Goal: Task Accomplishment & Management: Manage account settings

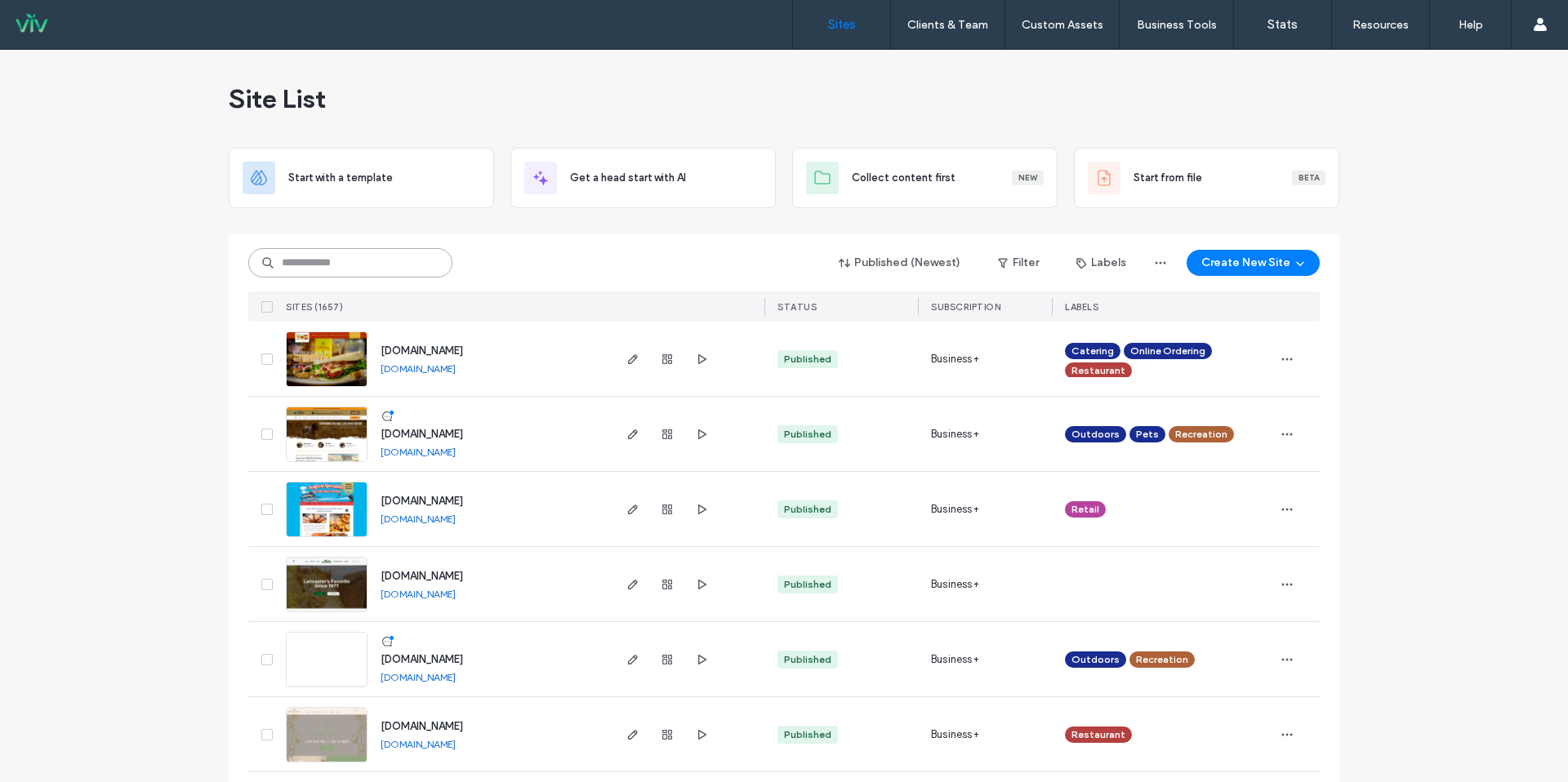
click at [339, 260] on input at bounding box center [350, 262] width 204 height 29
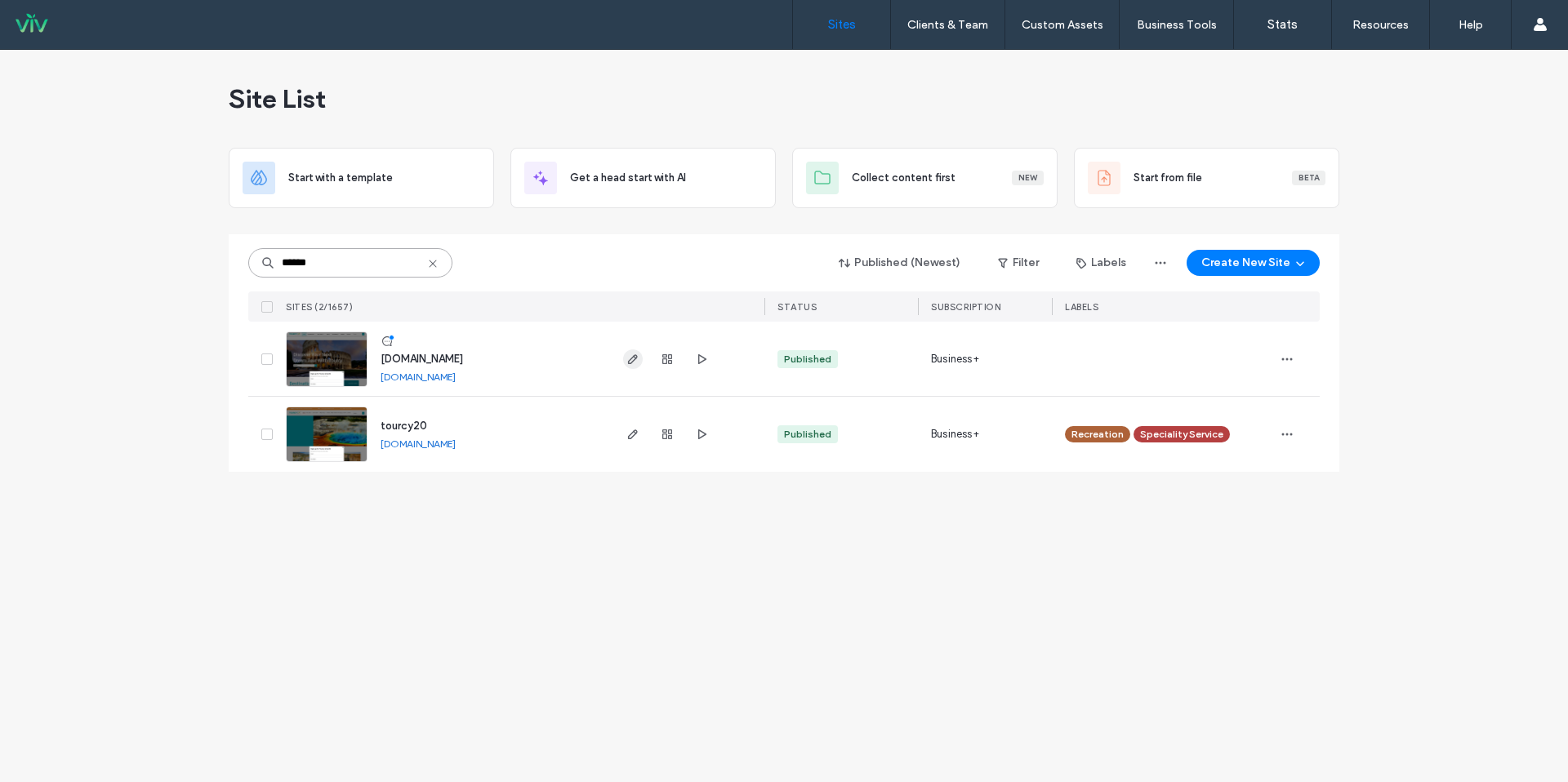
type input "******"
click at [640, 352] on span "button" at bounding box center [633, 359] width 20 height 20
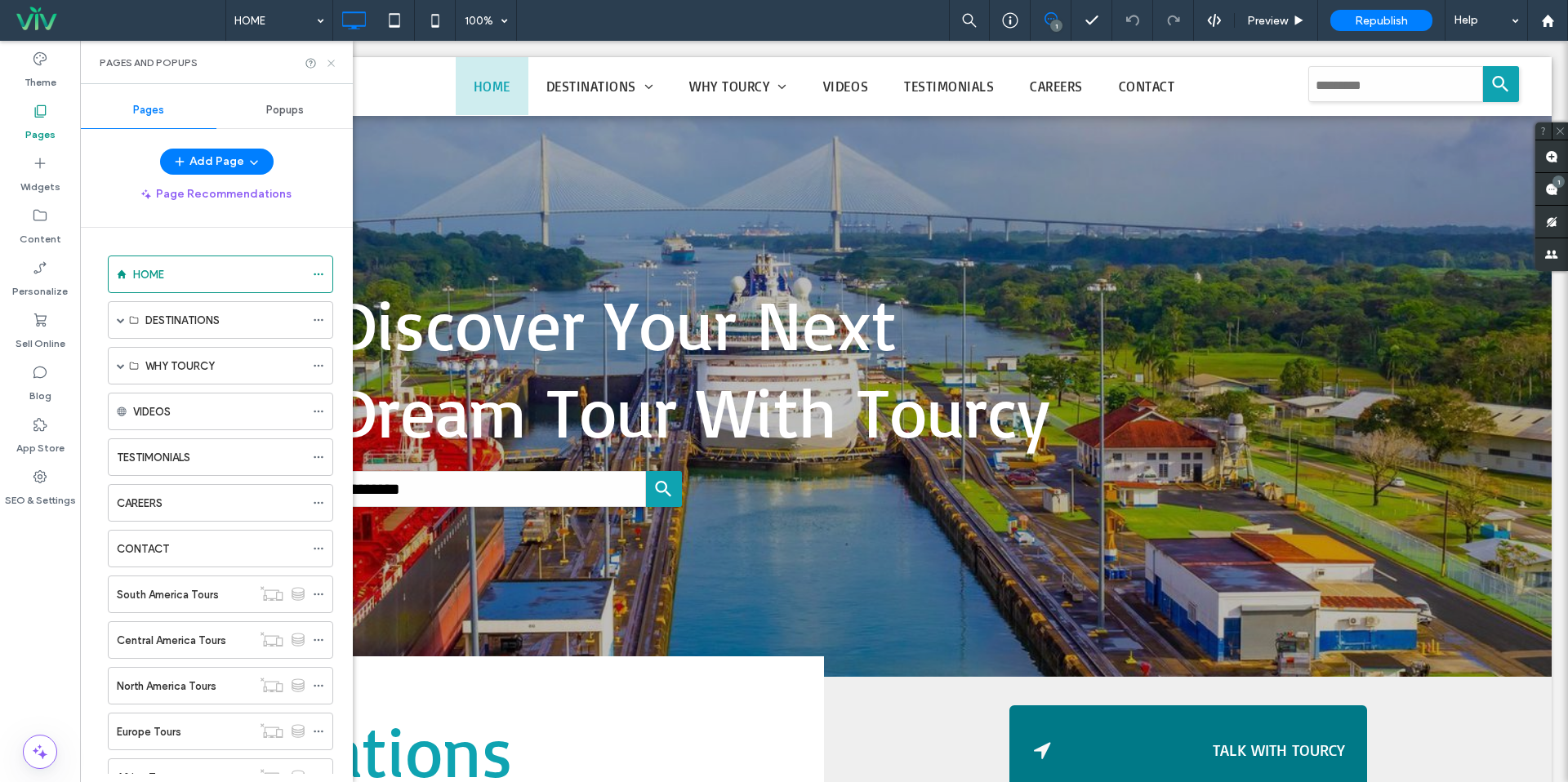
click at [327, 62] on icon at bounding box center [331, 63] width 12 height 12
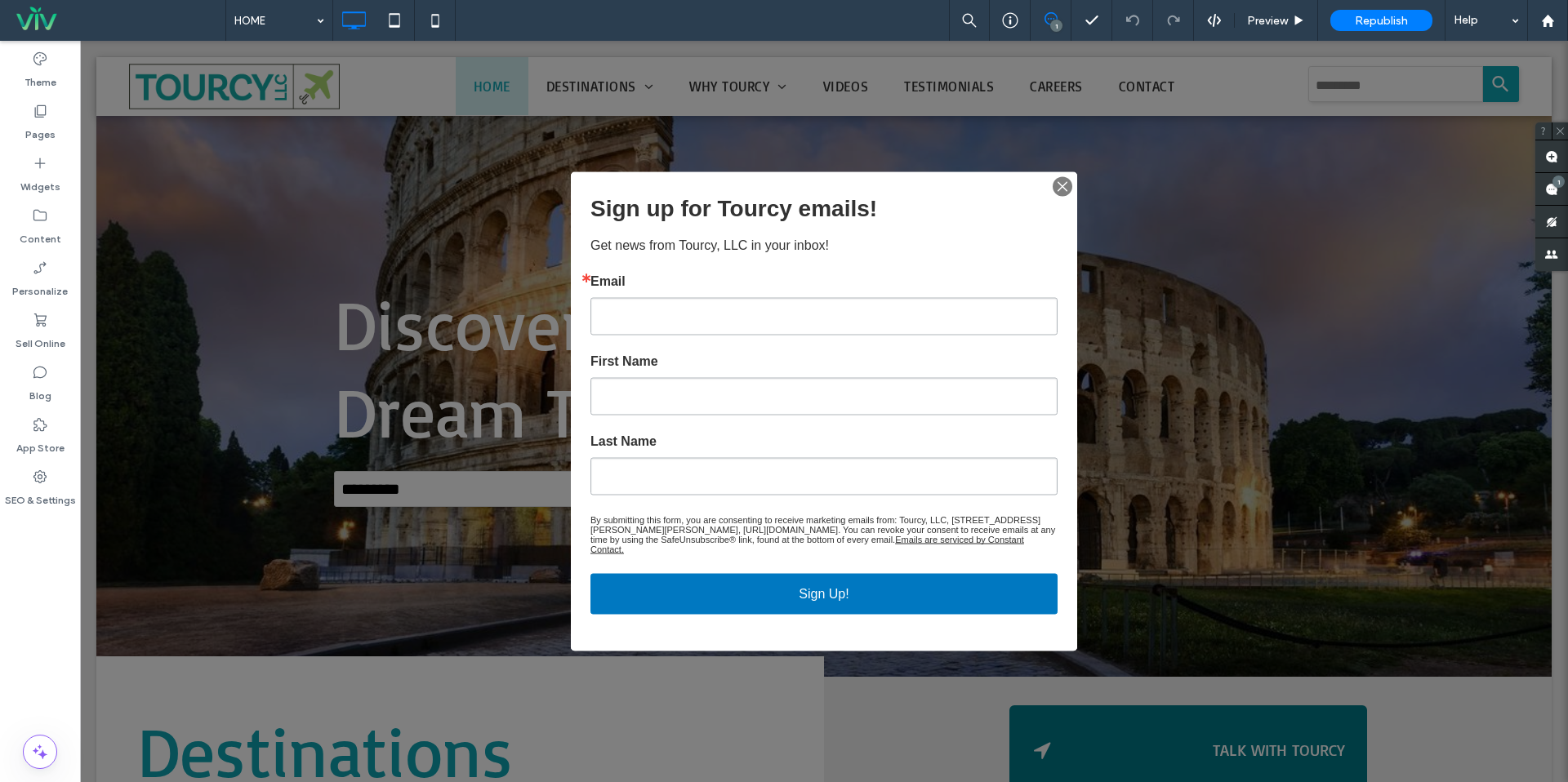
click at [1054, 190] on img "button" at bounding box center [1063, 187] width 23 height 23
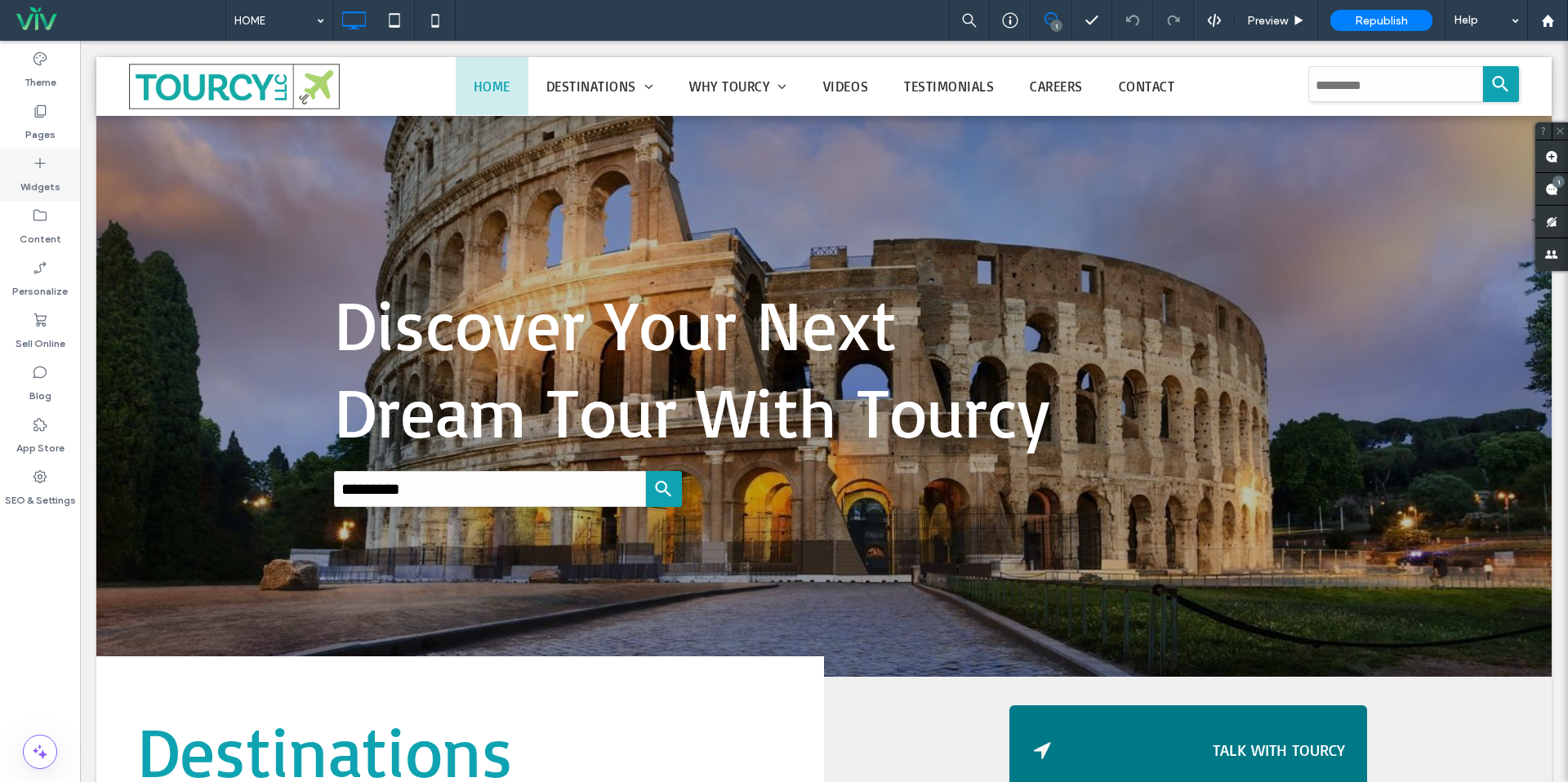
drag, startPoint x: 32, startPoint y: 134, endPoint x: 71, endPoint y: 155, distance: 44.3
click at [32, 134] on label "Pages" at bounding box center [41, 131] width 30 height 23
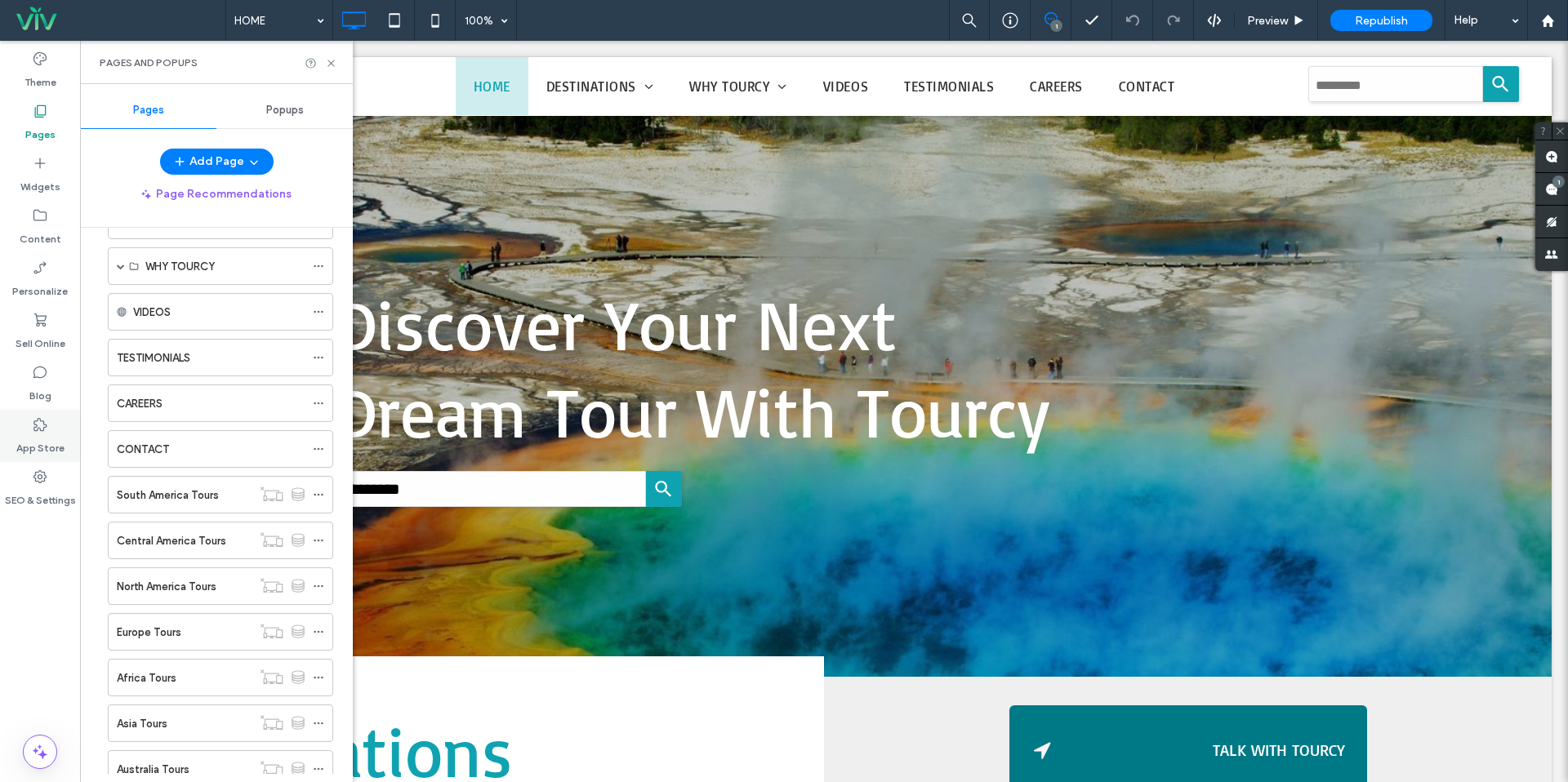
scroll to position [100, 0]
click at [33, 240] on label "Content" at bounding box center [41, 236] width 41 height 23
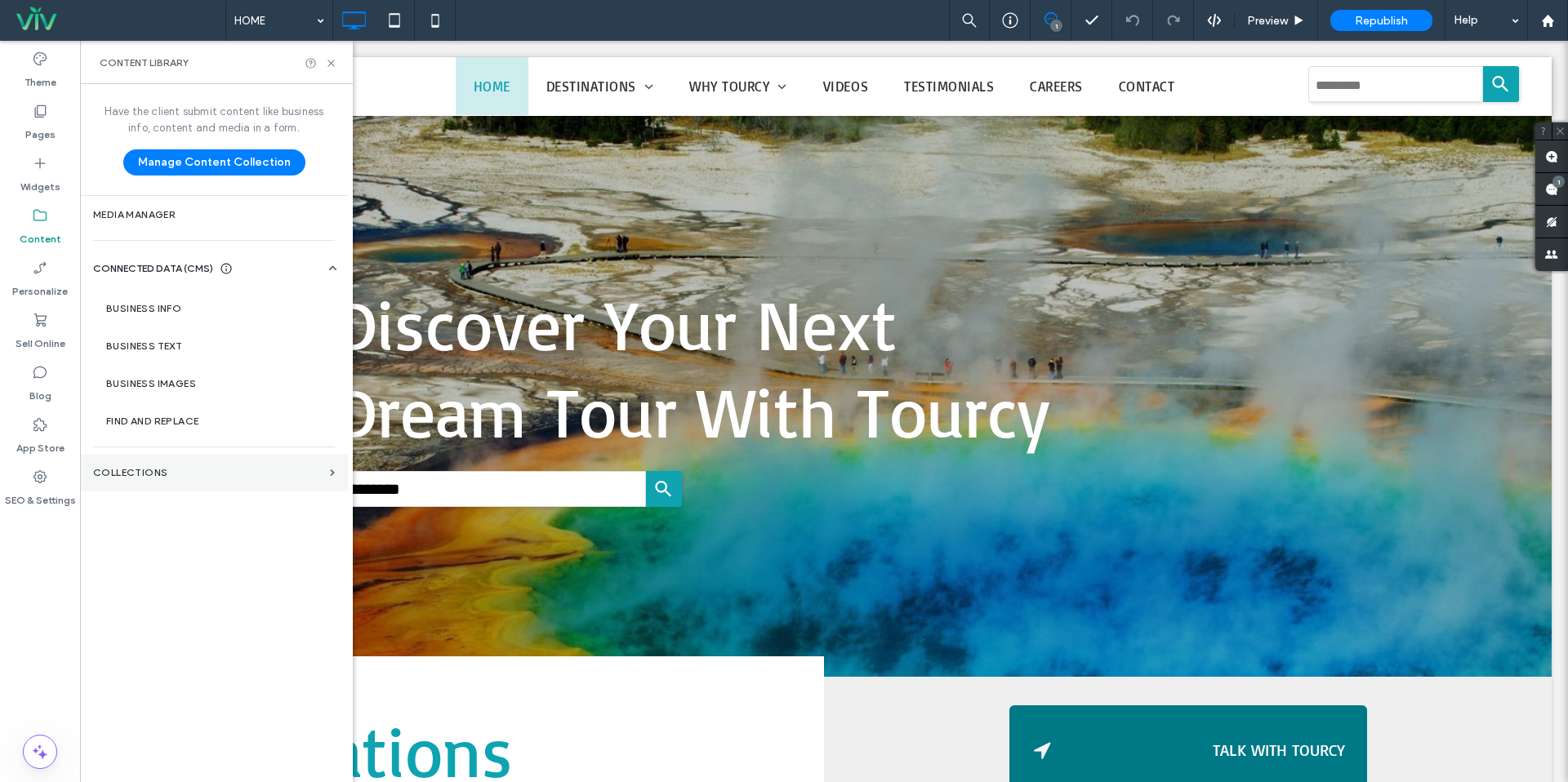
click at [146, 471] on label "Collections" at bounding box center [208, 473] width 231 height 12
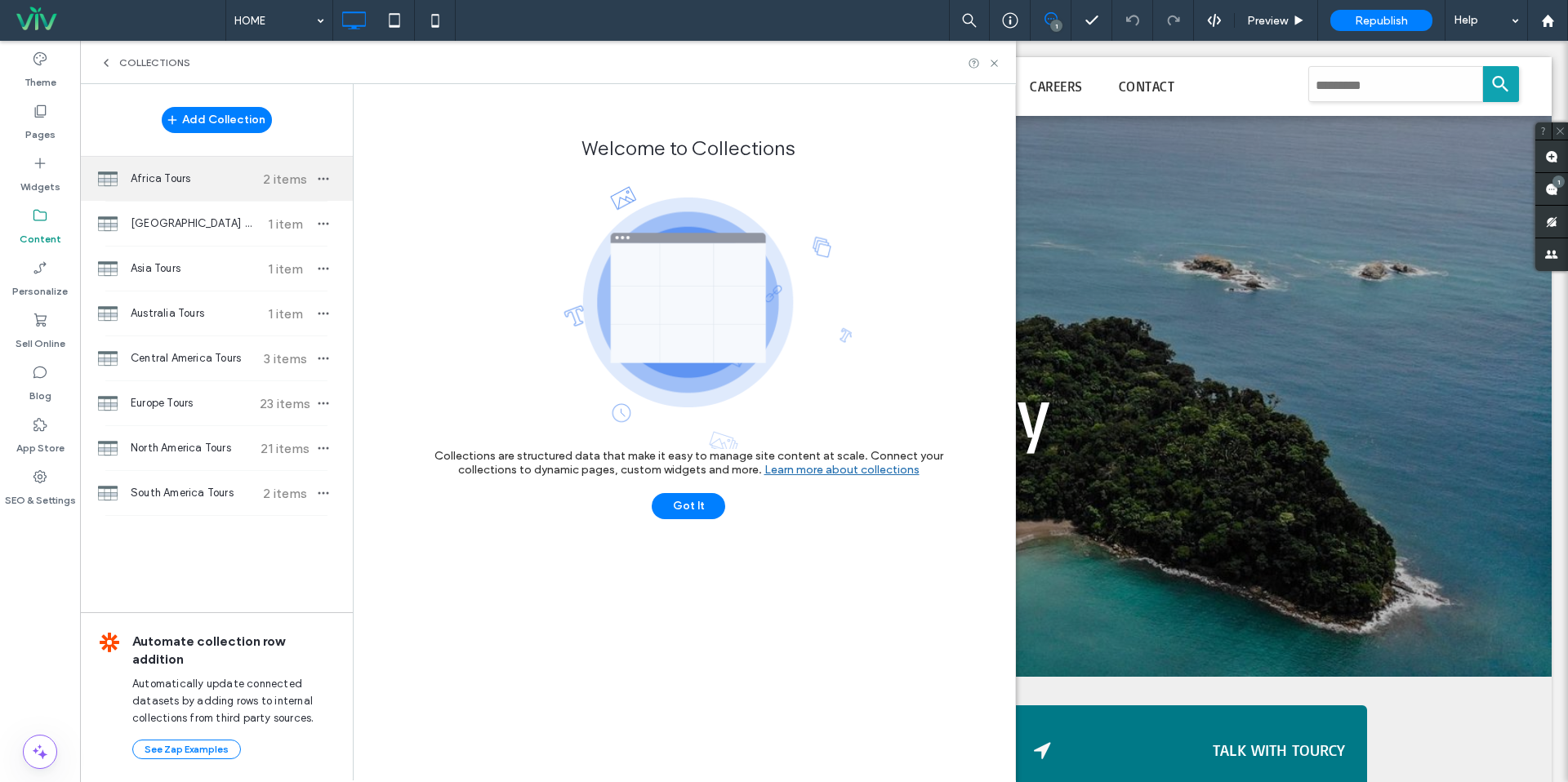
click at [227, 191] on div "Africa Tours 2 items" at bounding box center [216, 178] width 273 height 44
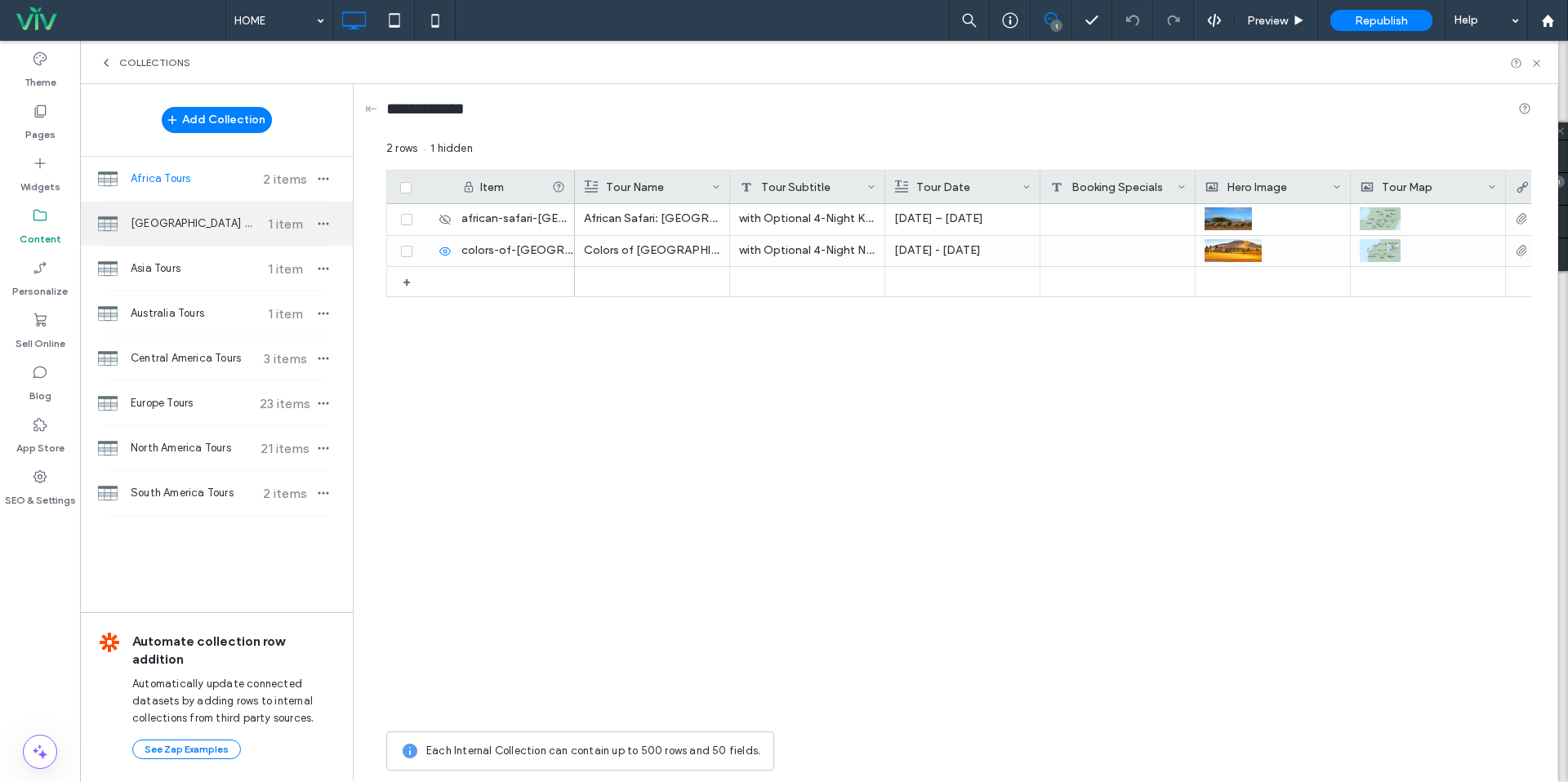
click at [188, 235] on div "Antarctica Tours 1 item" at bounding box center [216, 223] width 273 height 44
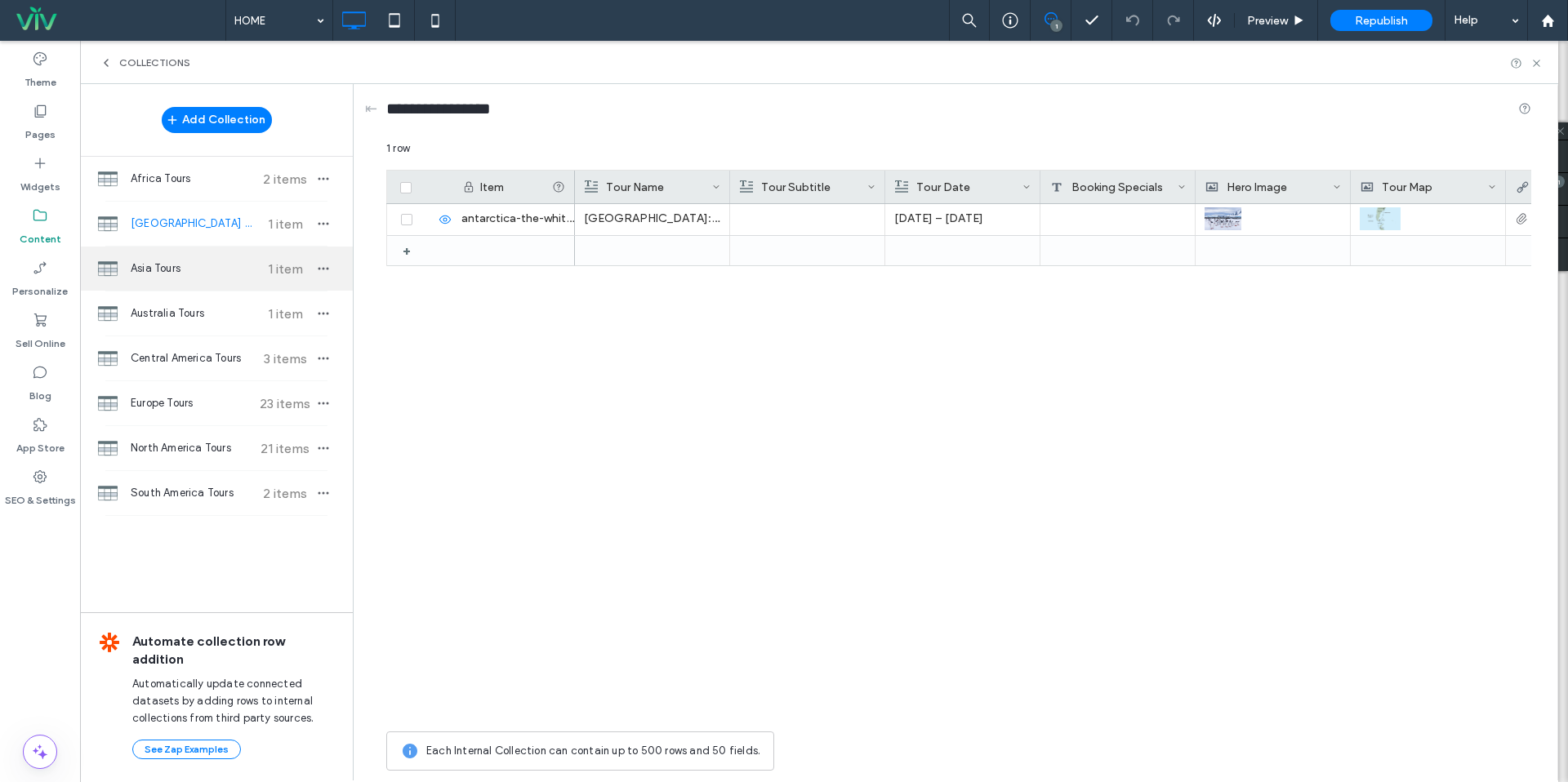
click at [211, 285] on div "Asia Tours 1 item" at bounding box center [216, 268] width 273 height 44
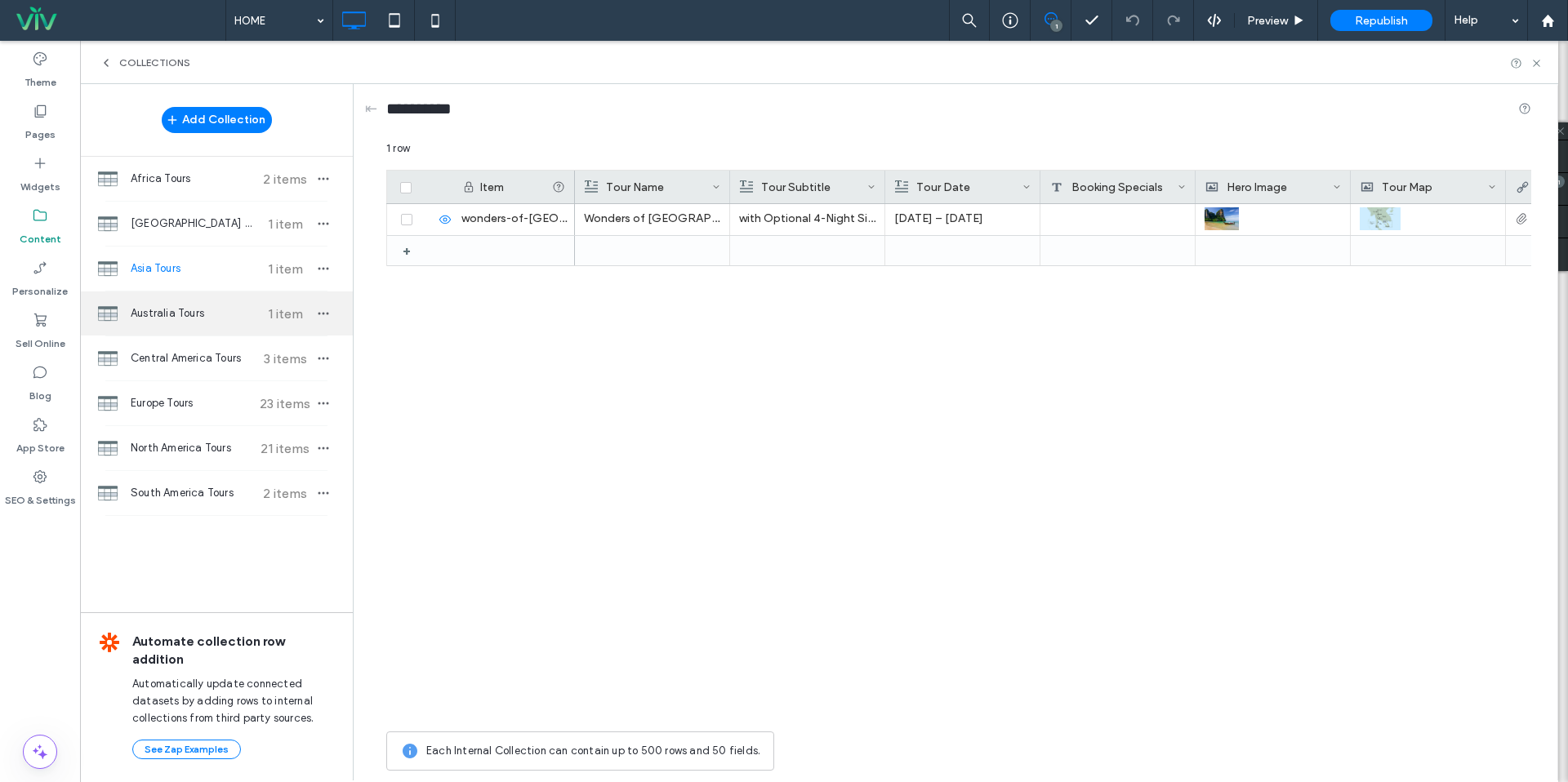
click at [180, 315] on span "Australia Tours" at bounding box center [192, 313] width 122 height 17
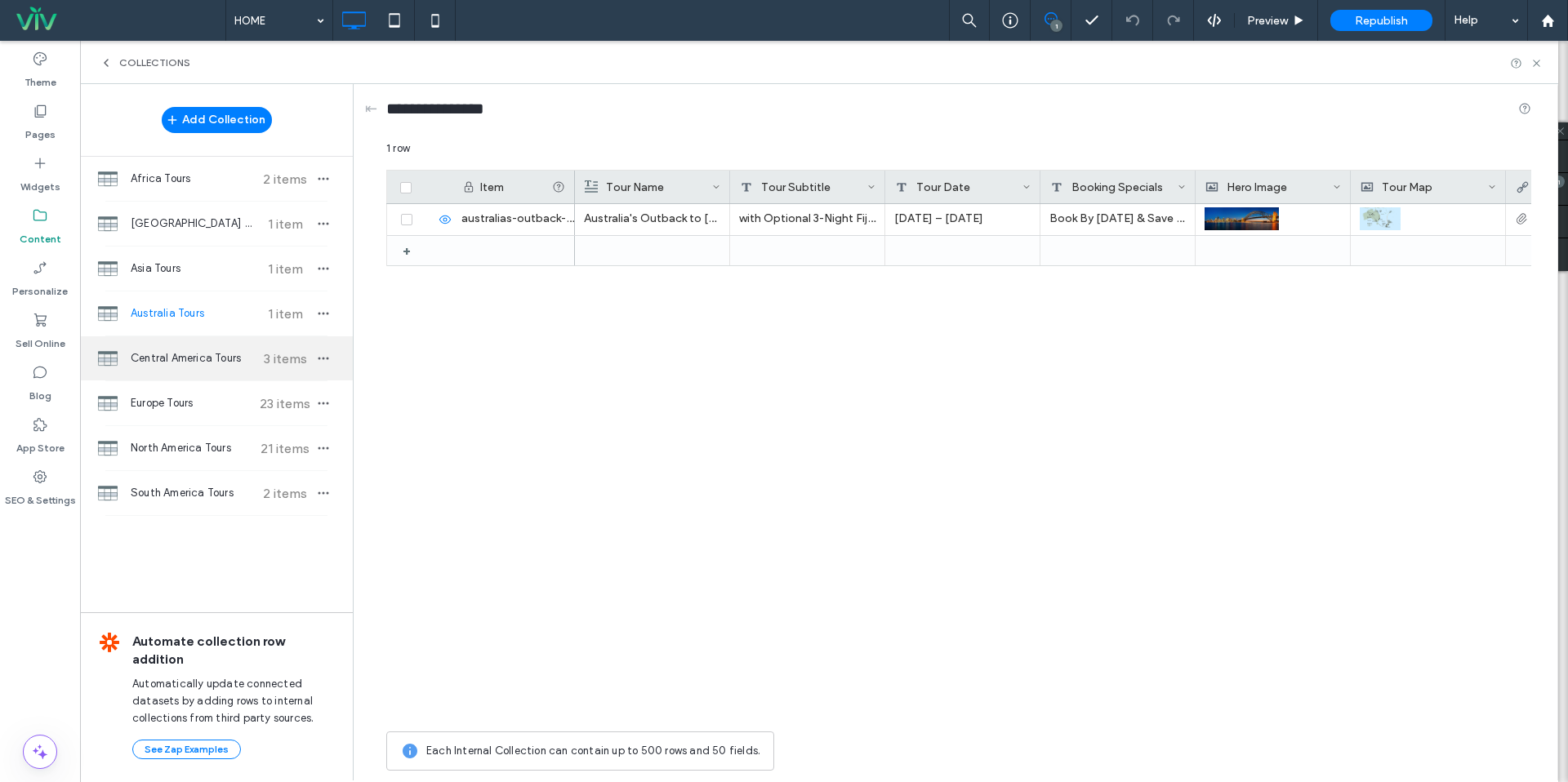
click at [153, 371] on div "Central America Tours 3 items" at bounding box center [216, 358] width 273 height 44
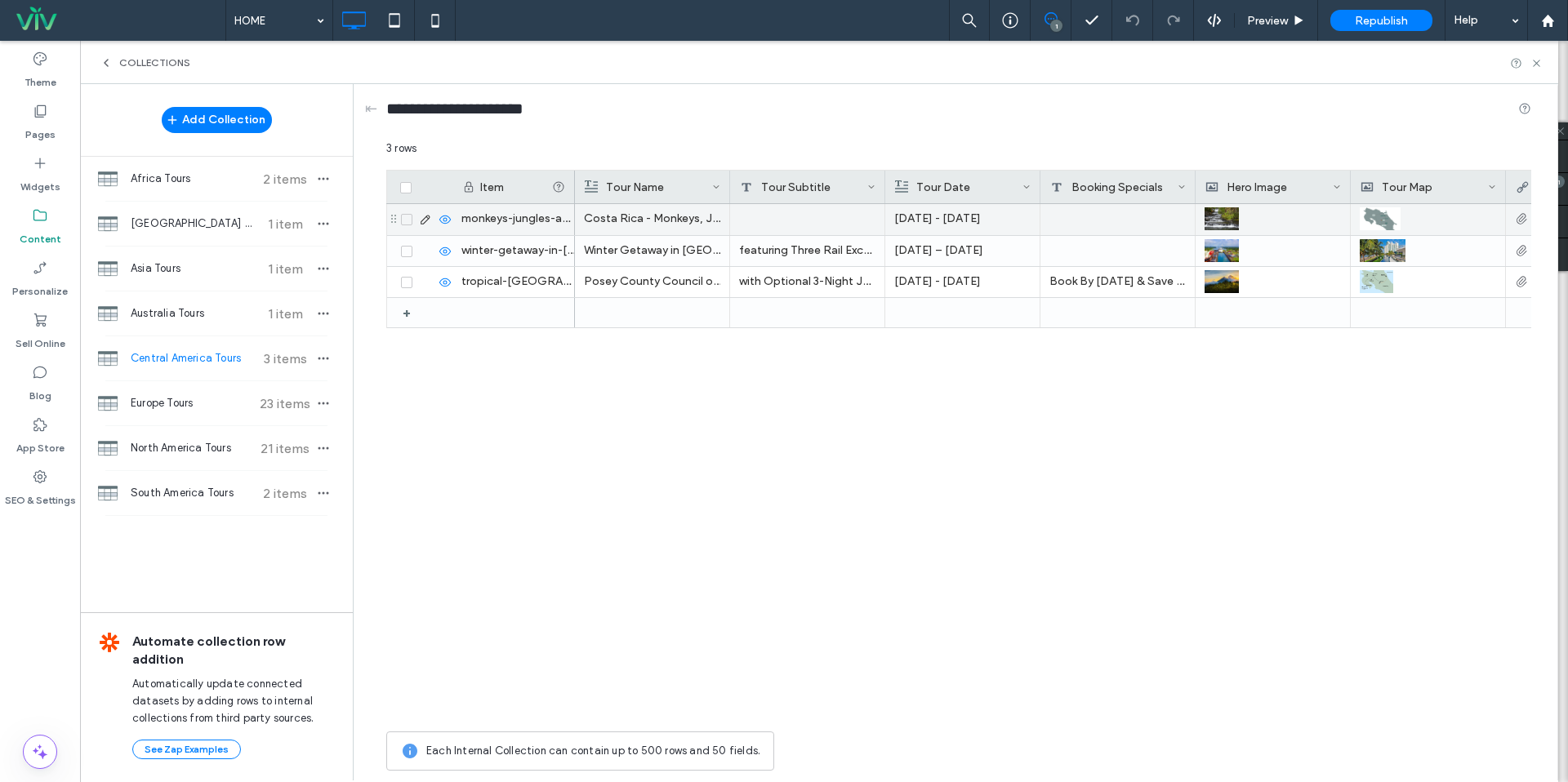
click at [407, 220] on icon at bounding box center [406, 220] width 6 height 5
click at [574, 150] on button "Set Visibility" at bounding box center [561, 150] width 96 height 20
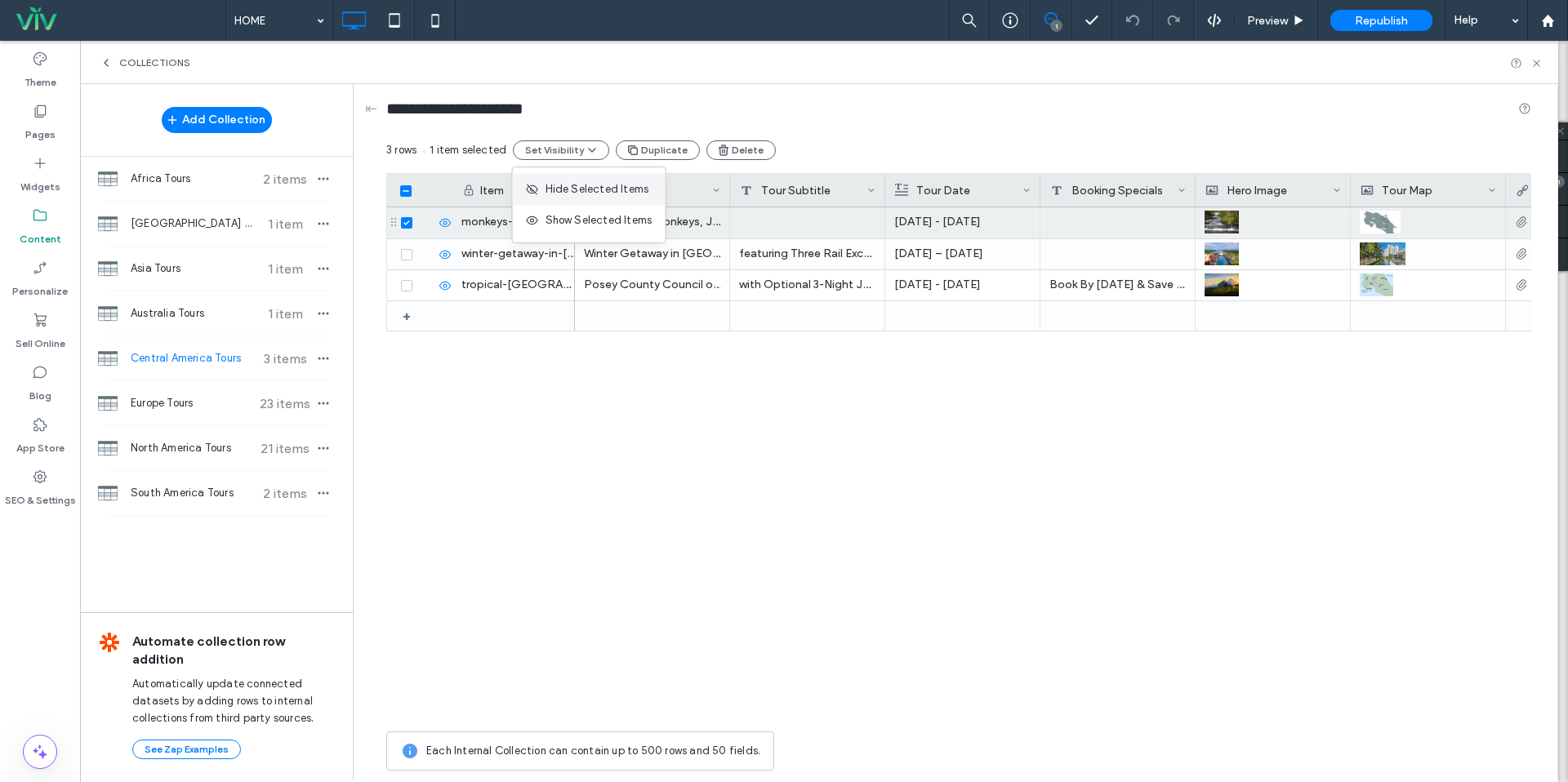
click at [575, 195] on span "Hide Selected Items" at bounding box center [597, 190] width 104 height 17
drag, startPoint x: 401, startPoint y: 222, endPoint x: 422, endPoint y: 229, distance: 22.1
click at [401, 222] on span at bounding box center [407, 223] width 12 height 12
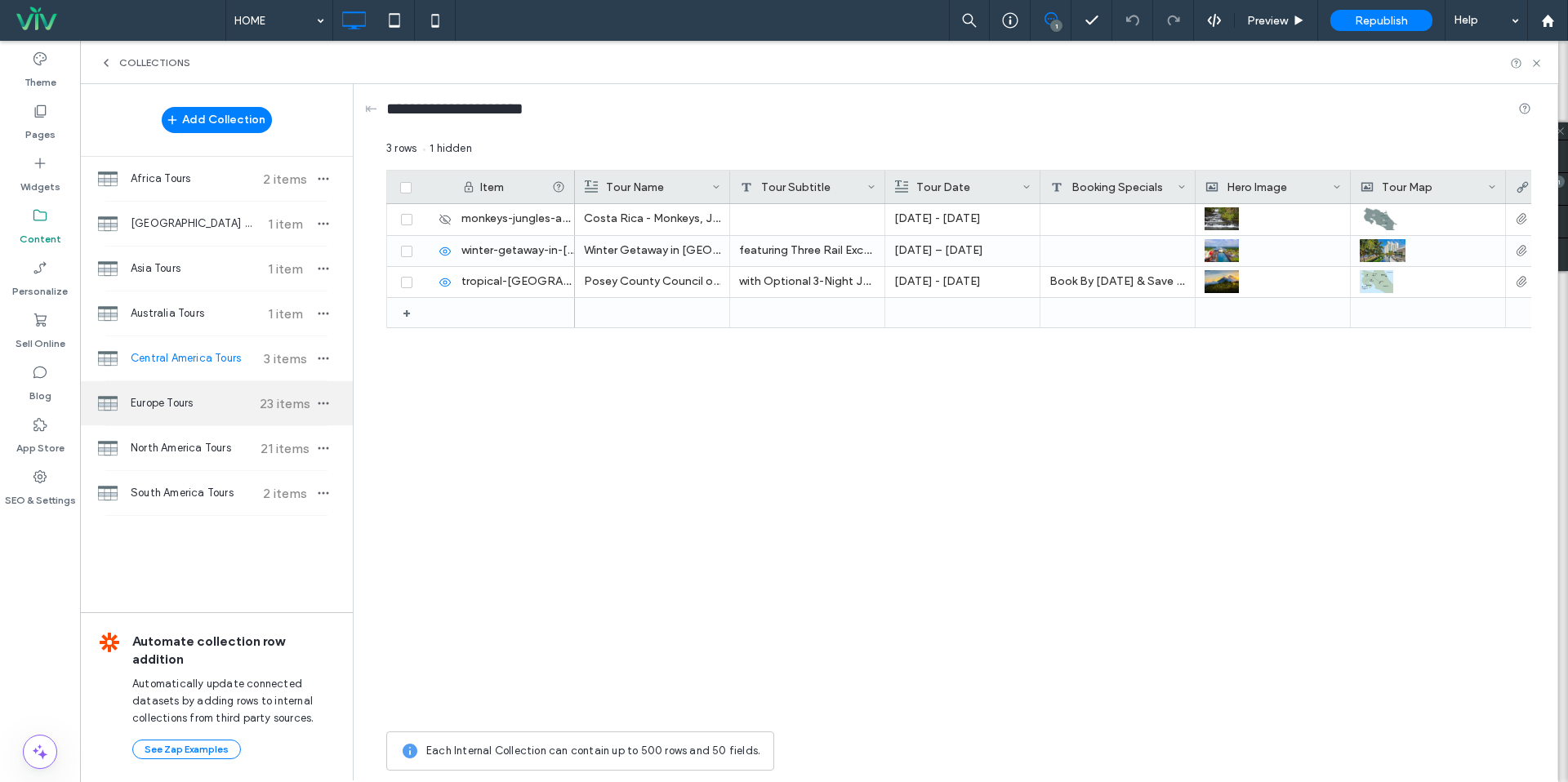
click at [113, 412] on icon at bounding box center [108, 403] width 20 height 20
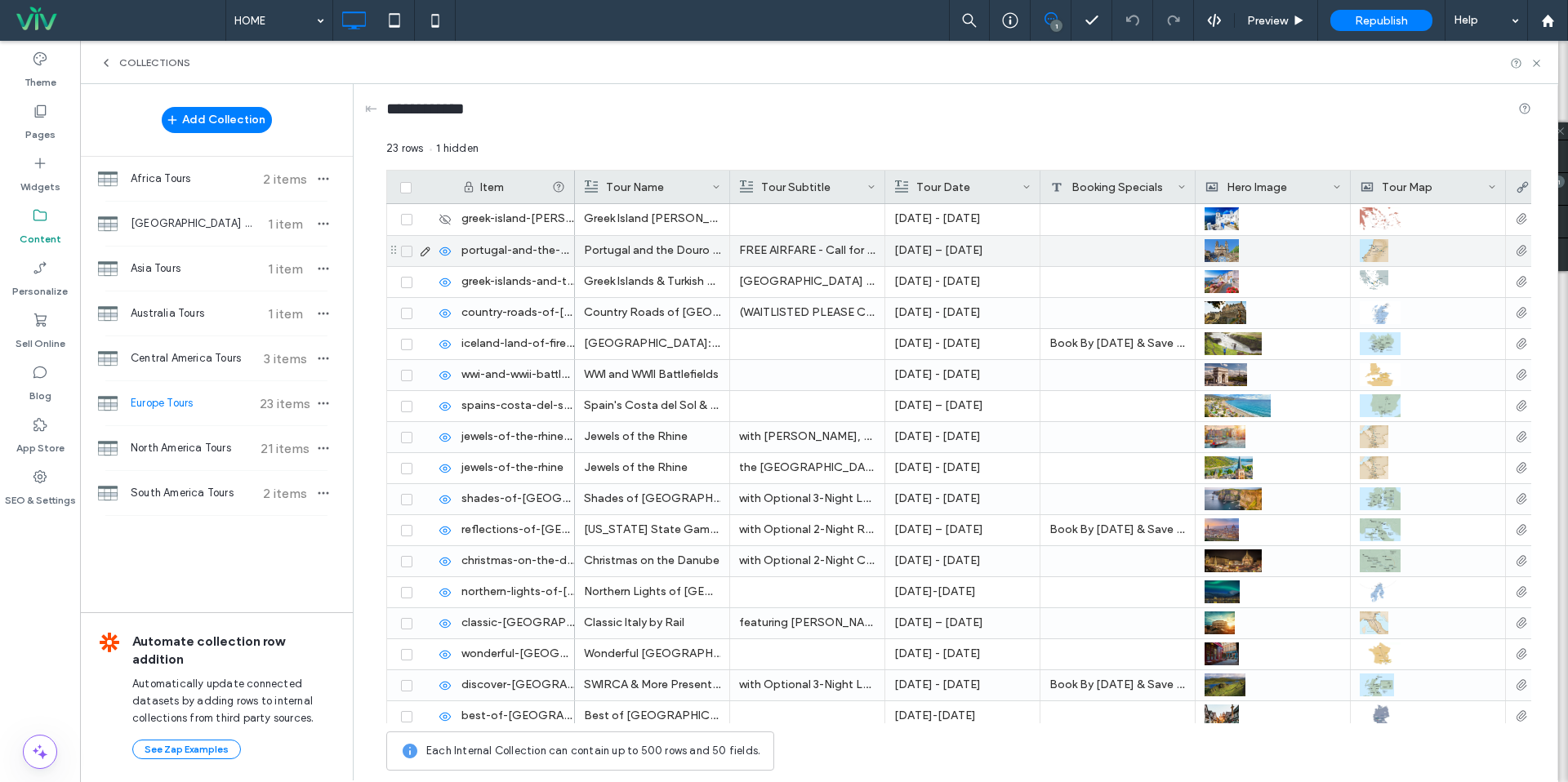
click at [405, 252] on icon at bounding box center [406, 251] width 6 height 5
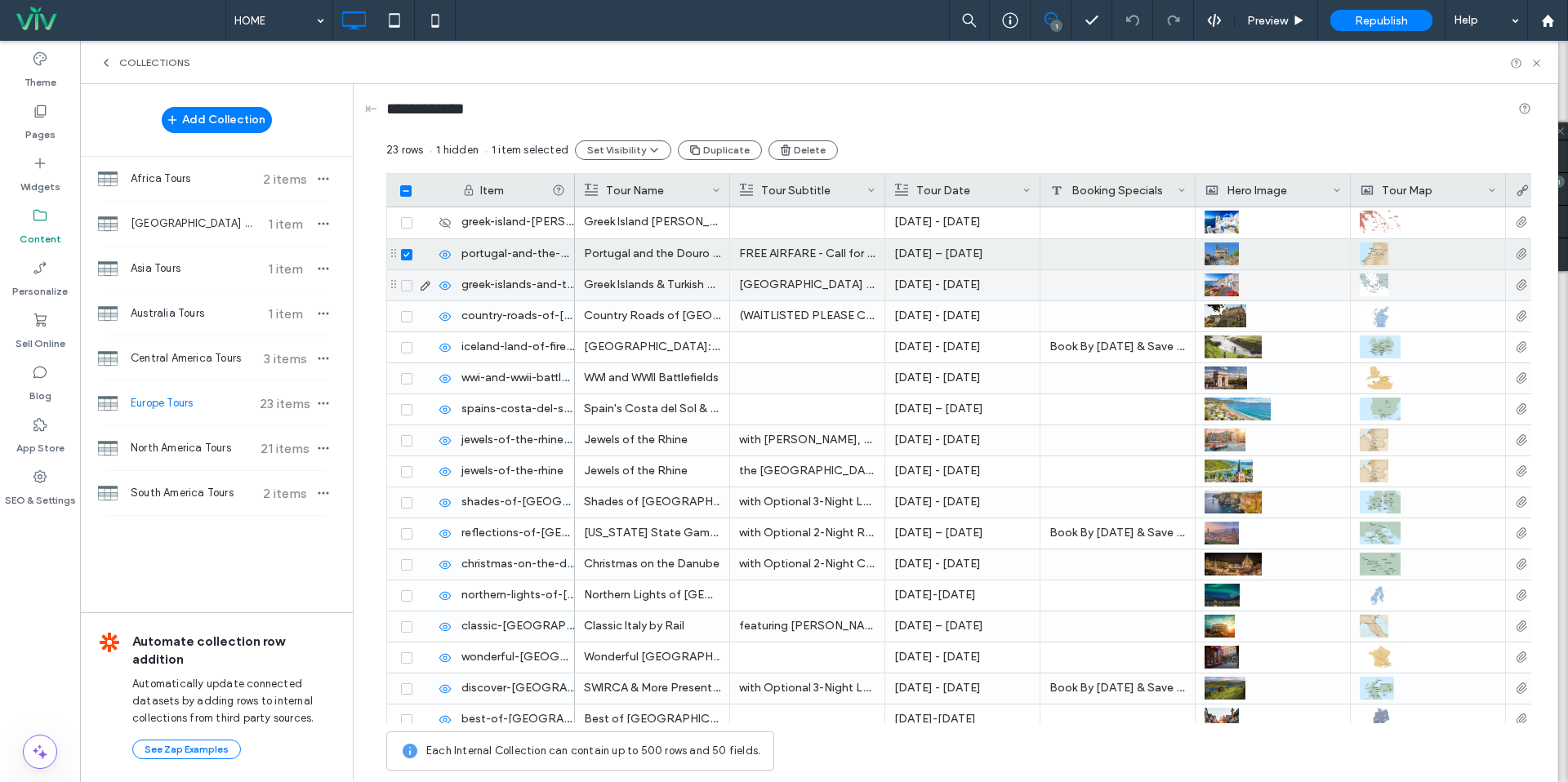
click at [407, 289] on span at bounding box center [407, 286] width 12 height 12
click at [404, 311] on span at bounding box center [407, 317] width 12 height 12
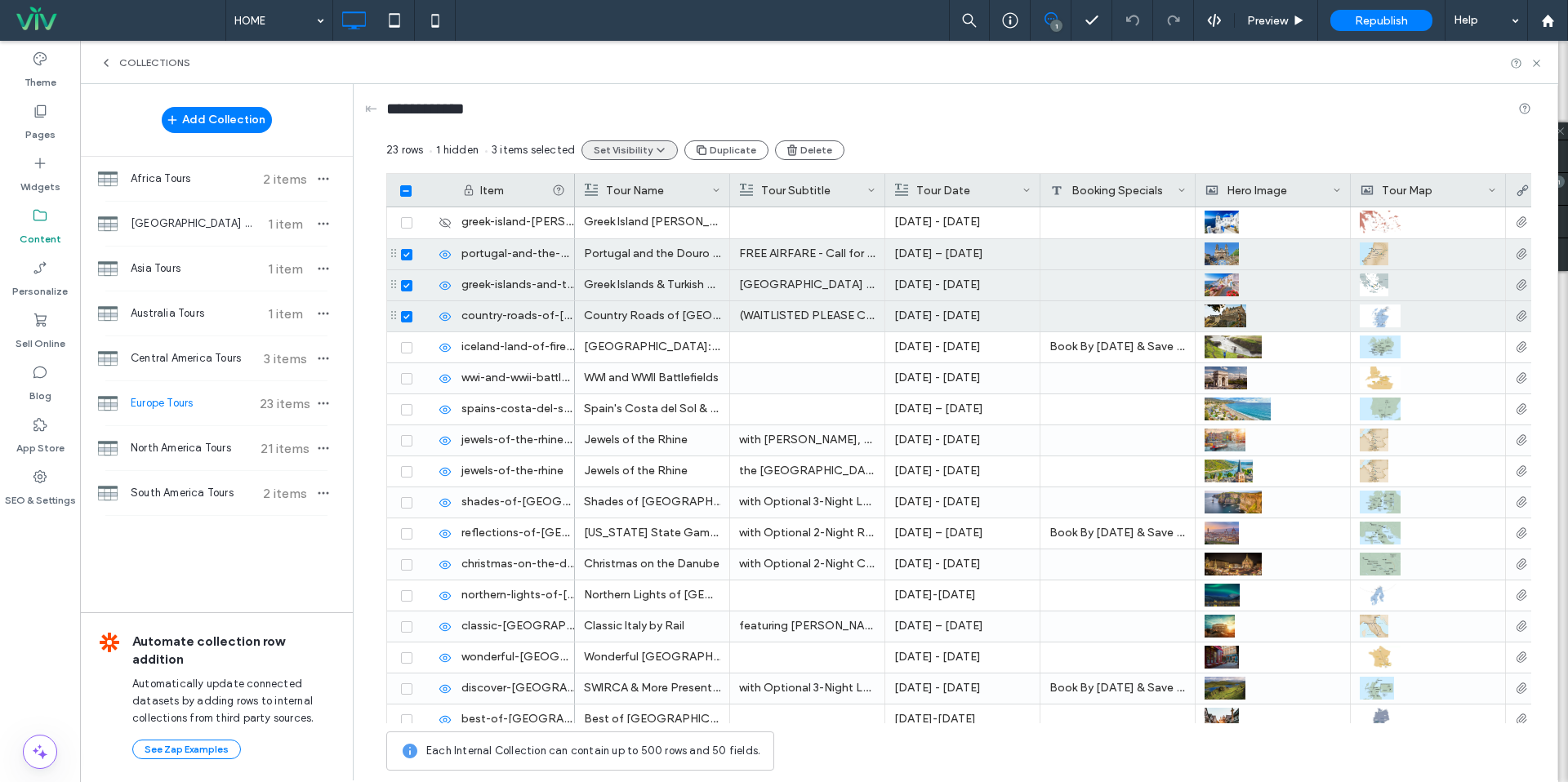
click at [641, 155] on button "Set Visibility" at bounding box center [630, 150] width 96 height 20
click at [635, 182] on span "Hide Selected Items" at bounding box center [664, 190] width 104 height 17
click at [899, 131] on div "**********" at bounding box center [959, 112] width 1145 height 56
click at [403, 188] on icon at bounding box center [406, 191] width 7 height 5
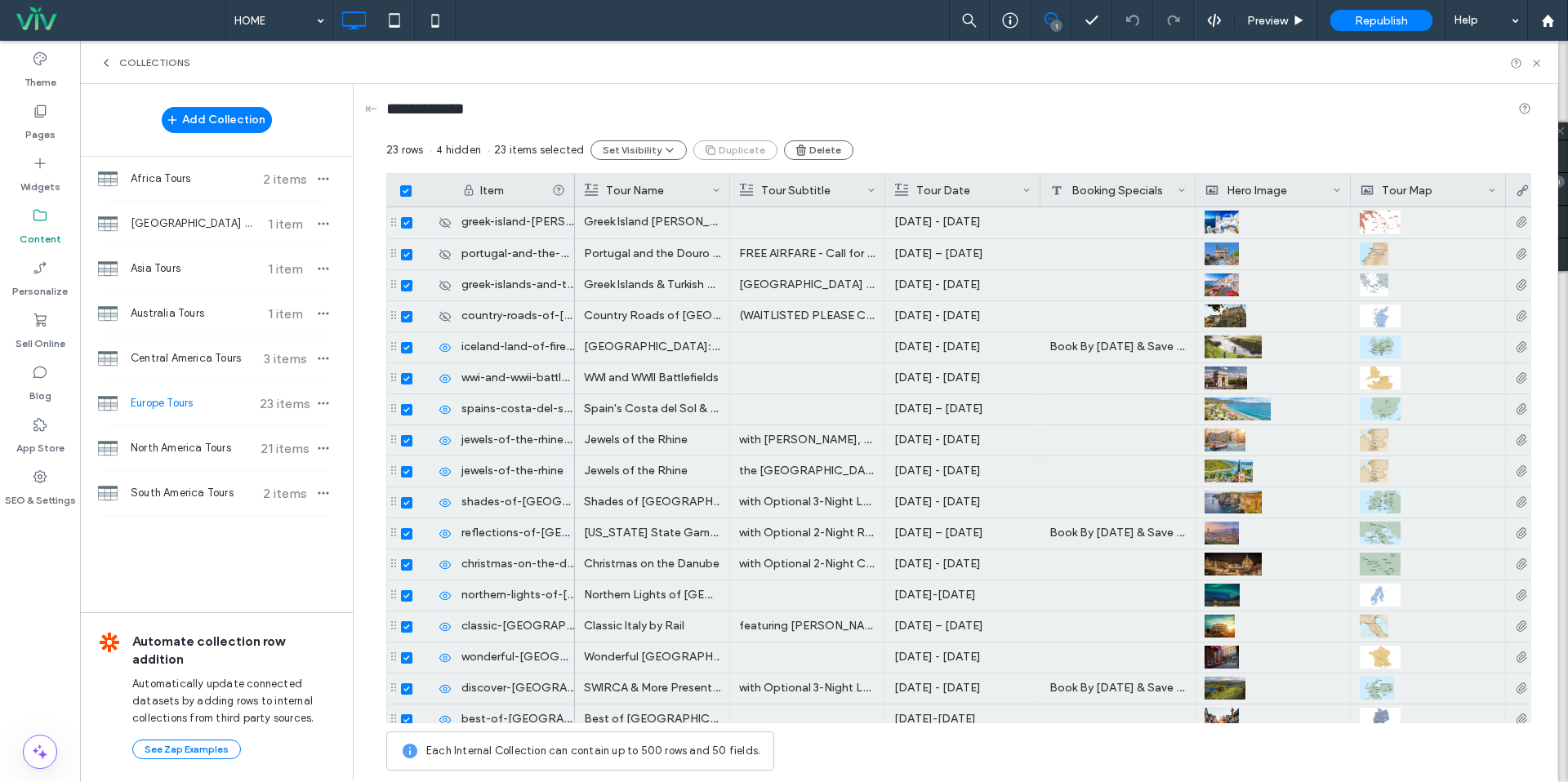
click at [403, 187] on span at bounding box center [406, 191] width 12 height 12
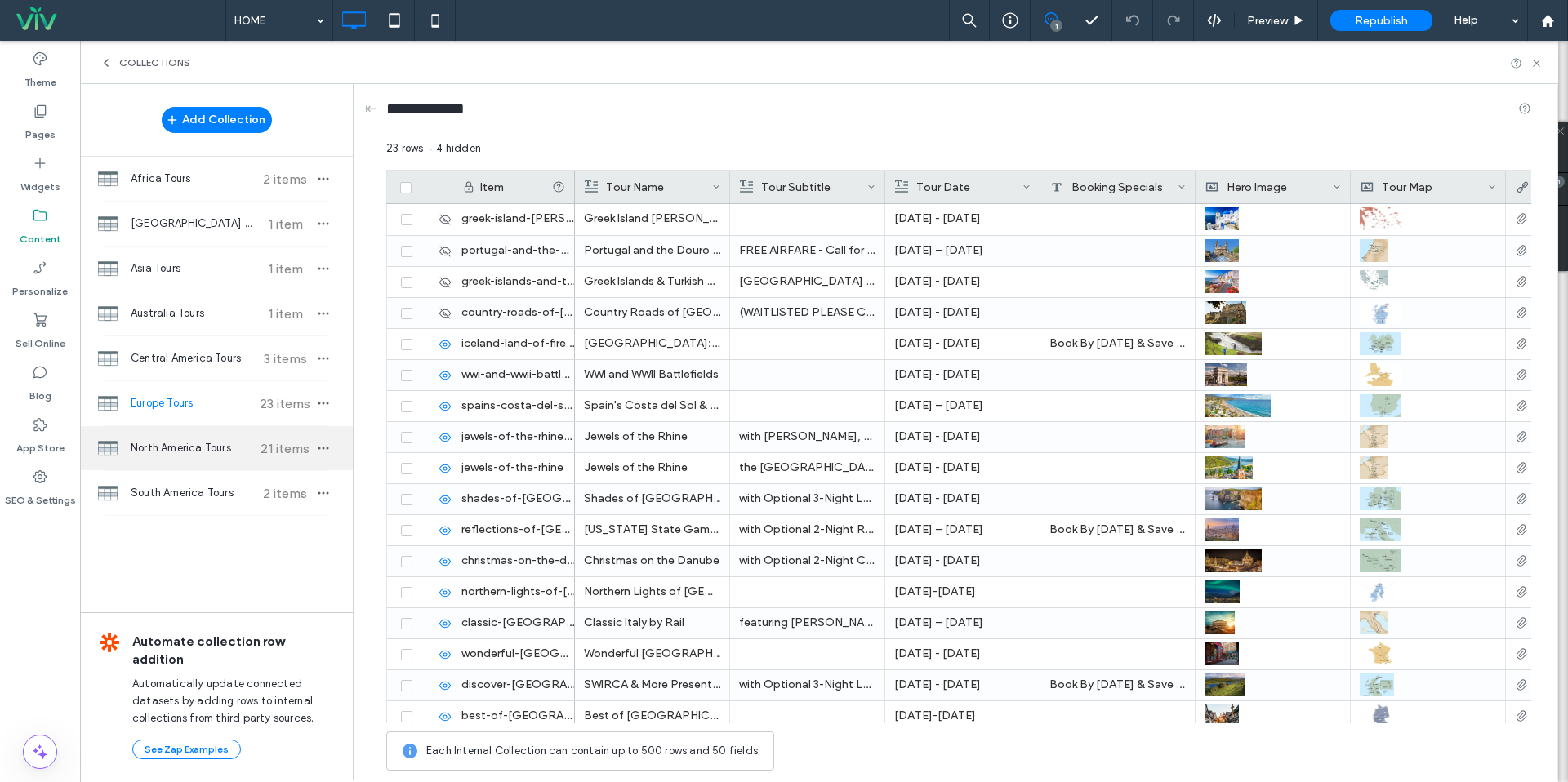
click at [137, 454] on span "North America Tours" at bounding box center [192, 449] width 122 height 17
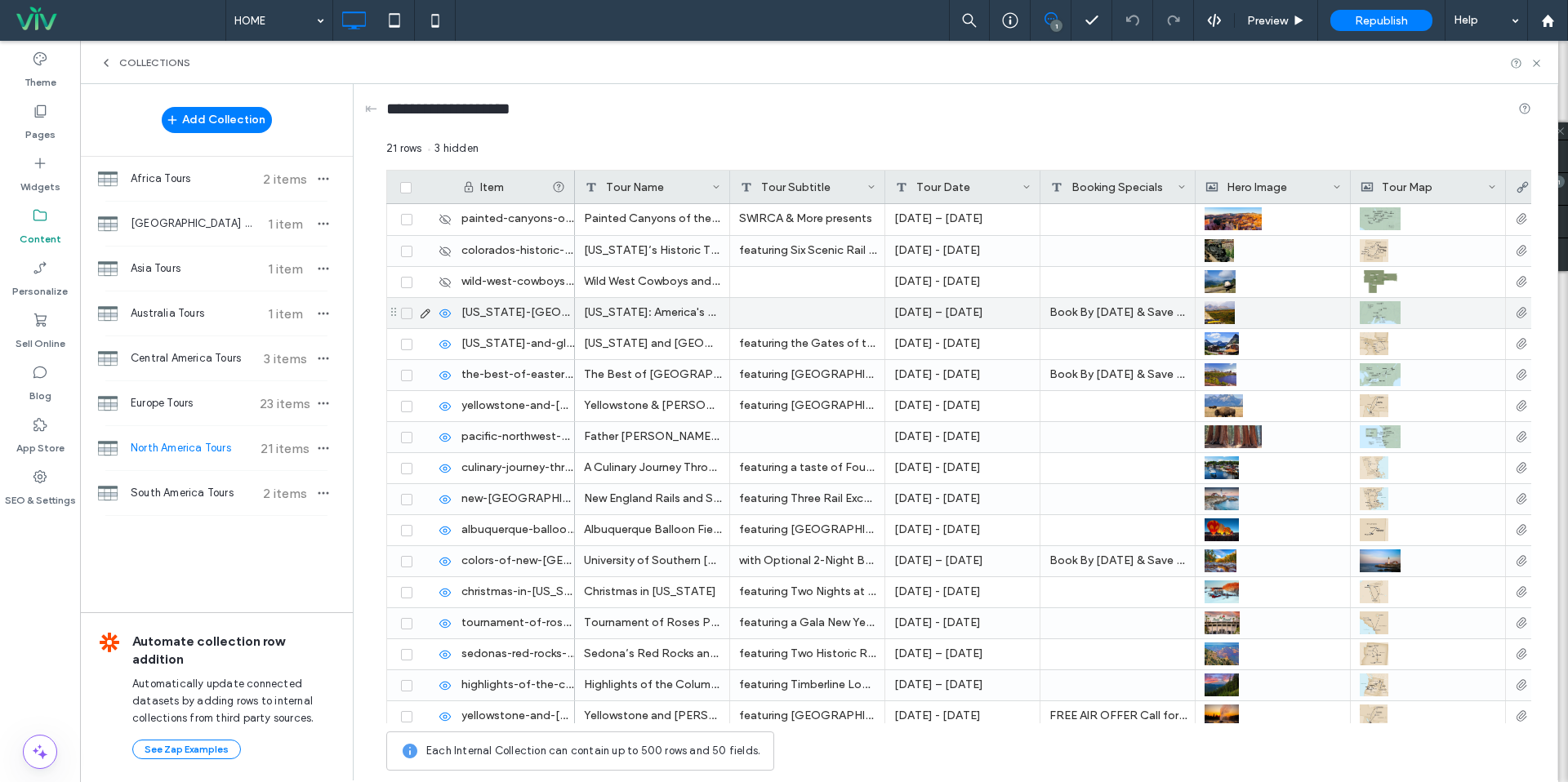
click at [408, 318] on div at bounding box center [423, 313] width 56 height 13
click at [407, 314] on icon at bounding box center [407, 313] width 7 height 5
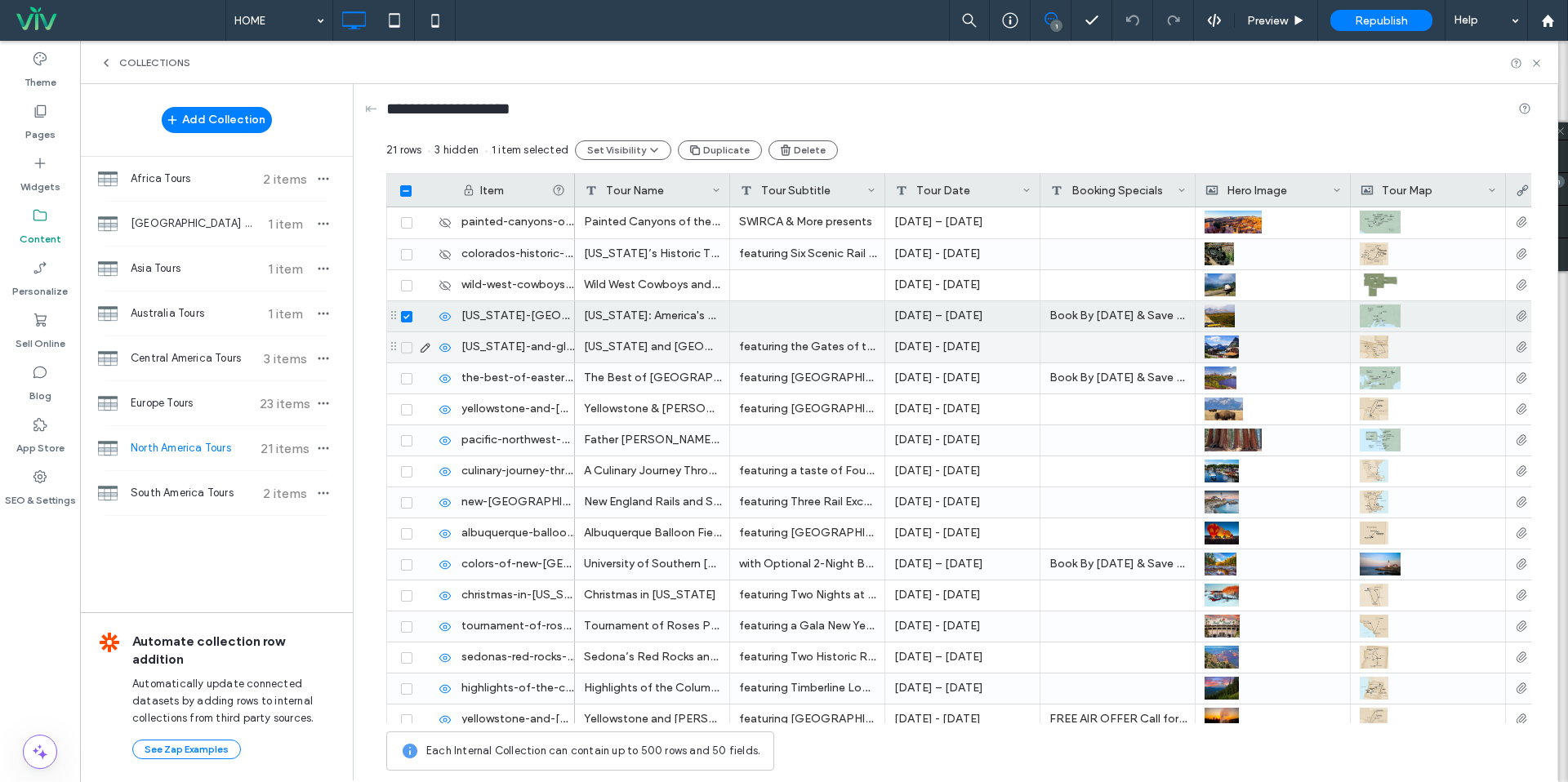
click at [404, 347] on icon at bounding box center [406, 347] width 6 height 5
click at [404, 378] on icon at bounding box center [406, 379] width 6 height 5
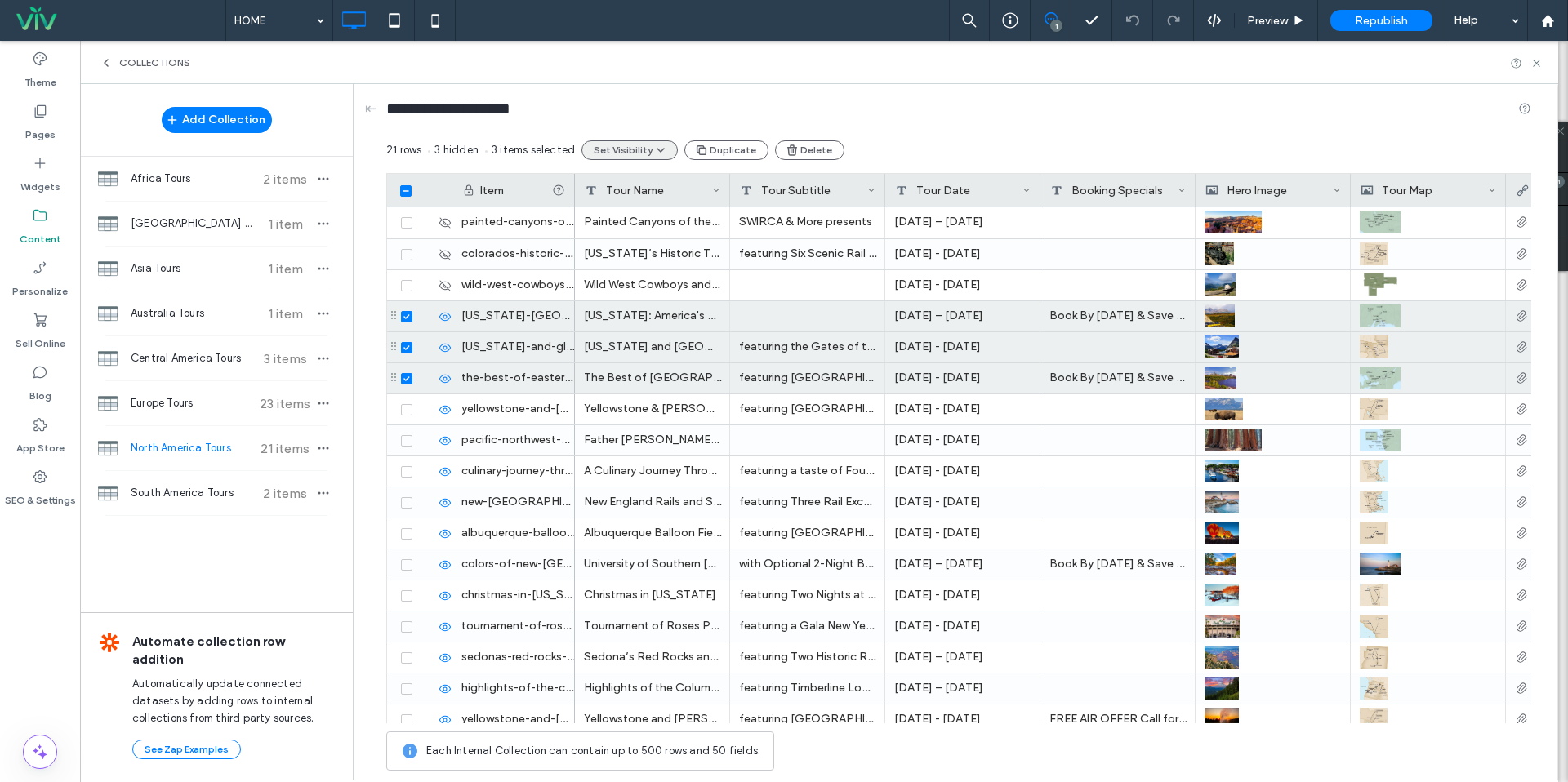
click at [626, 155] on button "Set Visibility" at bounding box center [630, 150] width 96 height 20
click at [617, 192] on span "Hide Selected Items" at bounding box center [664, 190] width 104 height 17
click at [407, 191] on icon at bounding box center [406, 191] width 5 height 0
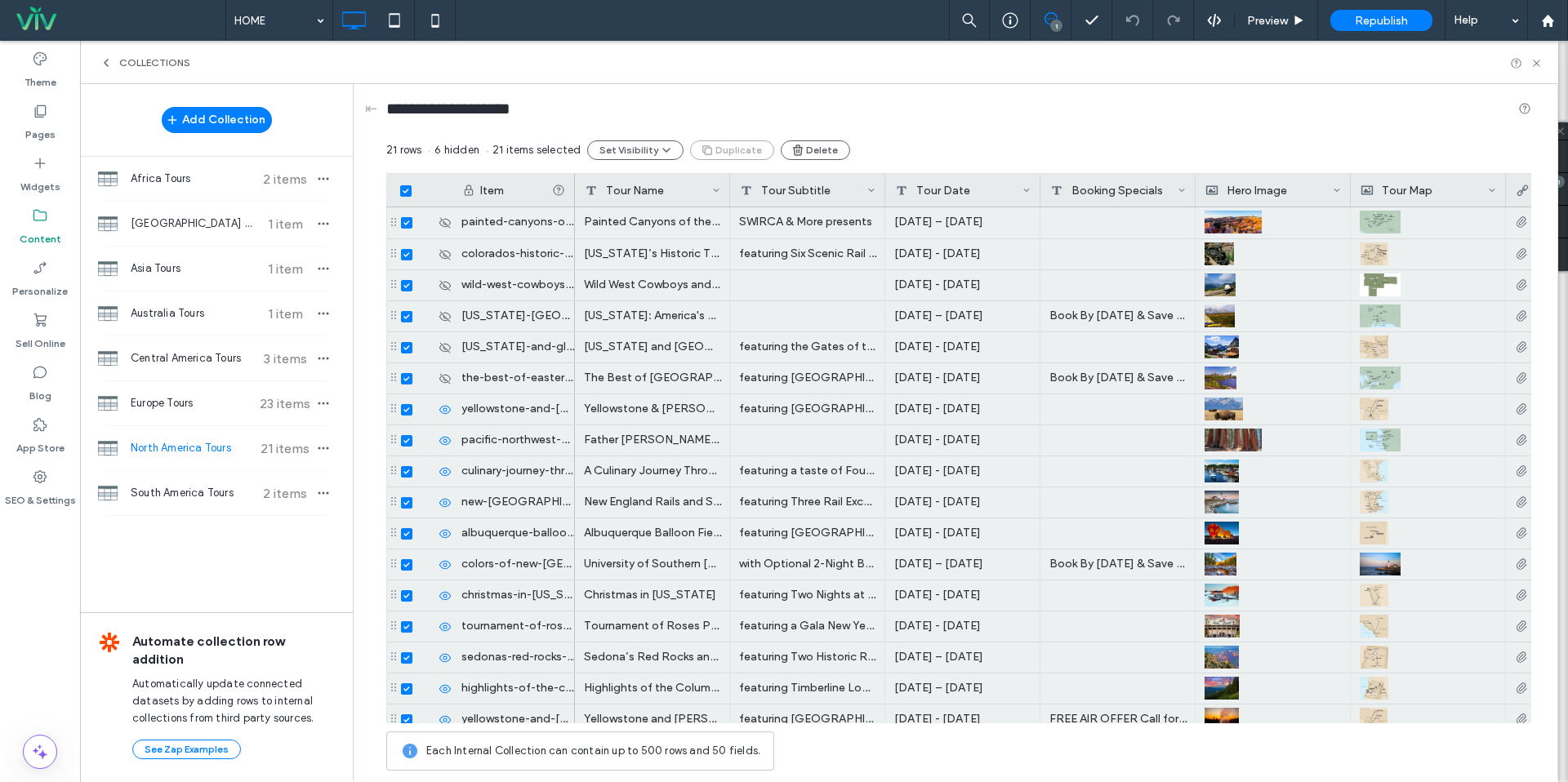
click at [405, 188] on icon at bounding box center [406, 191] width 7 height 5
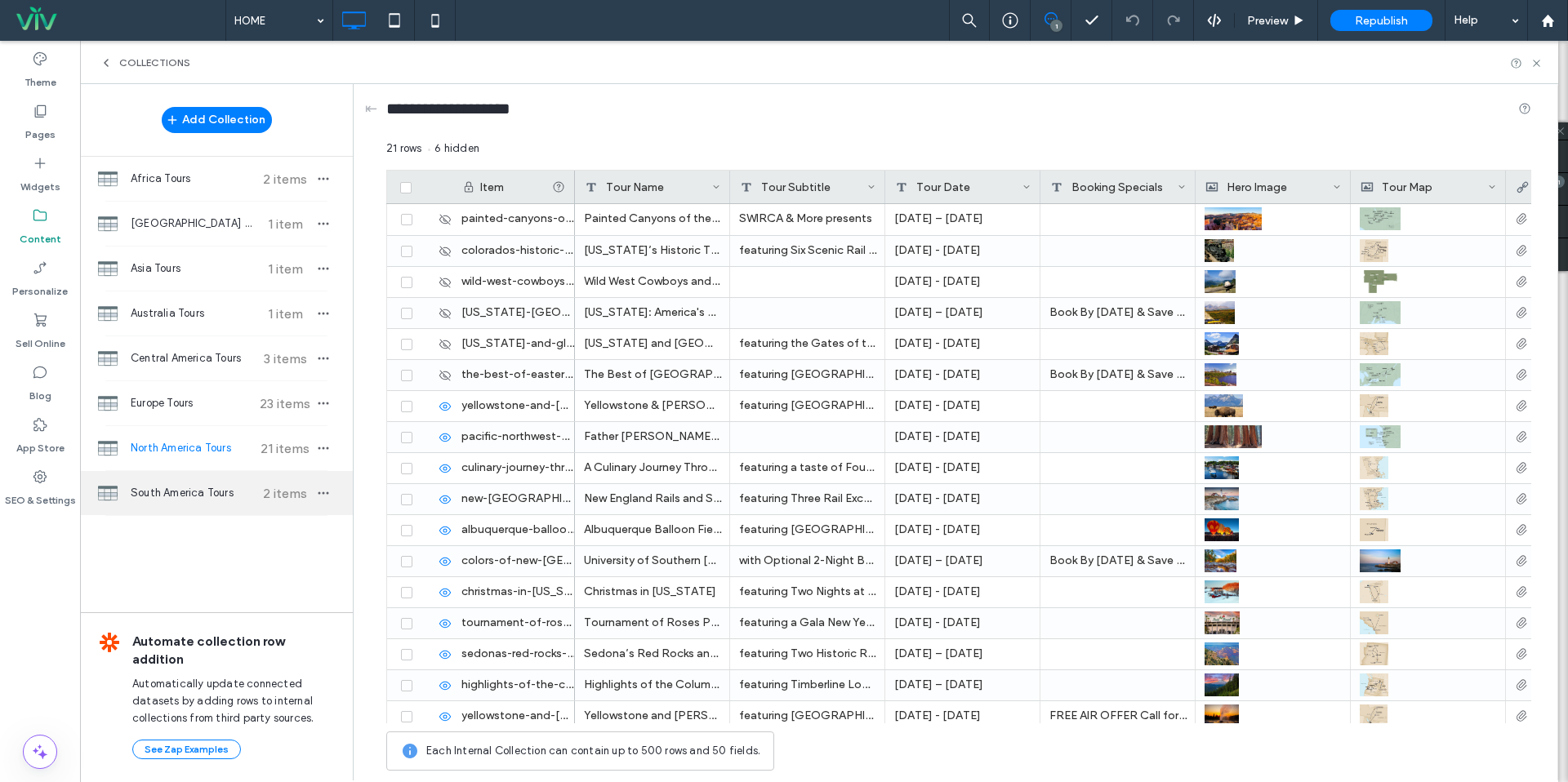
click at [222, 509] on div "South America Tours 2 items" at bounding box center [216, 493] width 273 height 44
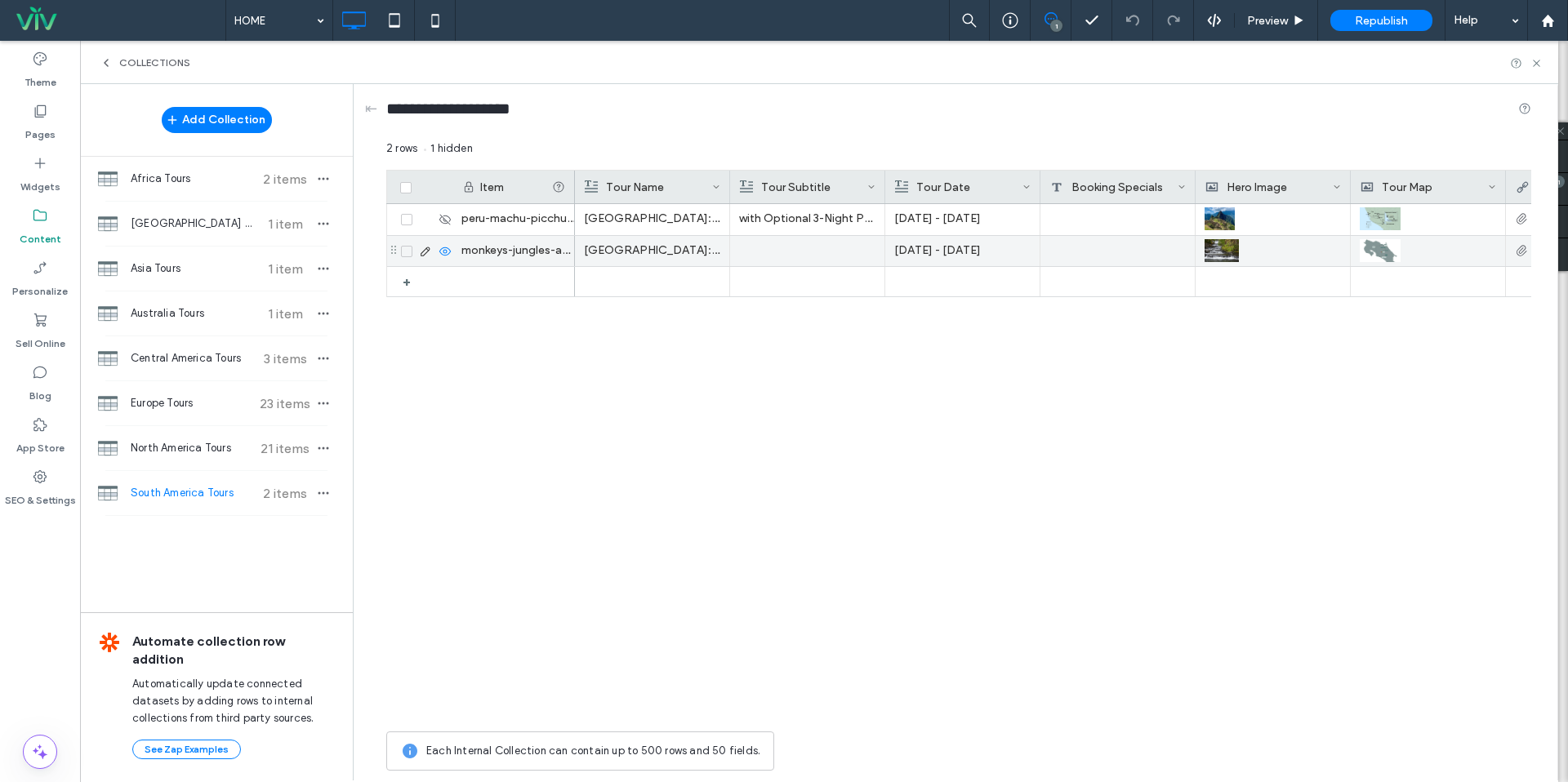
click at [407, 255] on span at bounding box center [407, 251] width 12 height 12
click at [631, 154] on button "Set Visibility" at bounding box center [617, 150] width 96 height 20
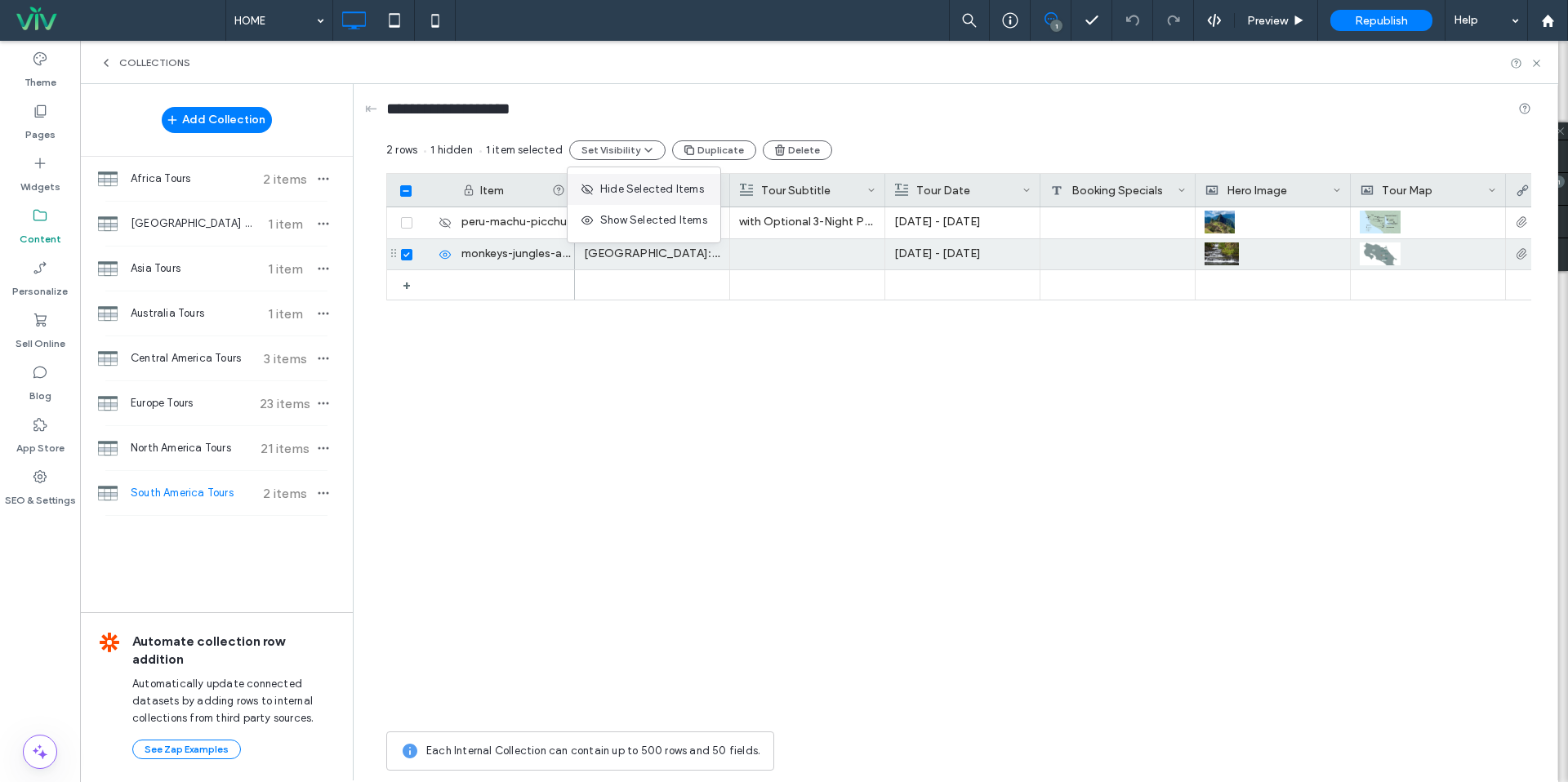
click at [631, 191] on span "Hide Selected Items" at bounding box center [652, 190] width 104 height 17
drag, startPoint x: 485, startPoint y: 410, endPoint x: 393, endPoint y: 436, distance: 95.6
click at [485, 410] on div "+ peru-machu-picchu-and-lake-titicaca monkeys-jungles-and-volcanoes Peru: Machu…" at bounding box center [959, 465] width 1145 height 516
click at [166, 67] on span "Collections" at bounding box center [155, 63] width 71 height 13
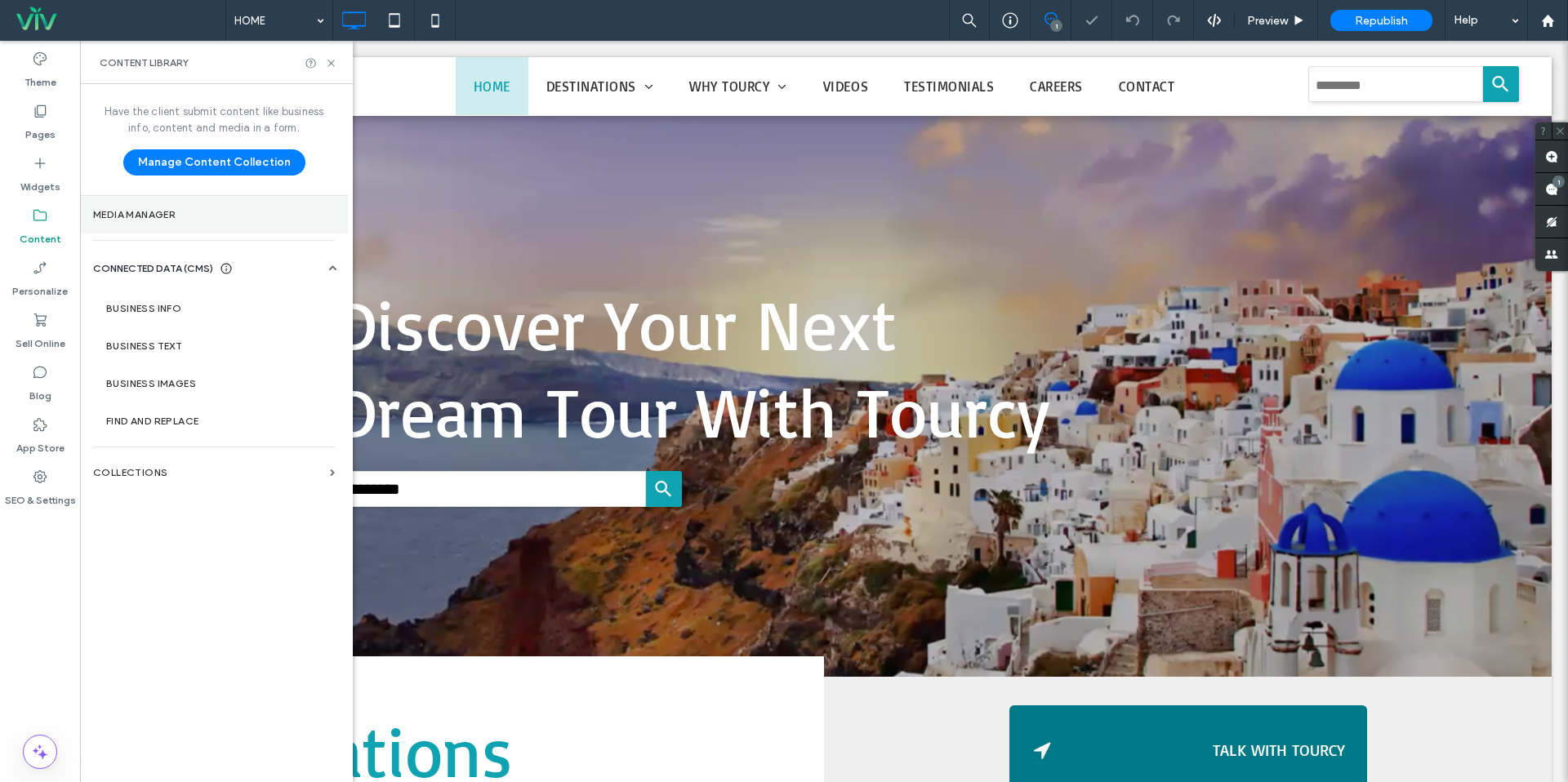
scroll to position [0, 0]
click at [328, 63] on icon at bounding box center [331, 63] width 12 height 12
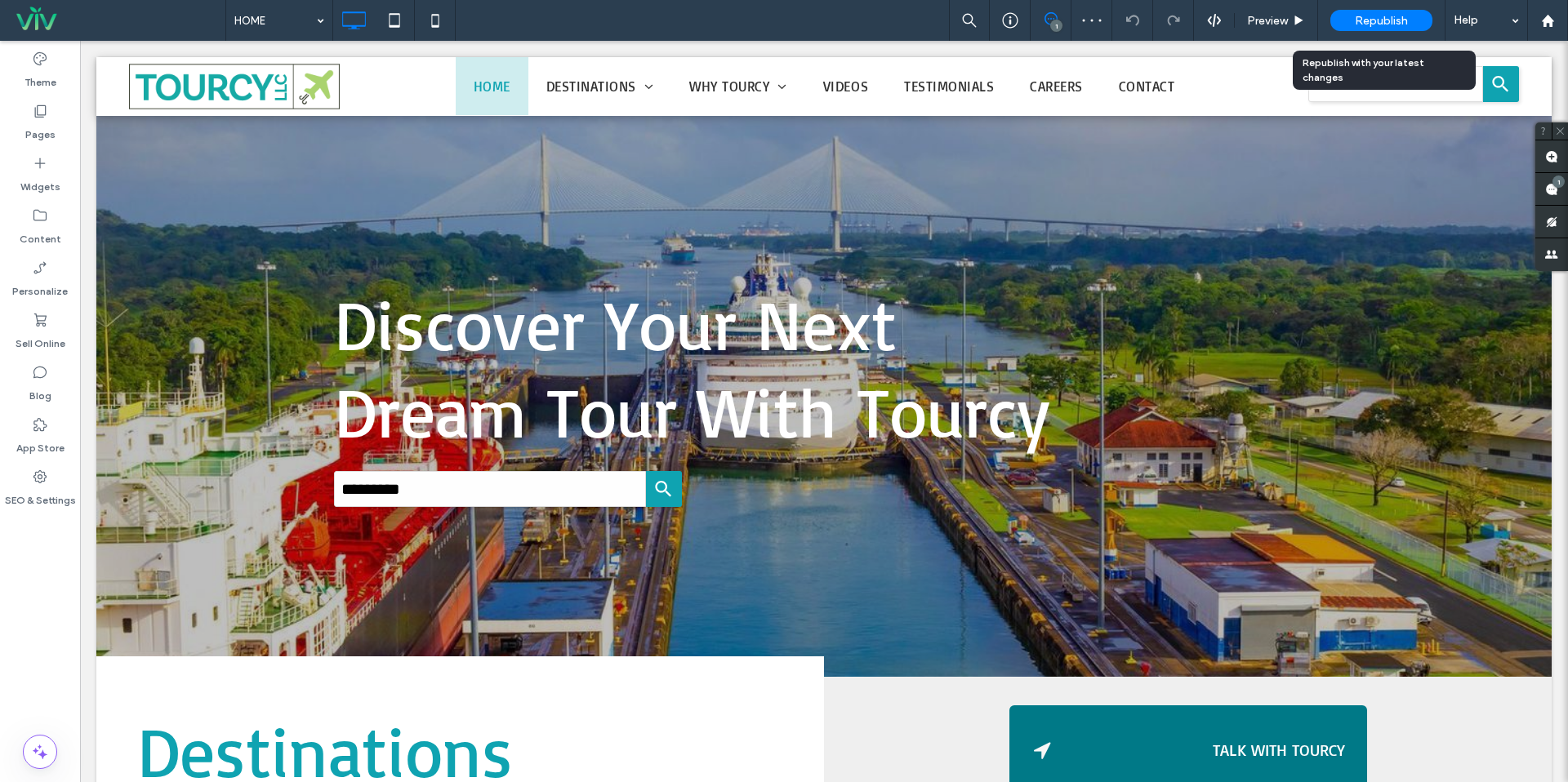
drag, startPoint x: 1380, startPoint y: 22, endPoint x: 1310, endPoint y: 1, distance: 73.1
click at [1380, 22] on span "Republish" at bounding box center [1381, 21] width 53 height 14
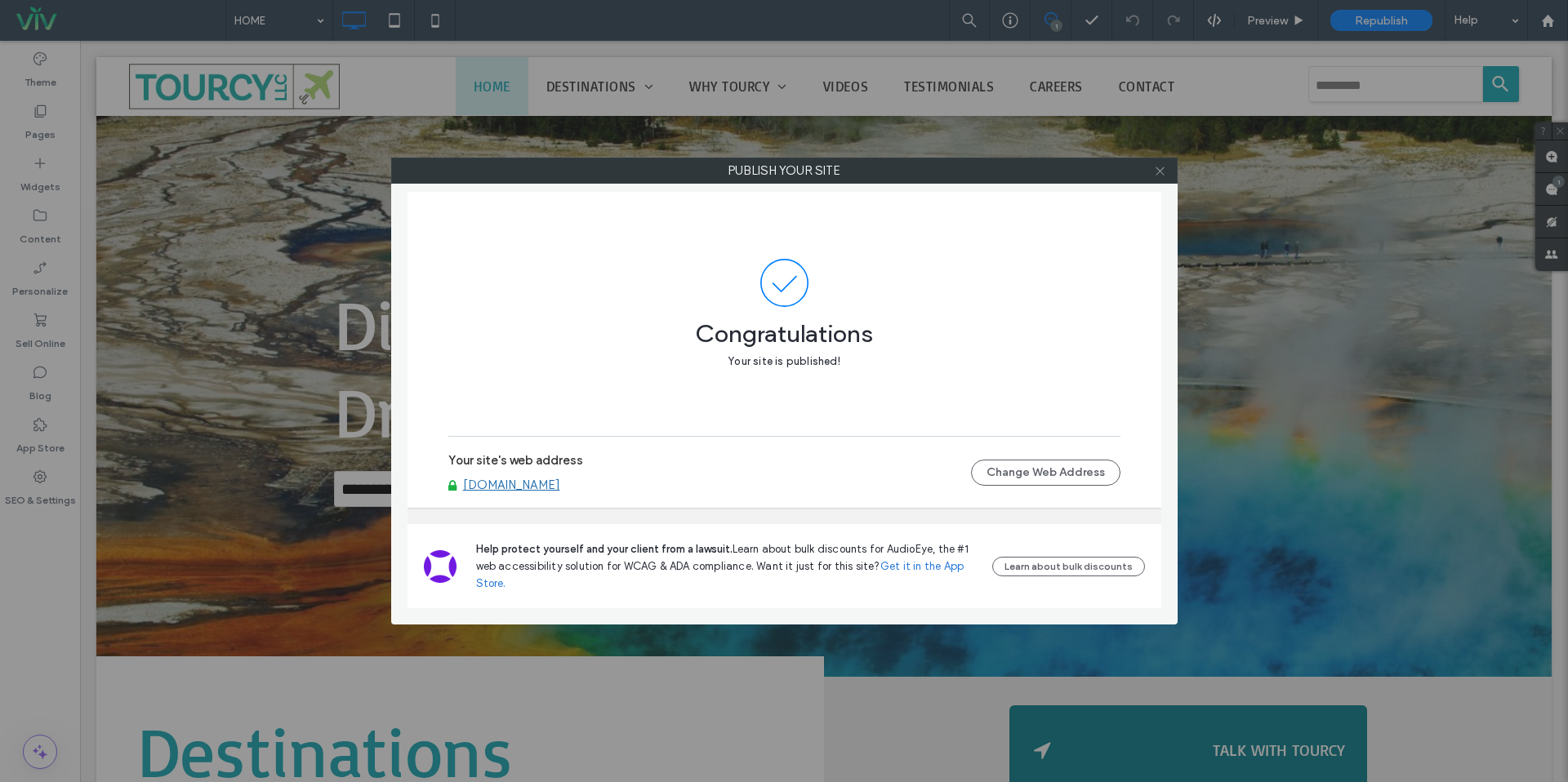
click at [1162, 172] on use at bounding box center [1160, 171] width 8 height 8
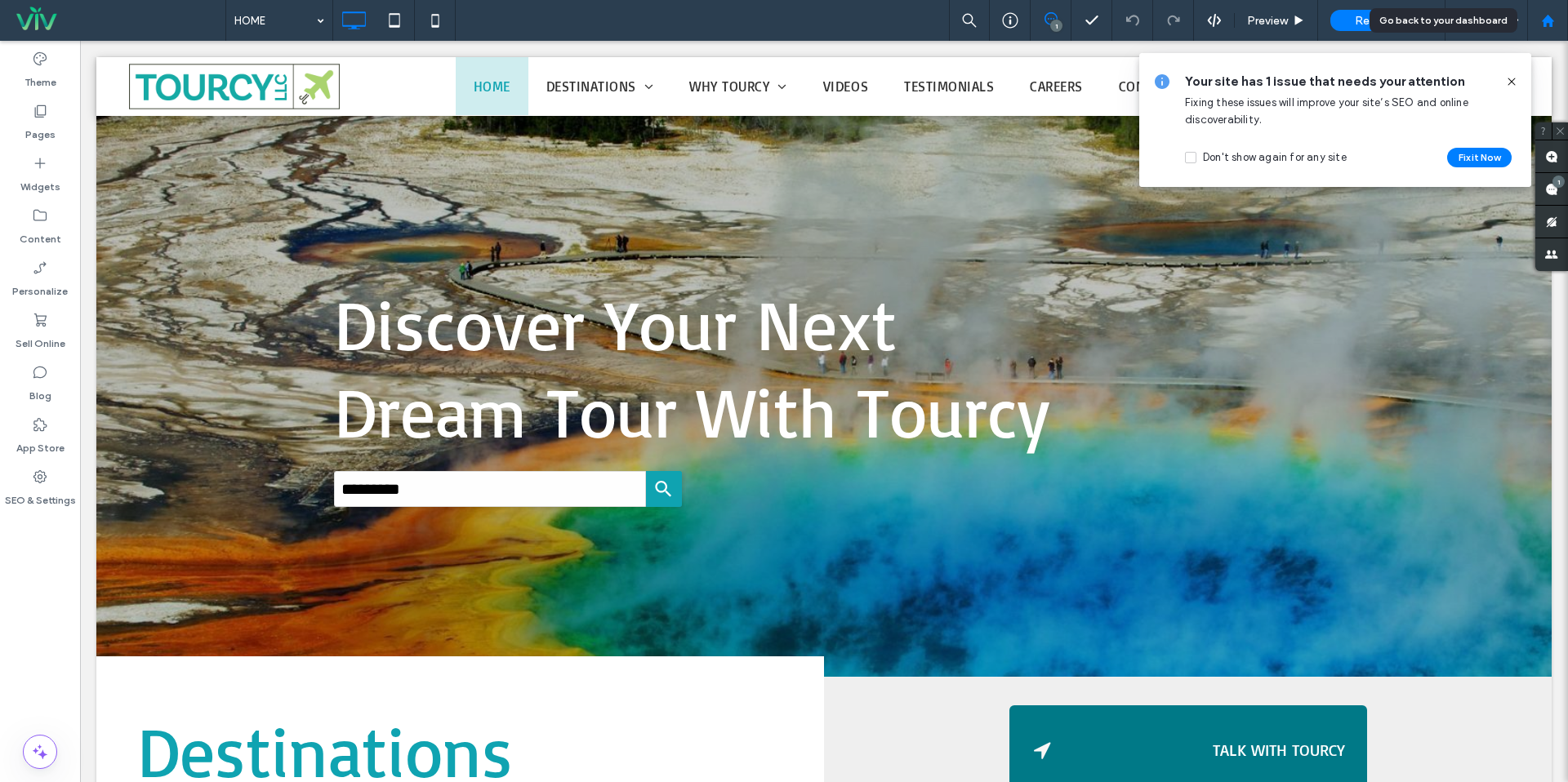
click at [1548, 24] on icon at bounding box center [1548, 21] width 14 height 14
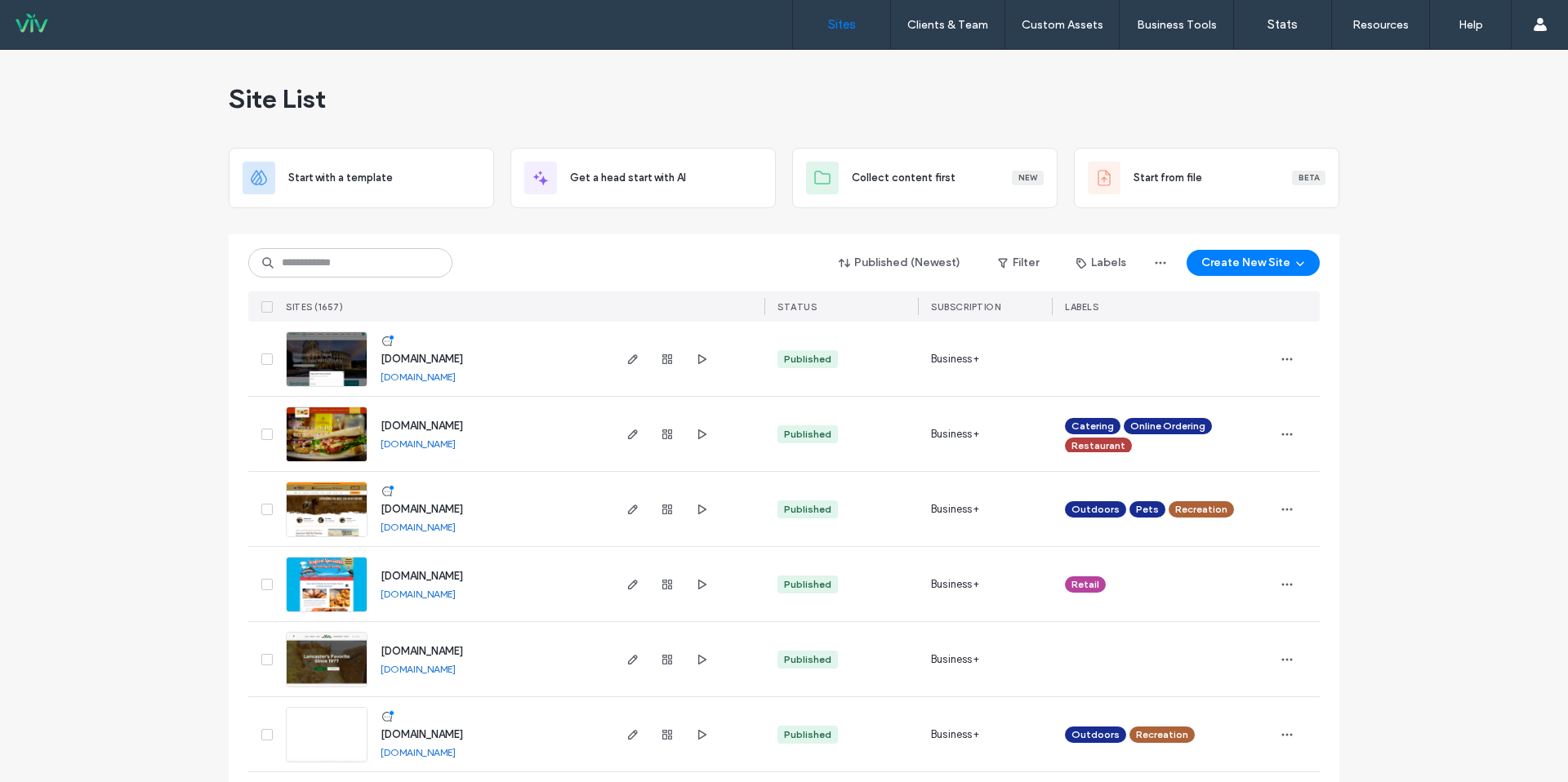
click at [377, 247] on div "Published (Newest) Filter Labels Create New Site" at bounding box center [784, 262] width 1072 height 31
click at [366, 273] on input at bounding box center [350, 262] width 204 height 29
click at [421, 262] on input at bounding box center [350, 262] width 204 height 29
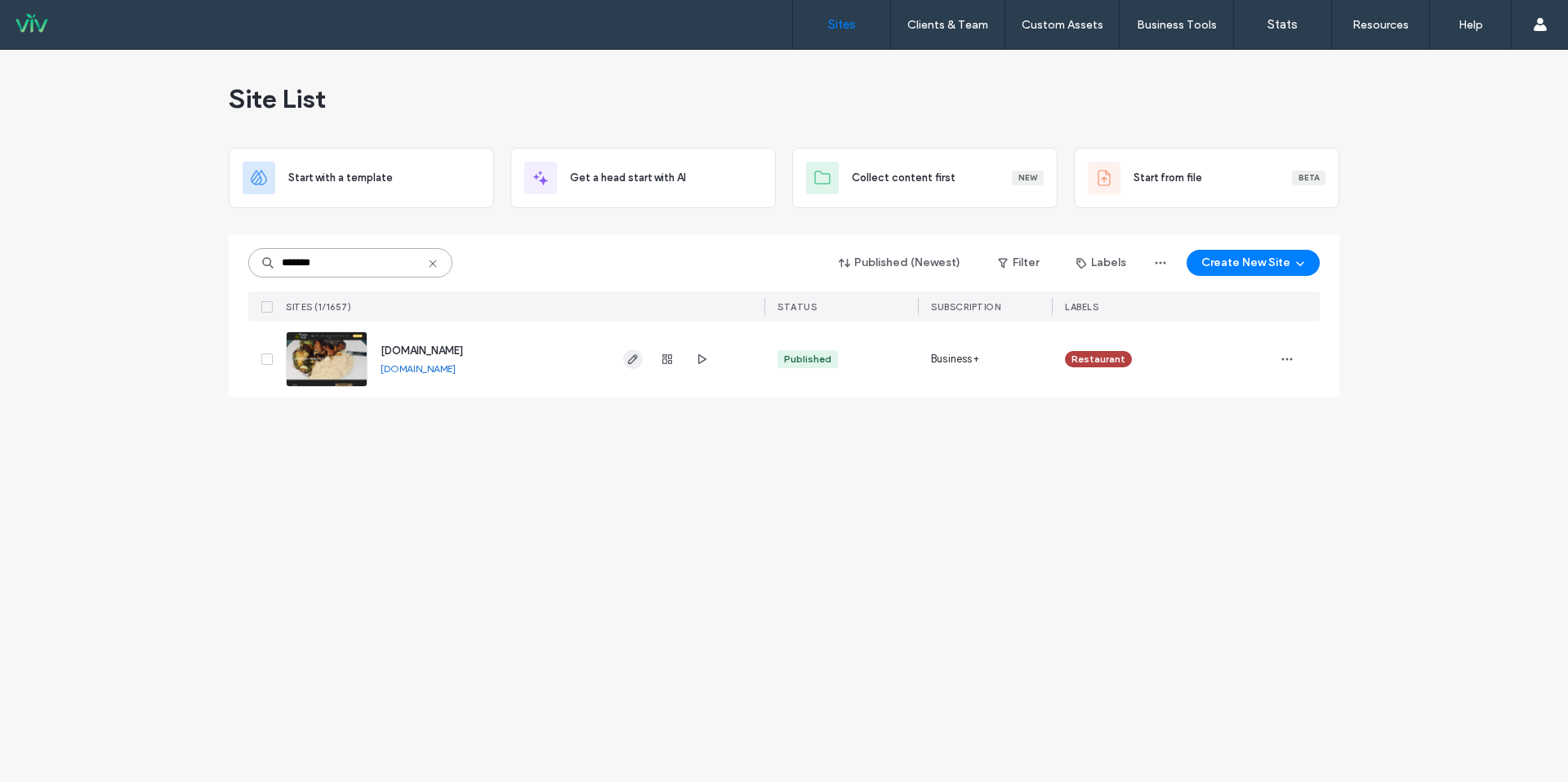
type input "*******"
click at [635, 358] on use "button" at bounding box center [633, 359] width 10 height 10
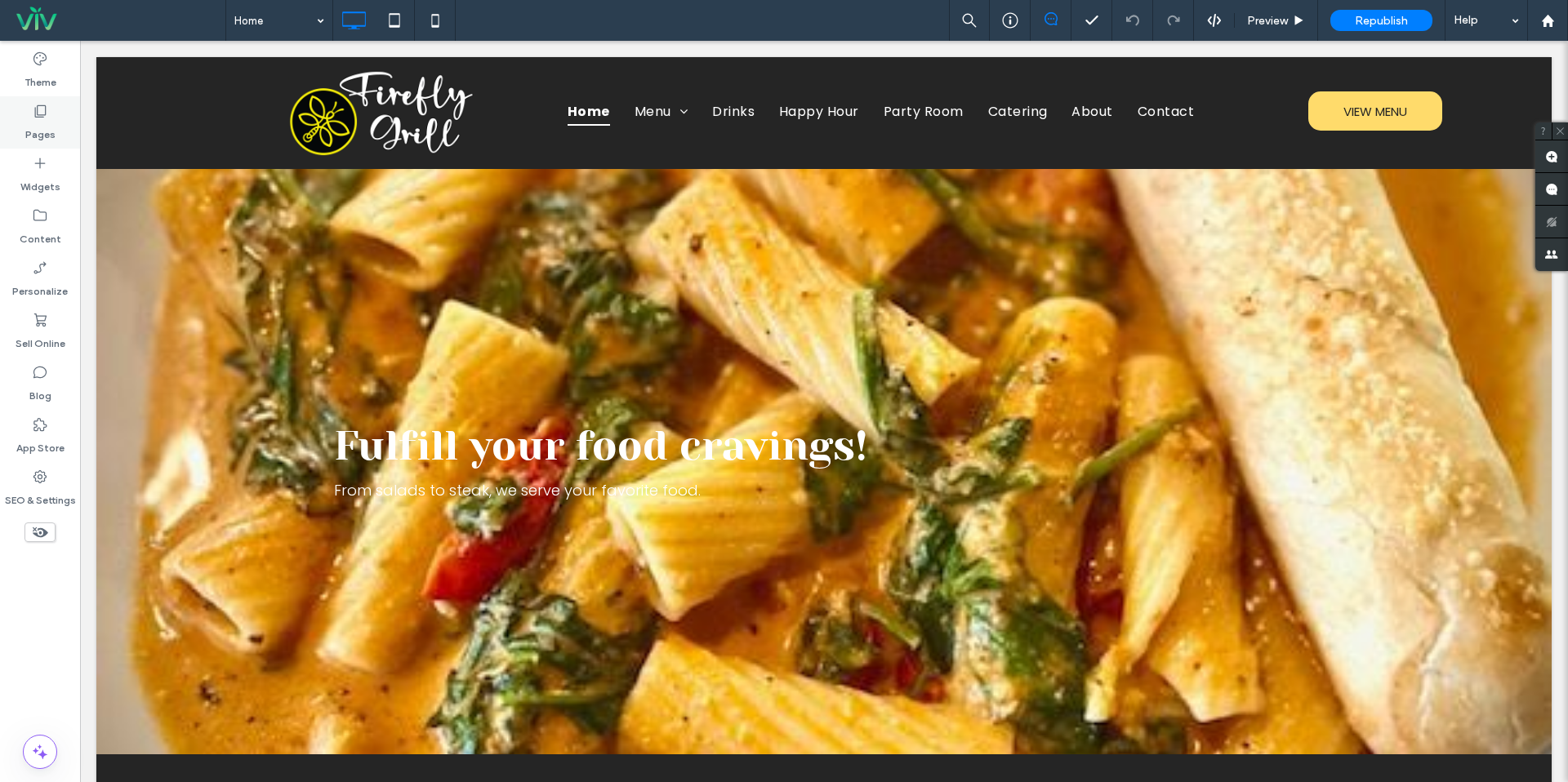
click at [70, 99] on div "Pages" at bounding box center [40, 122] width 80 height 52
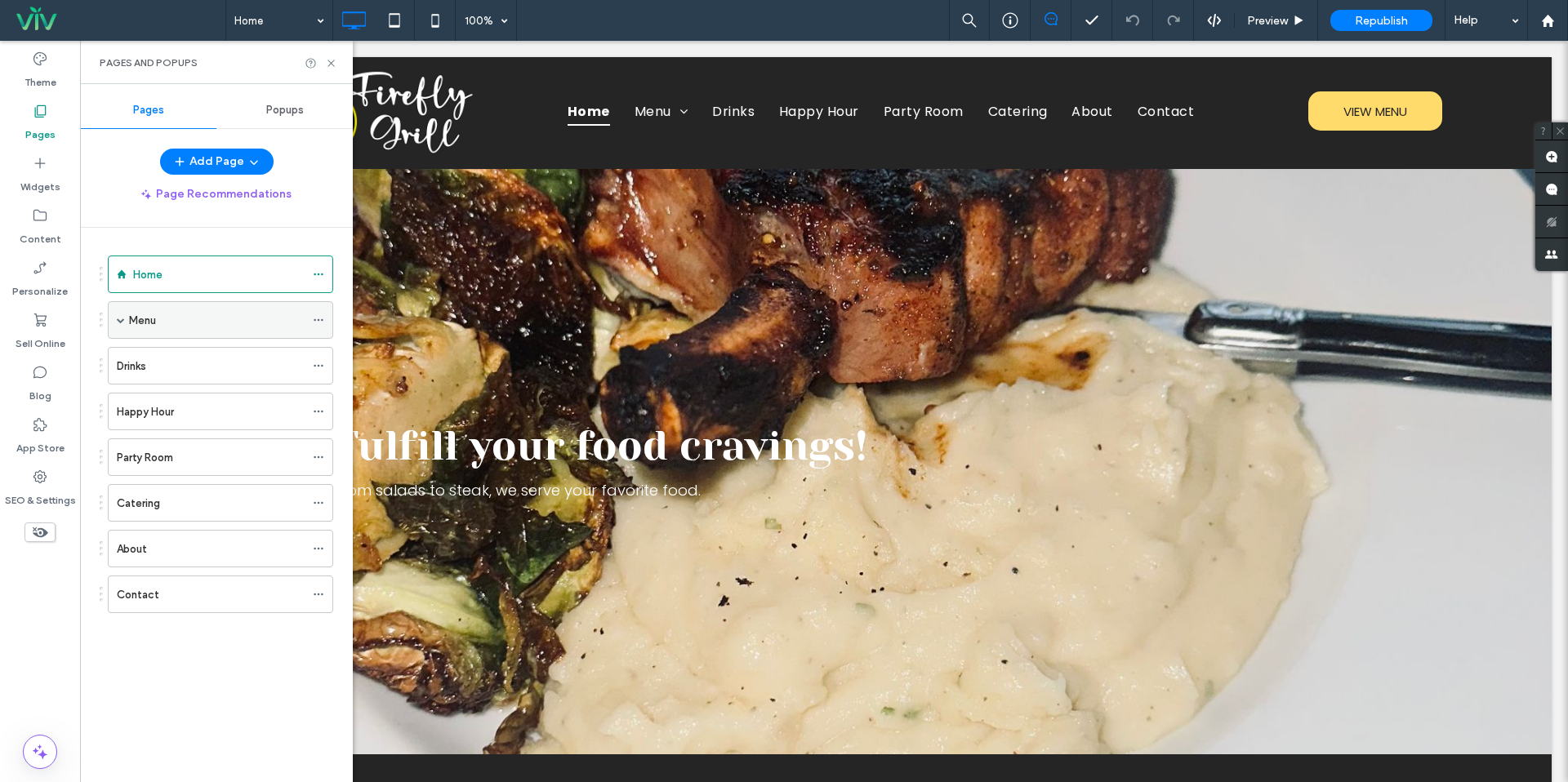
click at [123, 322] on span at bounding box center [121, 320] width 8 height 8
click at [182, 320] on div "Menu" at bounding box center [217, 320] width 176 height 17
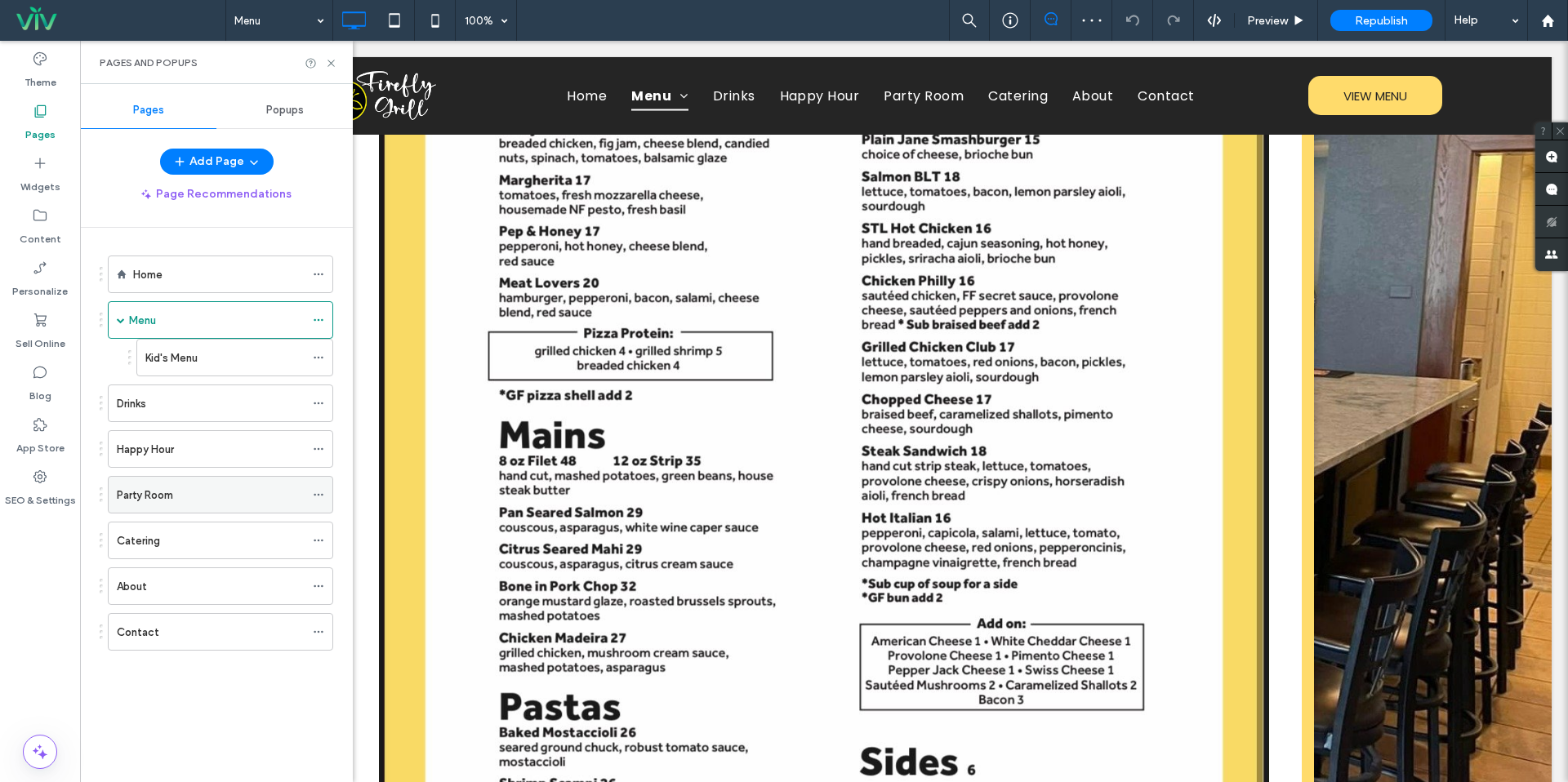
scroll to position [1518, 0]
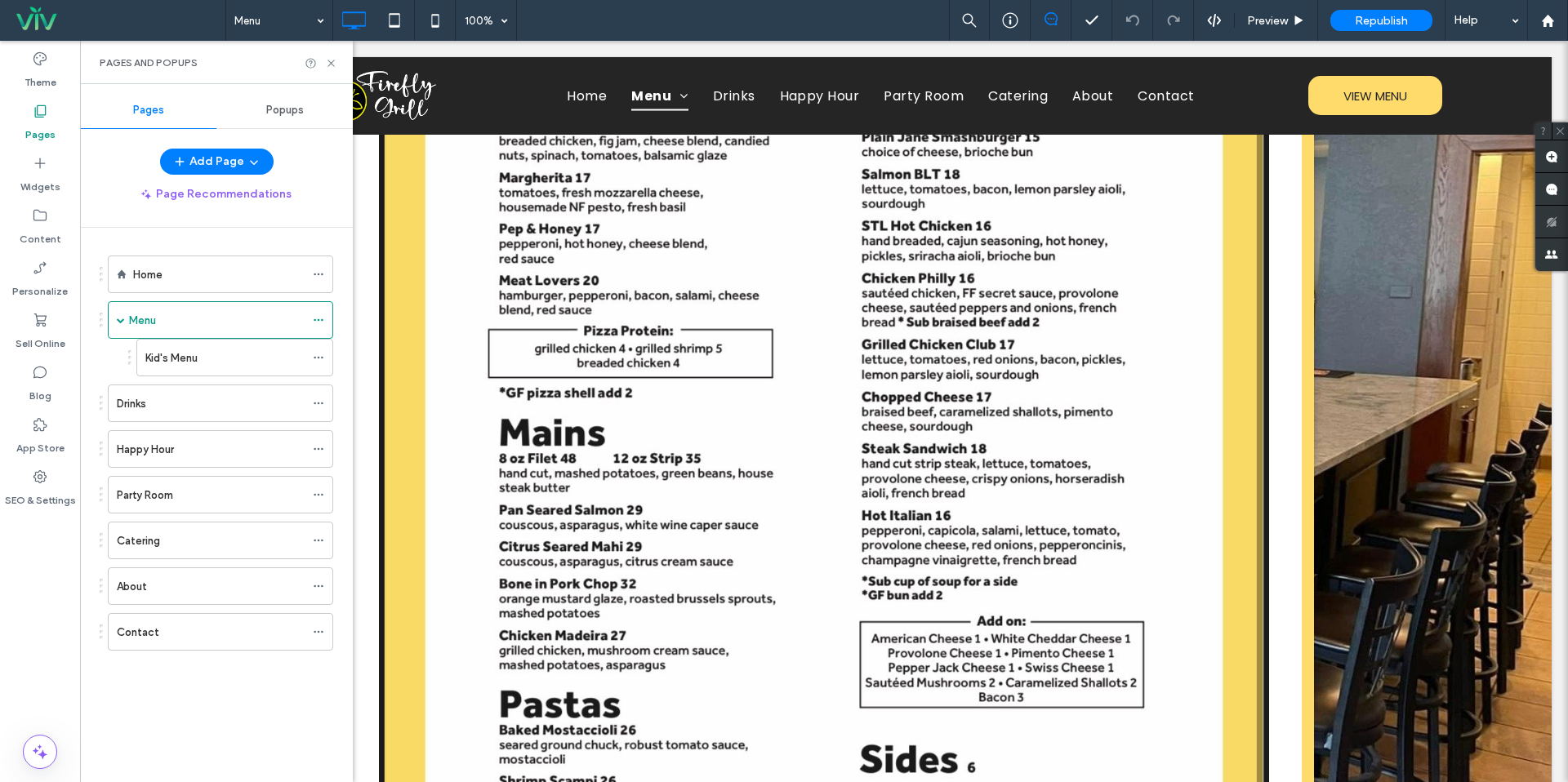
click at [189, 529] on div "Catering" at bounding box center [211, 540] width 187 height 36
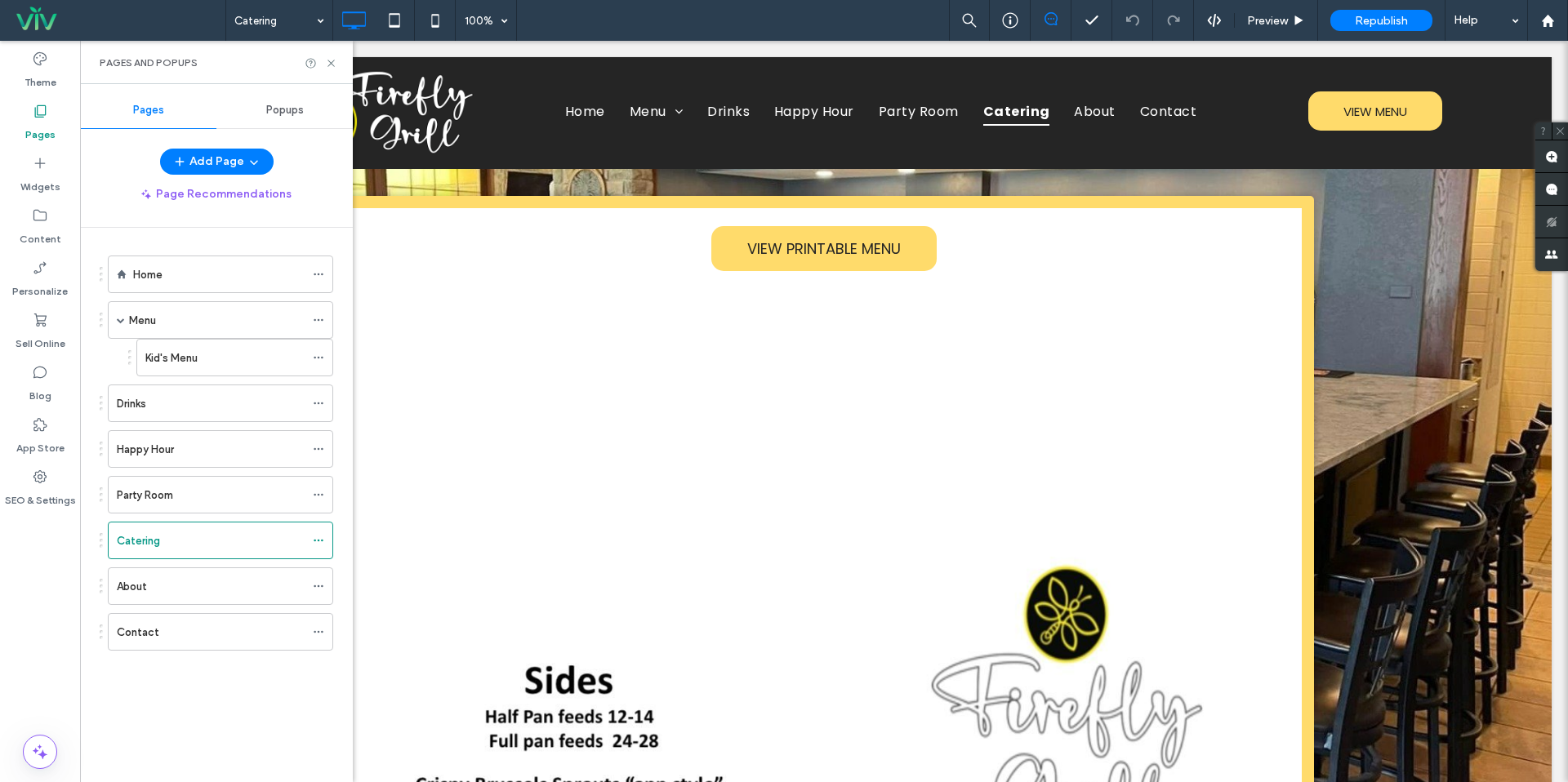
scroll to position [0, 0]
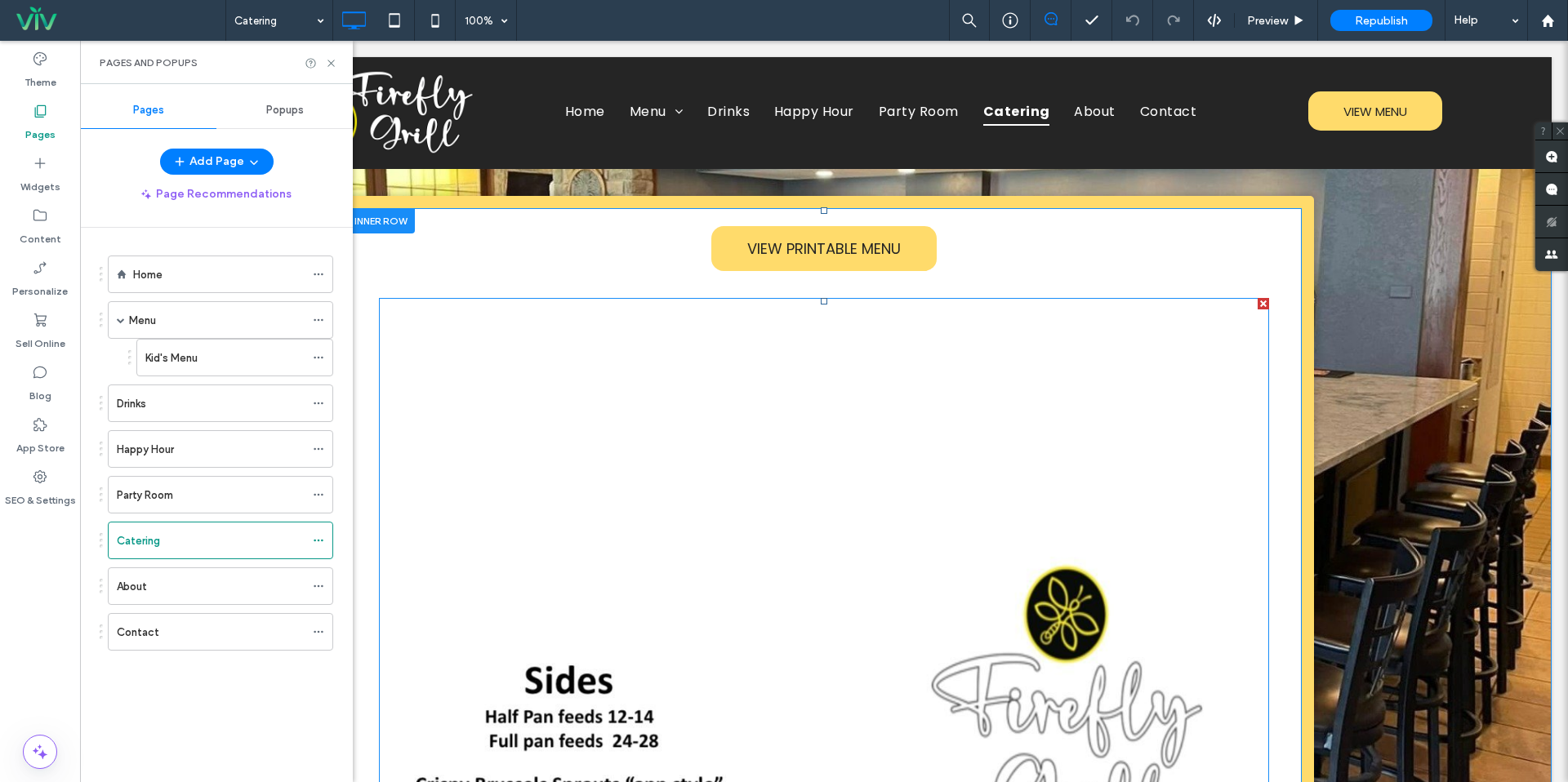
drag, startPoint x: 666, startPoint y: 404, endPoint x: 663, endPoint y: 394, distance: 10.4
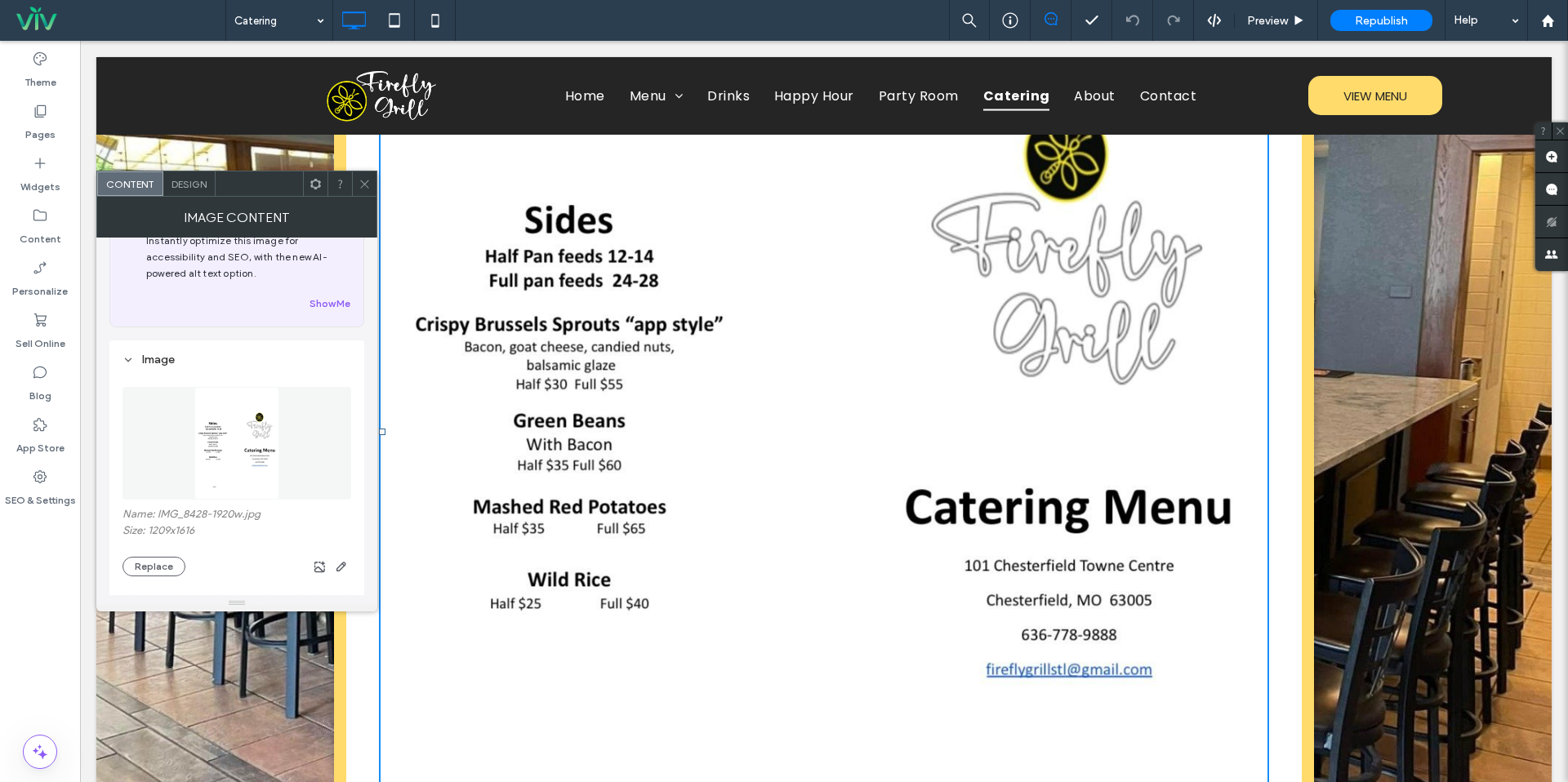
scroll to position [88, 0]
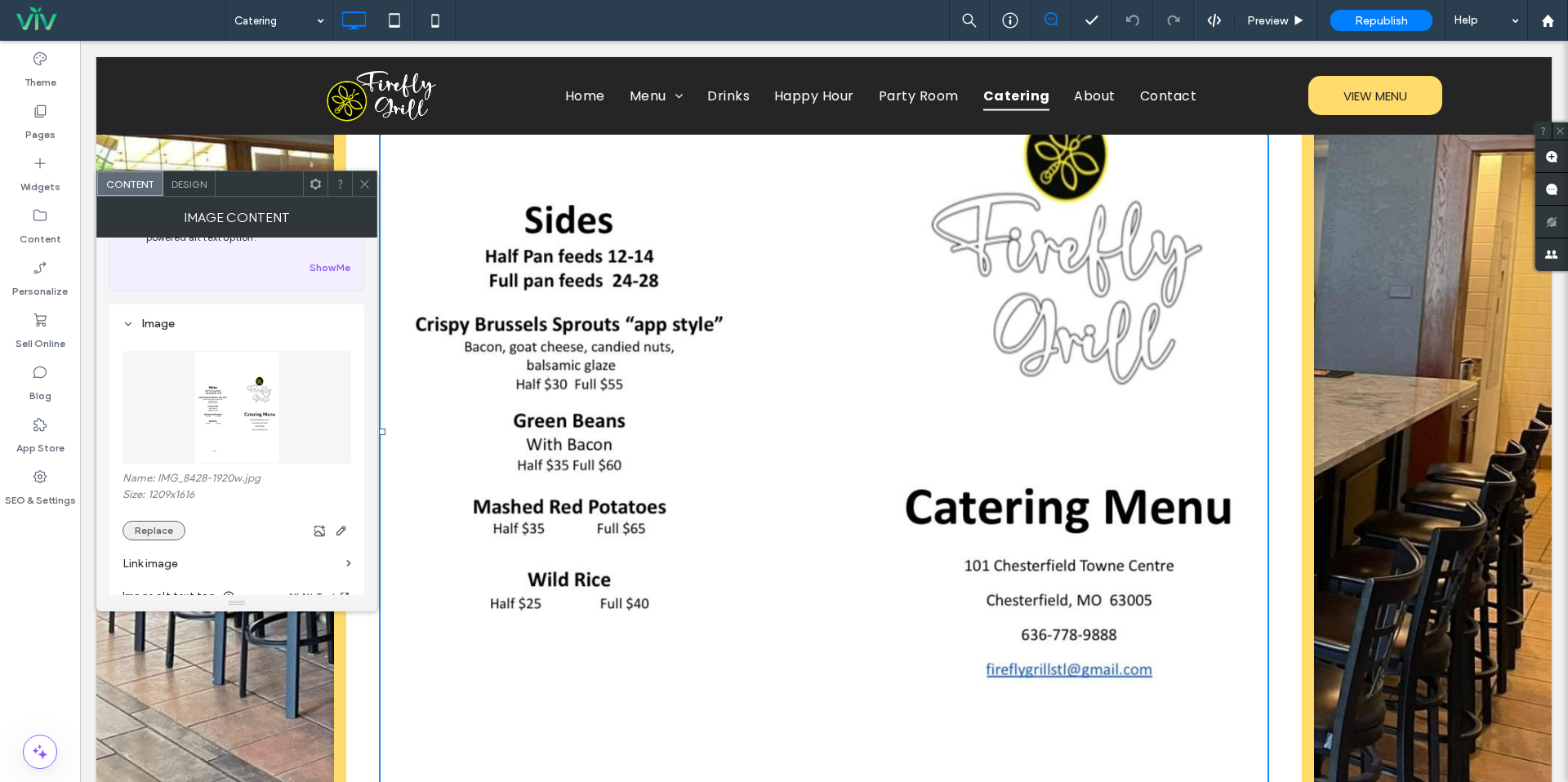
drag, startPoint x: 143, startPoint y: 528, endPoint x: 154, endPoint y: 523, distance: 12.1
click at [142, 528] on button "Replace" at bounding box center [154, 531] width 63 height 20
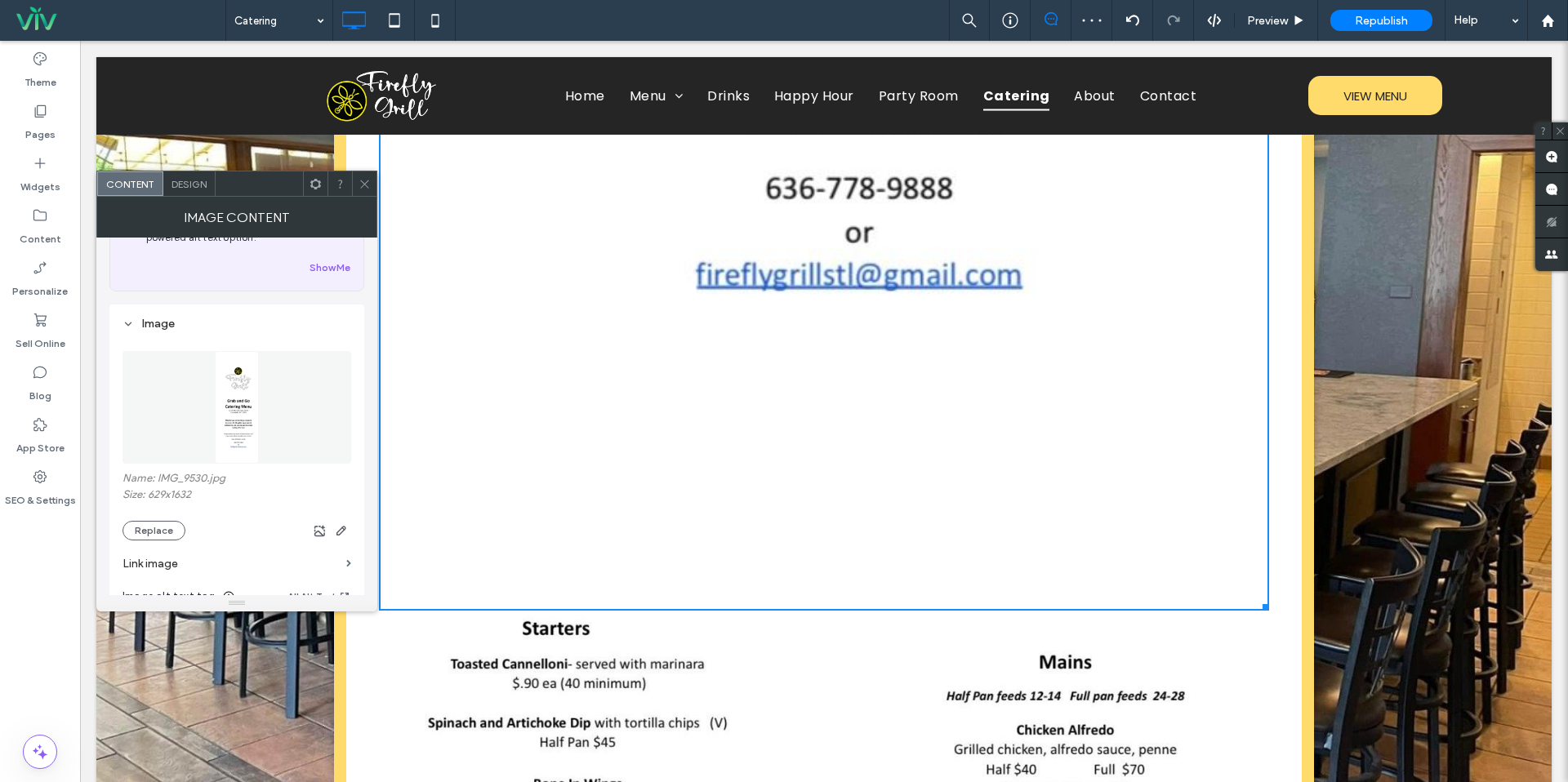
scroll to position [2003, 0]
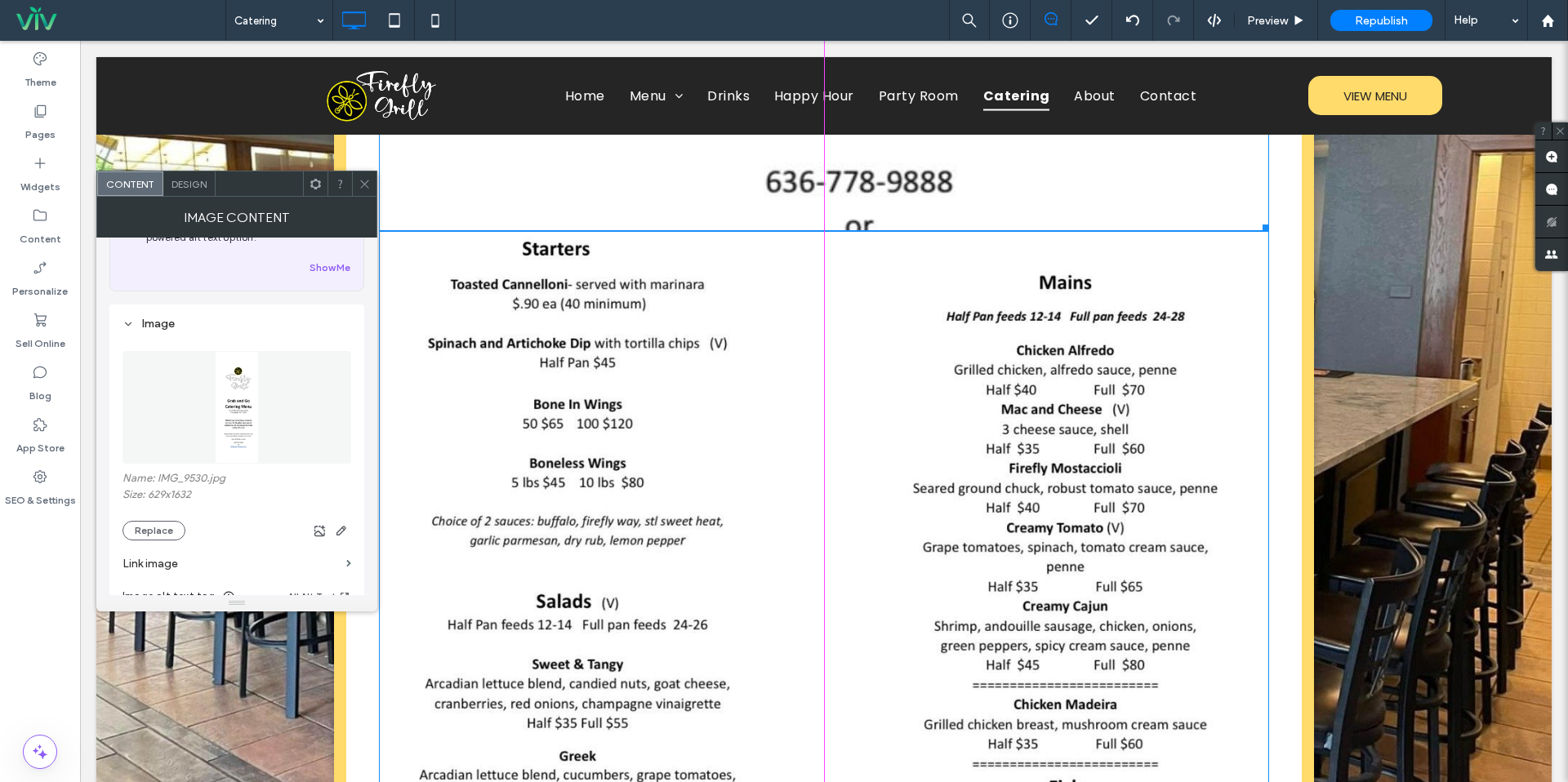
drag, startPoint x: 1264, startPoint y: 599, endPoint x: 1192, endPoint y: 392, distance: 219.2
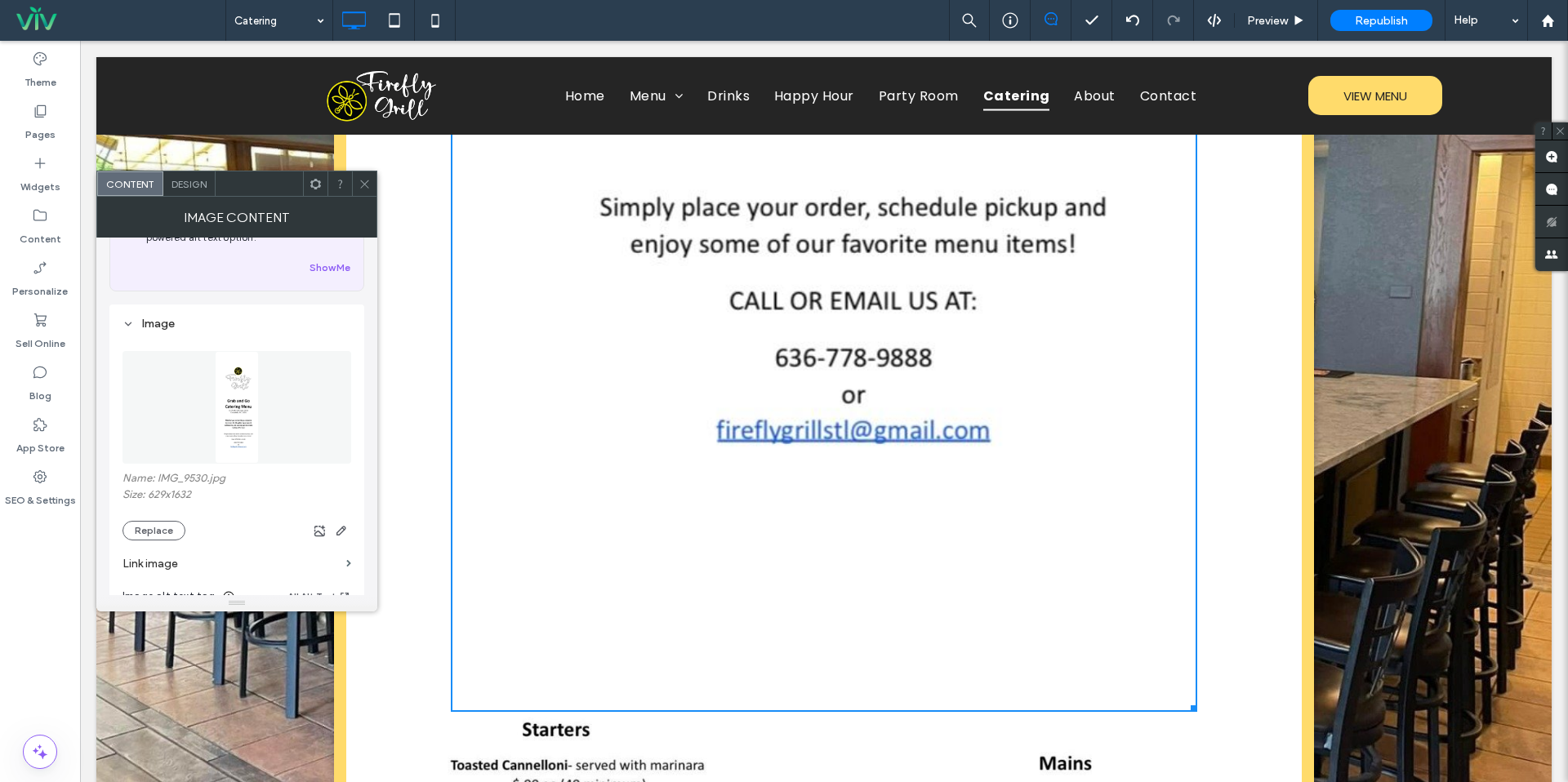
scroll to position [1594, 0]
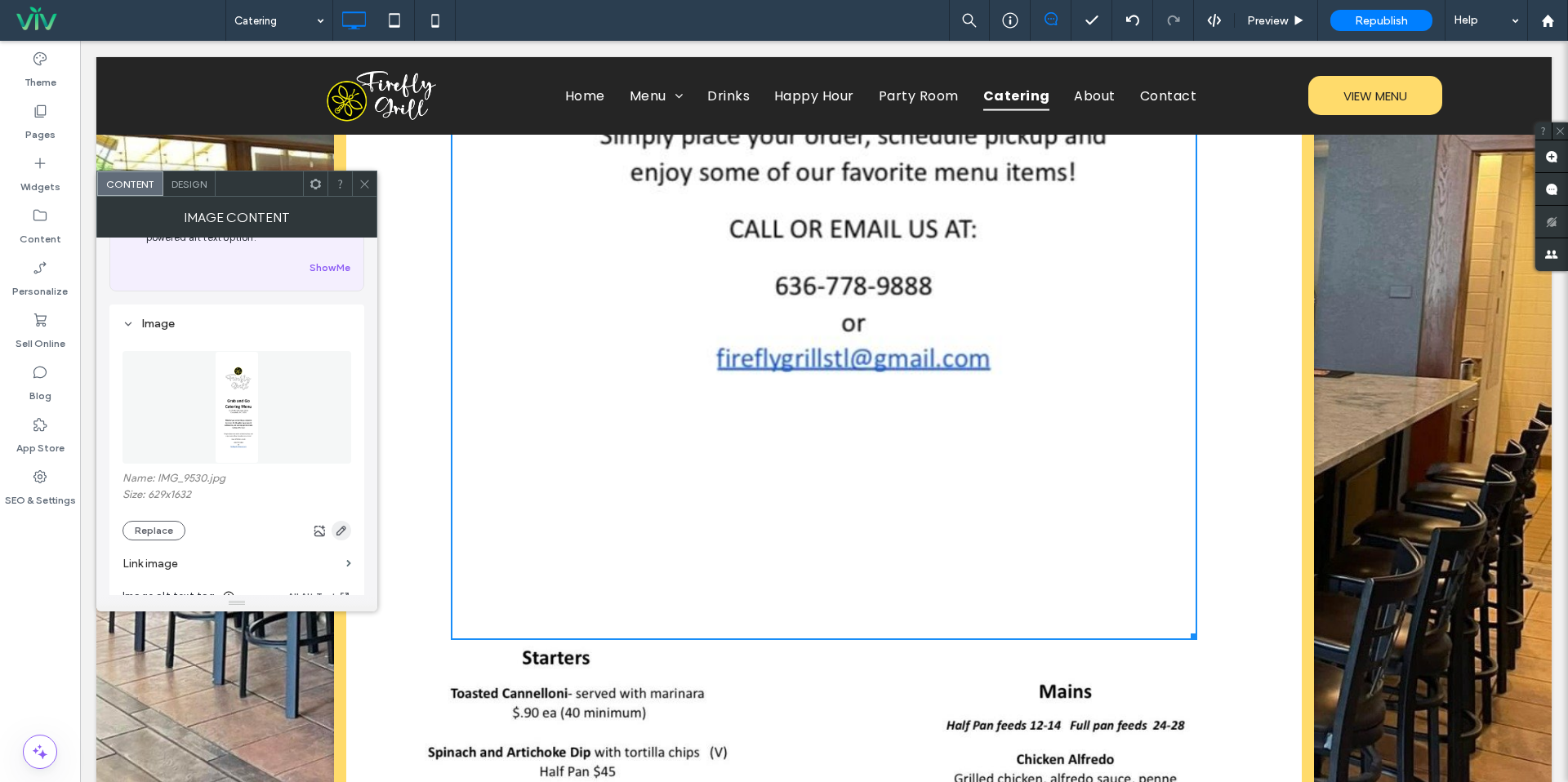
click at [341, 534] on icon "button" at bounding box center [342, 531] width 13 height 13
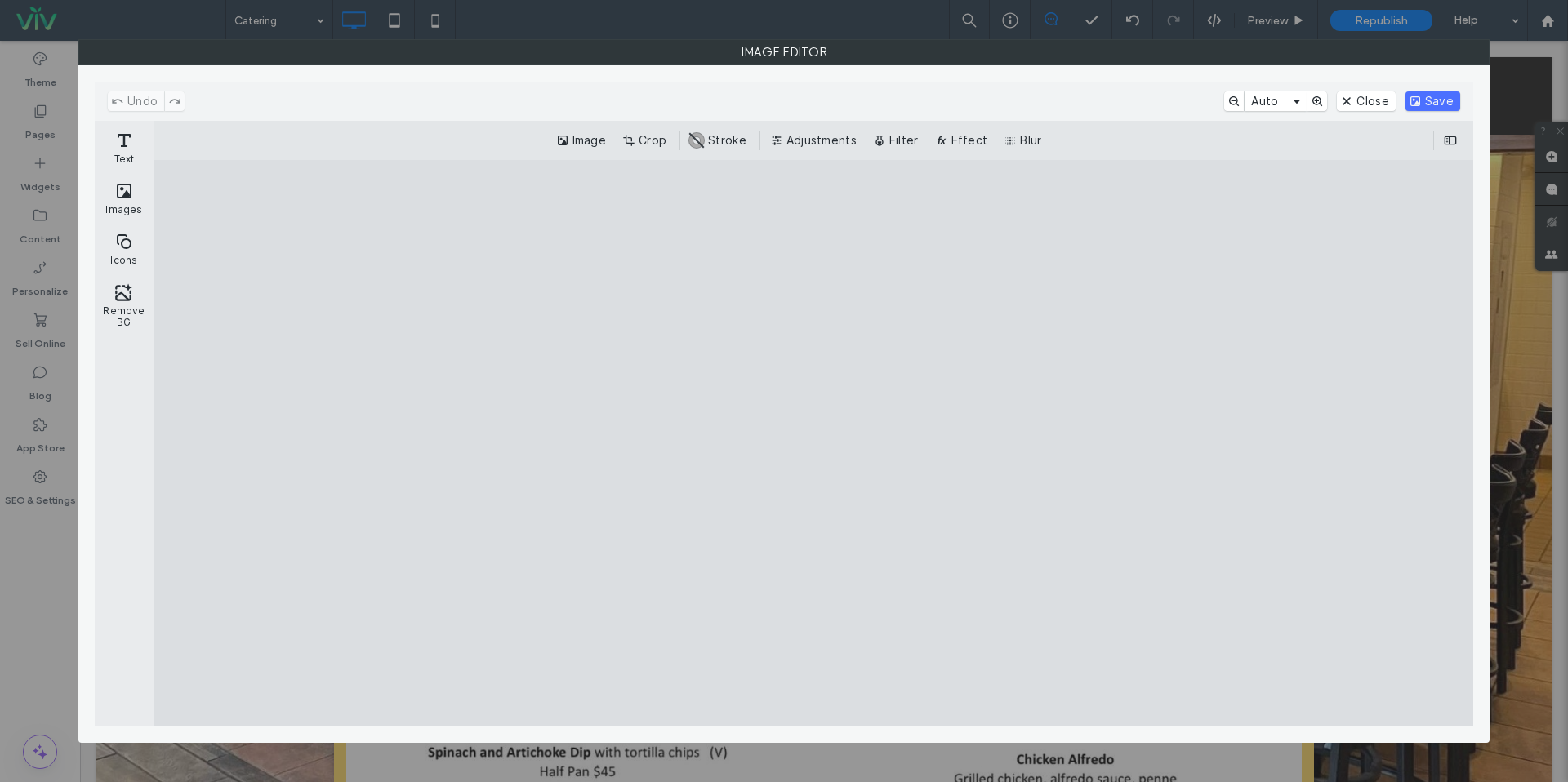
drag, startPoint x: 653, startPoint y: 141, endPoint x: 655, endPoint y: 163, distance: 22.1
click at [653, 141] on button "Crop" at bounding box center [645, 141] width 54 height 20
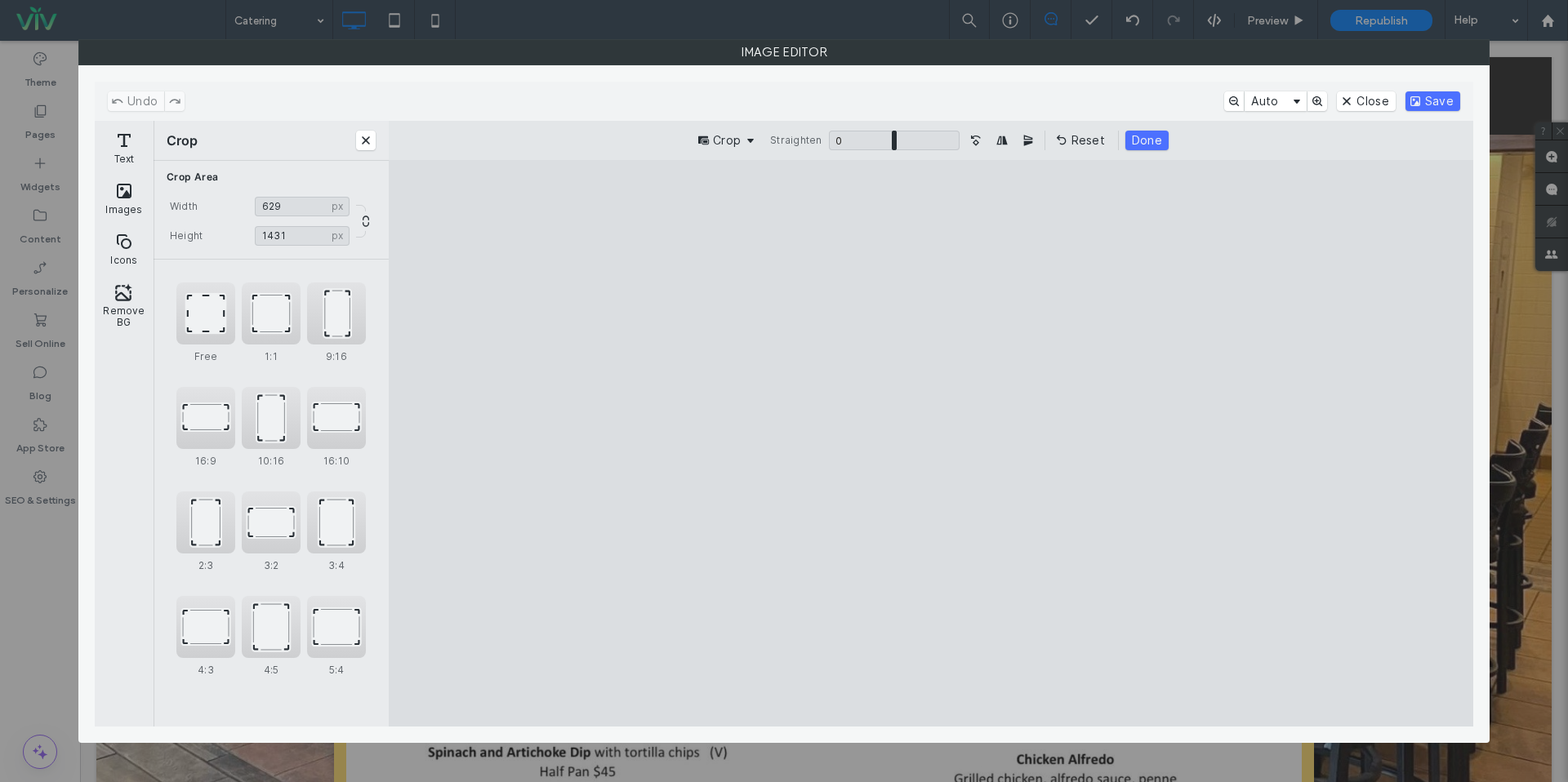
drag, startPoint x: 1017, startPoint y: 668, endPoint x: 1092, endPoint y: 611, distance: 94.2
click at [931, 444] on cesdk-canvas "Editor canvas" at bounding box center [931, 444] width 0 height 0
type input "****"
drag, startPoint x: 1032, startPoint y: 221, endPoint x: 1102, endPoint y: 289, distance: 97.6
click at [931, 444] on cesdk-canvas "Editor canvas" at bounding box center [931, 444] width 0 height 0
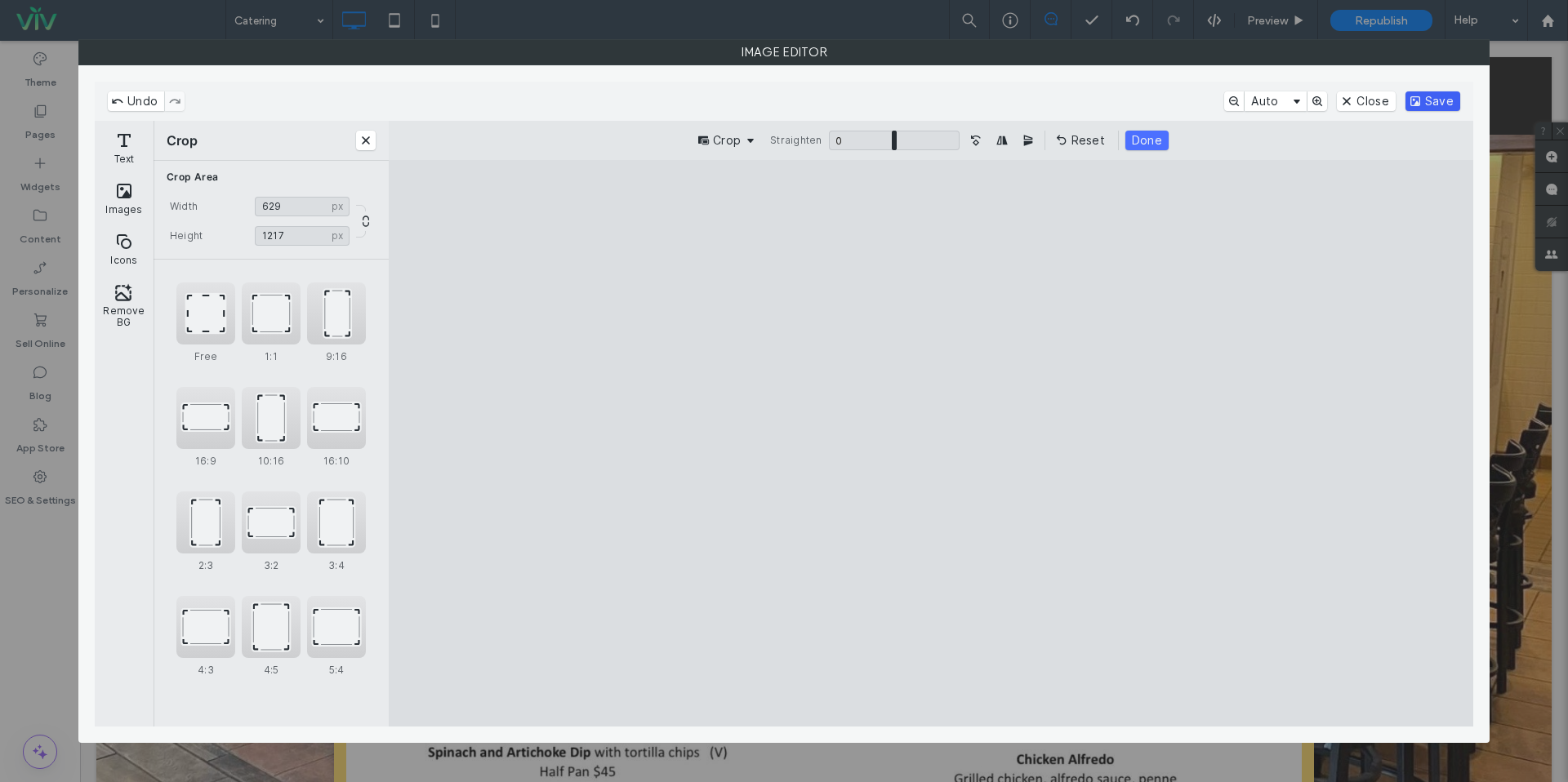
click at [1439, 108] on button "Save" at bounding box center [1433, 101] width 55 height 20
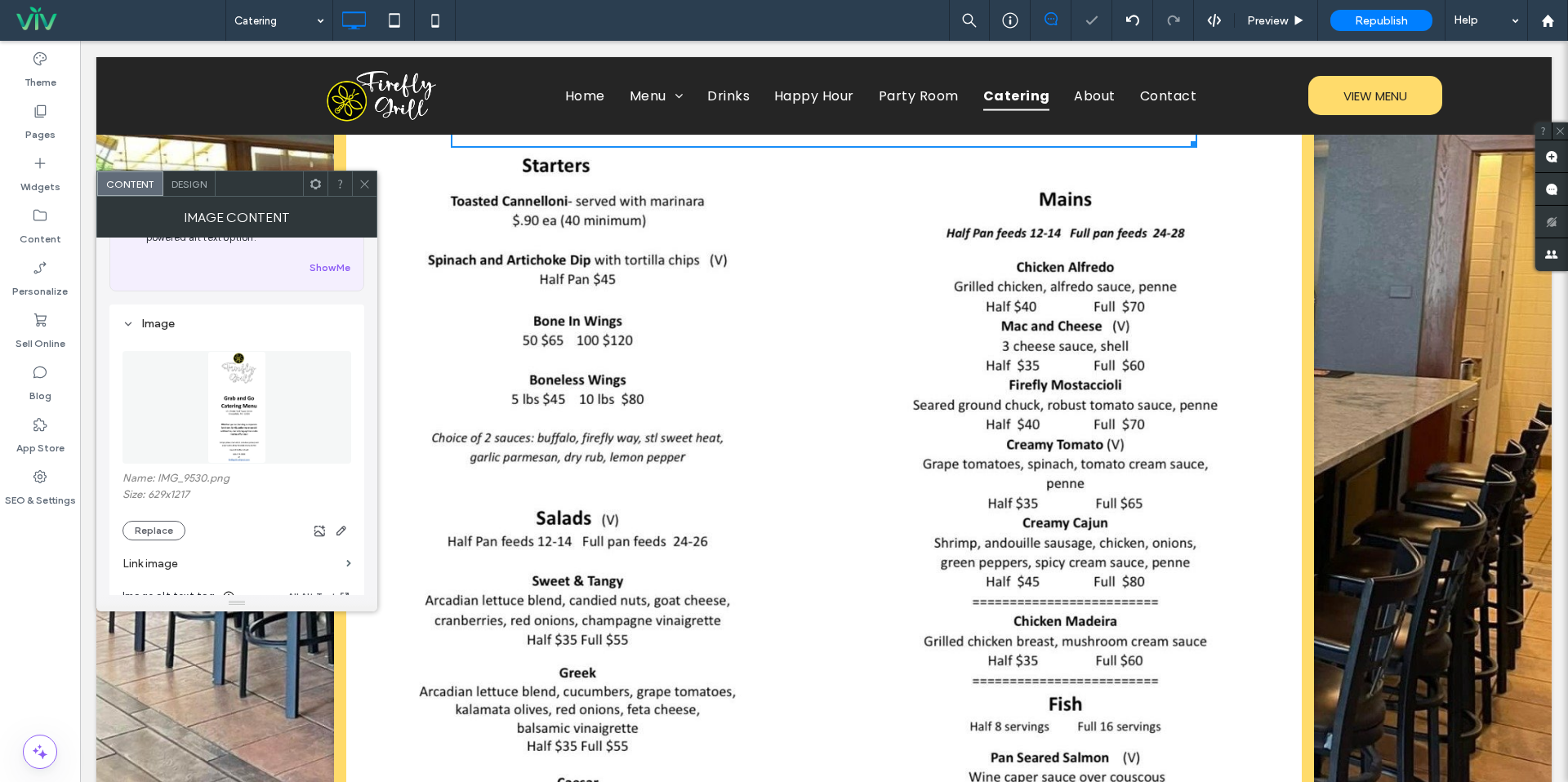
scroll to position [1101, 0]
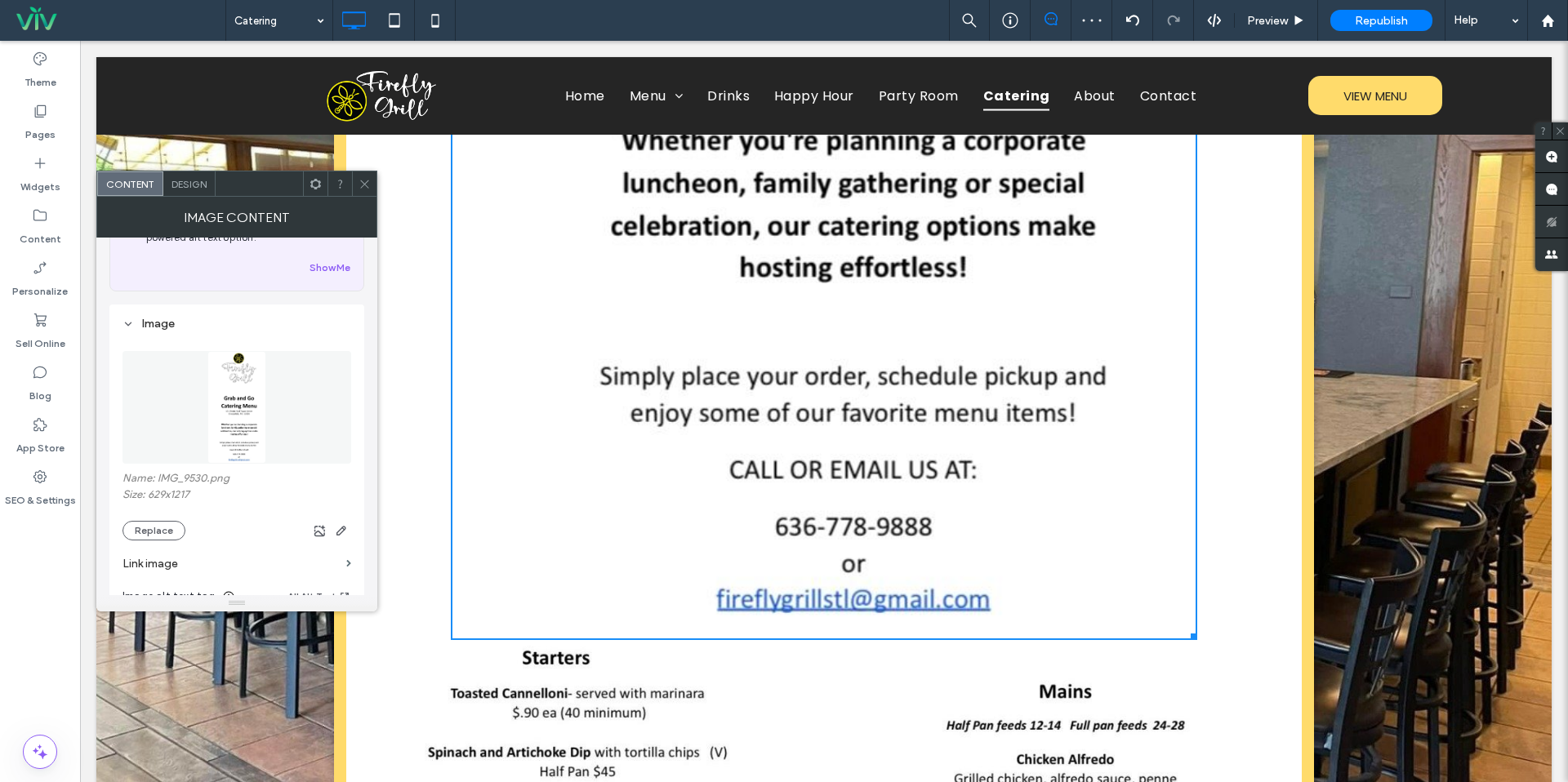
click at [365, 182] on icon at bounding box center [364, 184] width 12 height 12
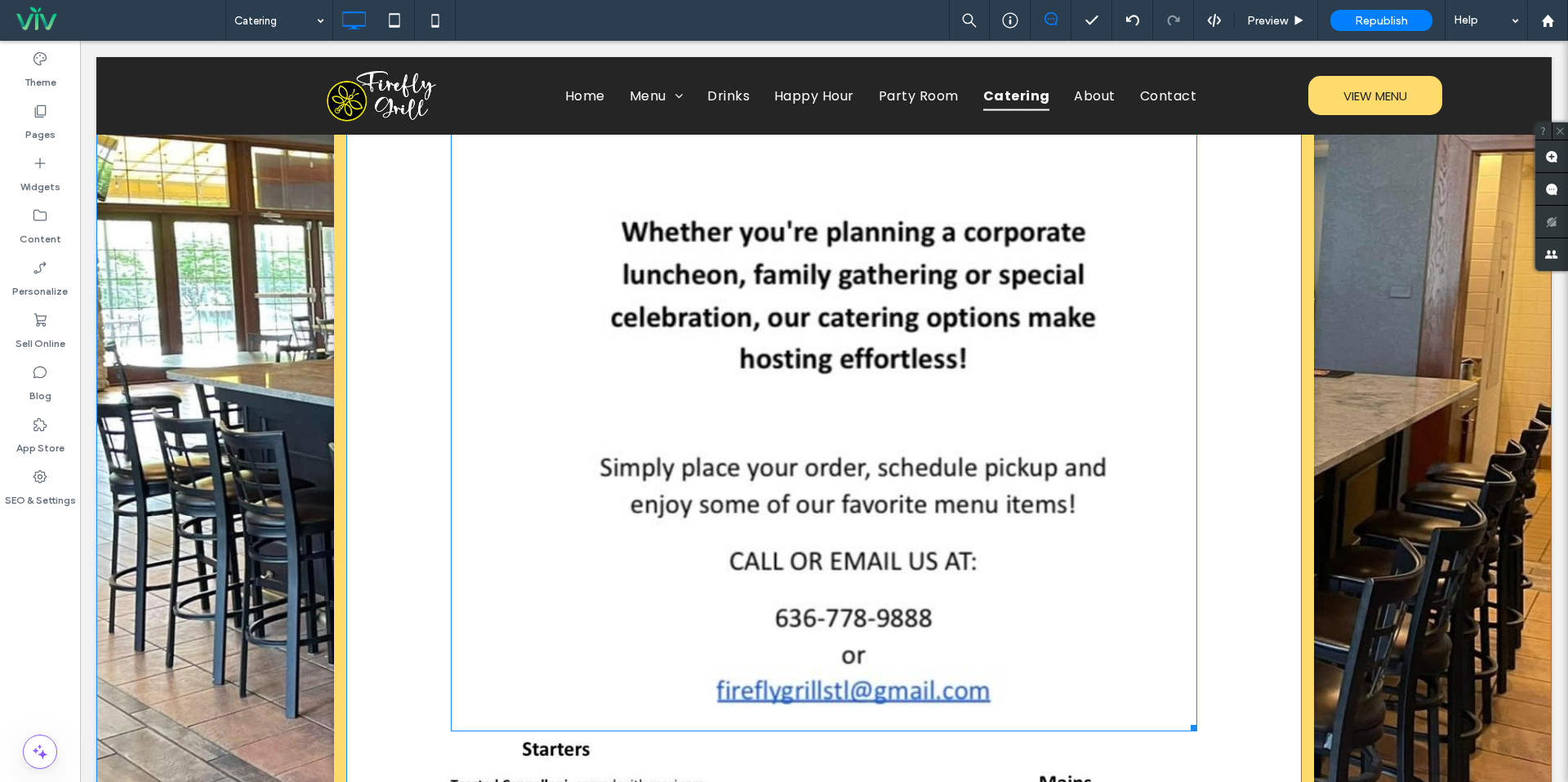
scroll to position [1451, 0]
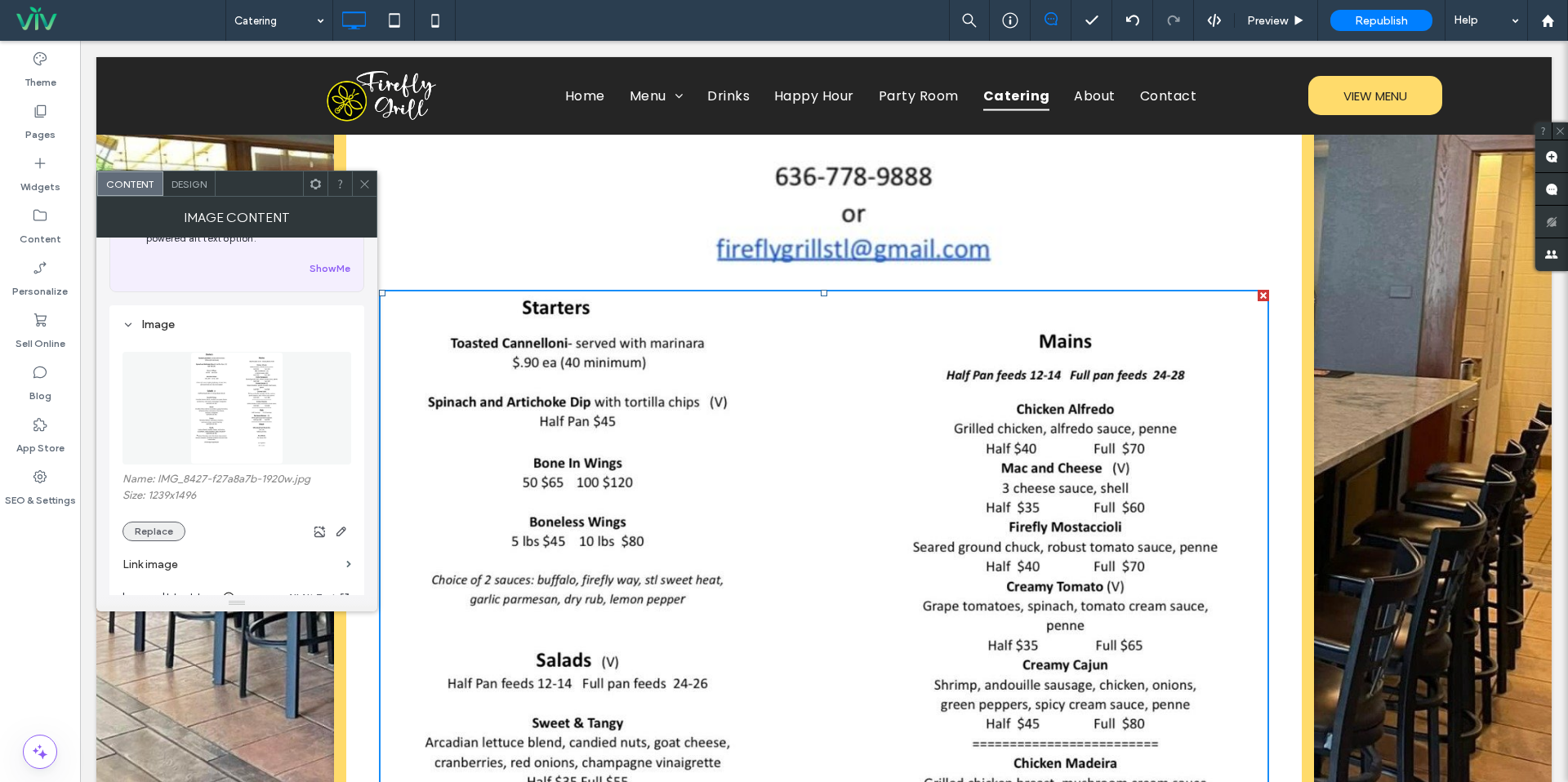
scroll to position [98, 0]
drag, startPoint x: 149, startPoint y: 522, endPoint x: 310, endPoint y: 445, distance: 178.5
click at [149, 522] on button "Replace" at bounding box center [154, 521] width 63 height 20
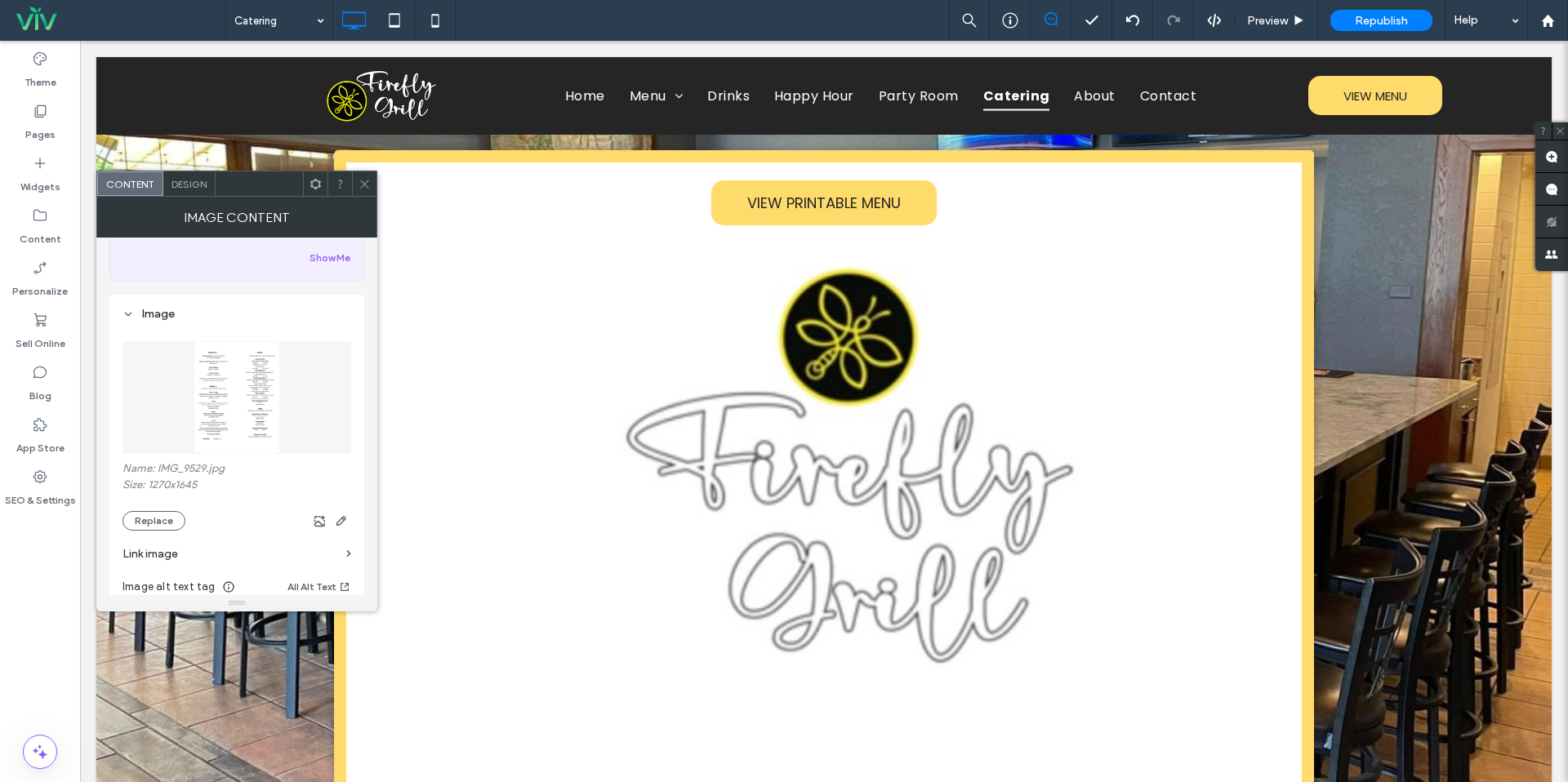
scroll to position [0, 0]
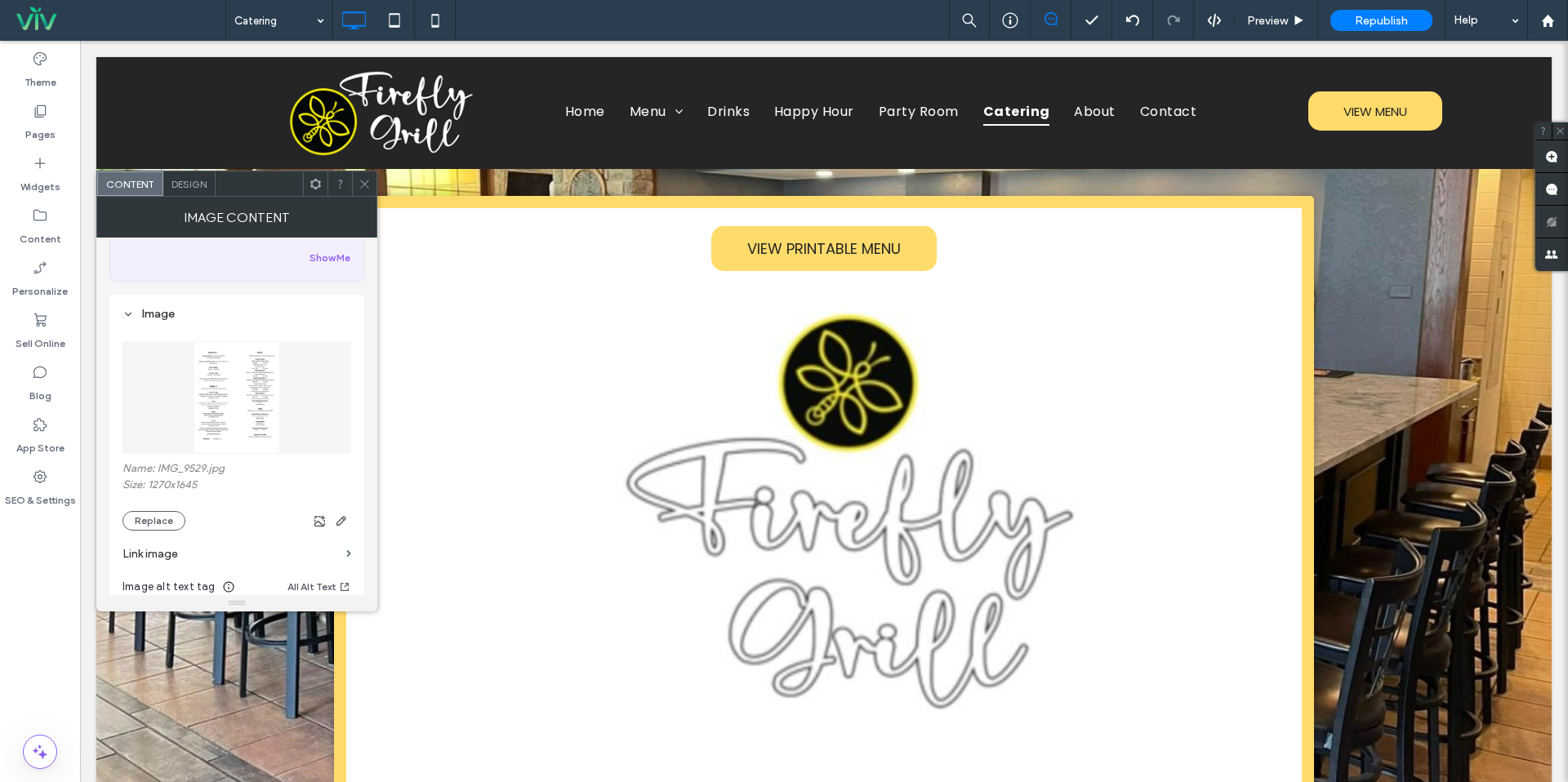
click at [359, 187] on icon at bounding box center [364, 184] width 12 height 12
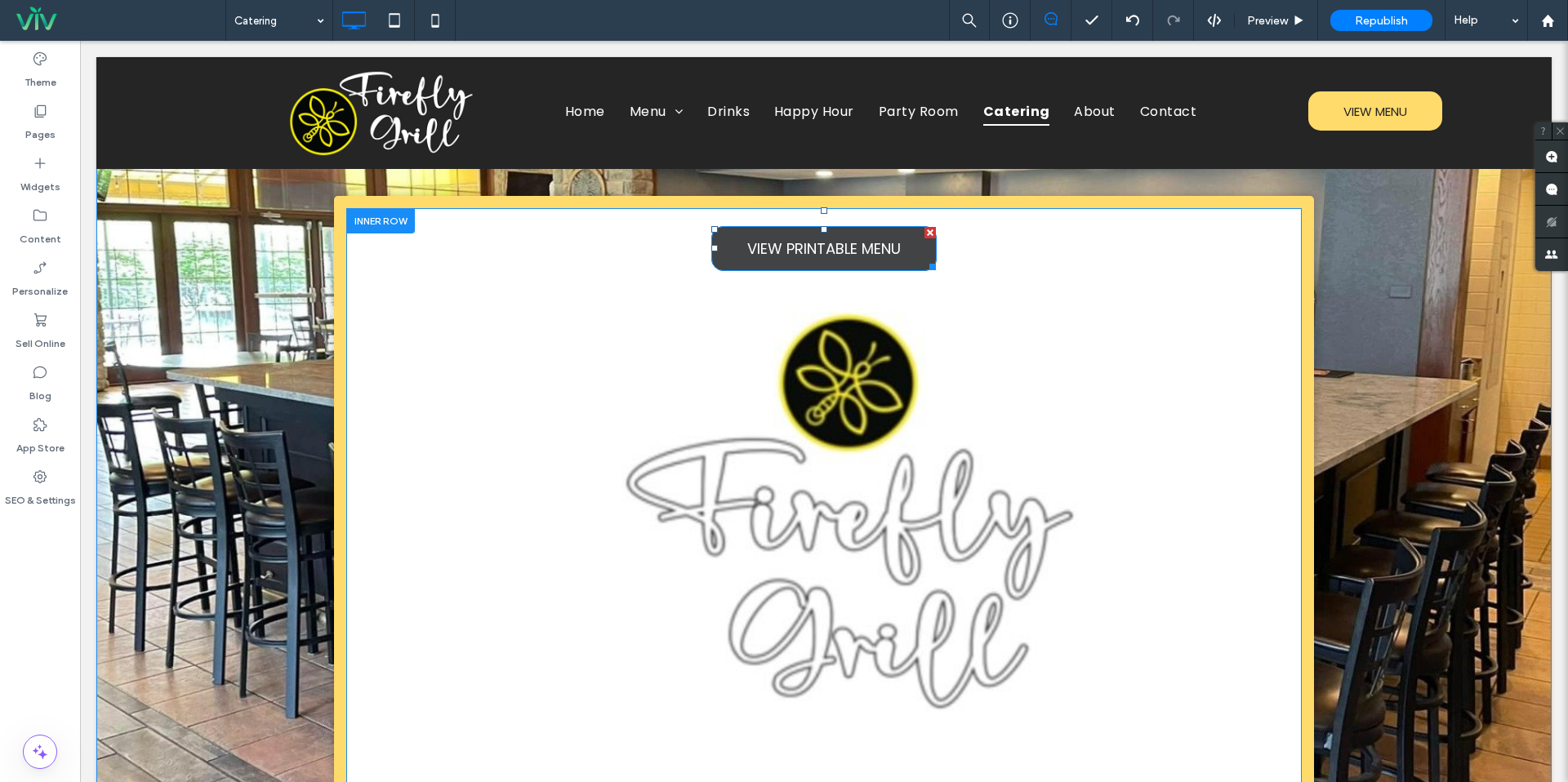
click at [815, 258] on span "VIEW PRINTABLE MENU" at bounding box center [824, 249] width 153 height 38
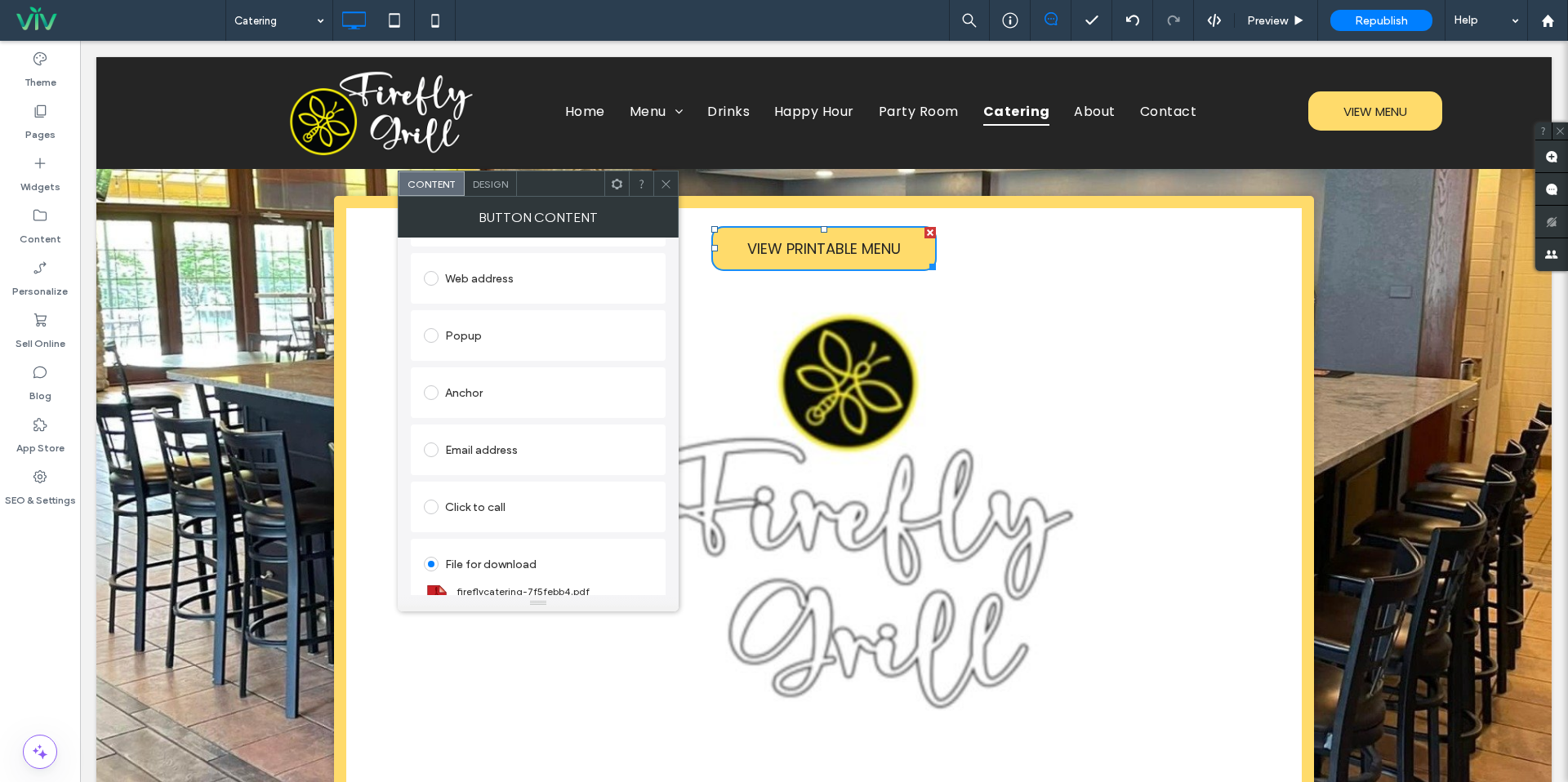
scroll to position [260, 0]
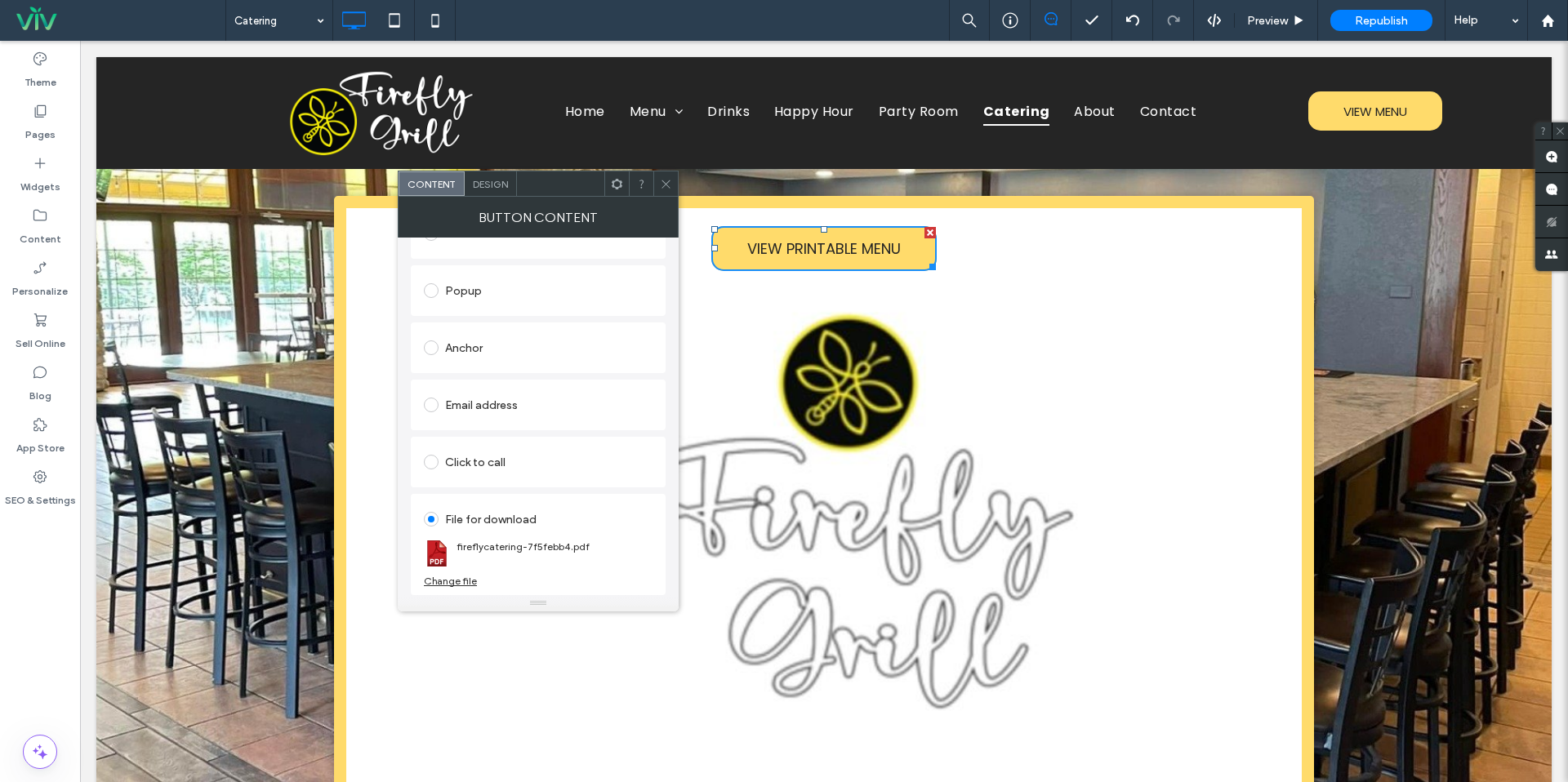
click at [459, 580] on div "Change file" at bounding box center [450, 580] width 53 height 12
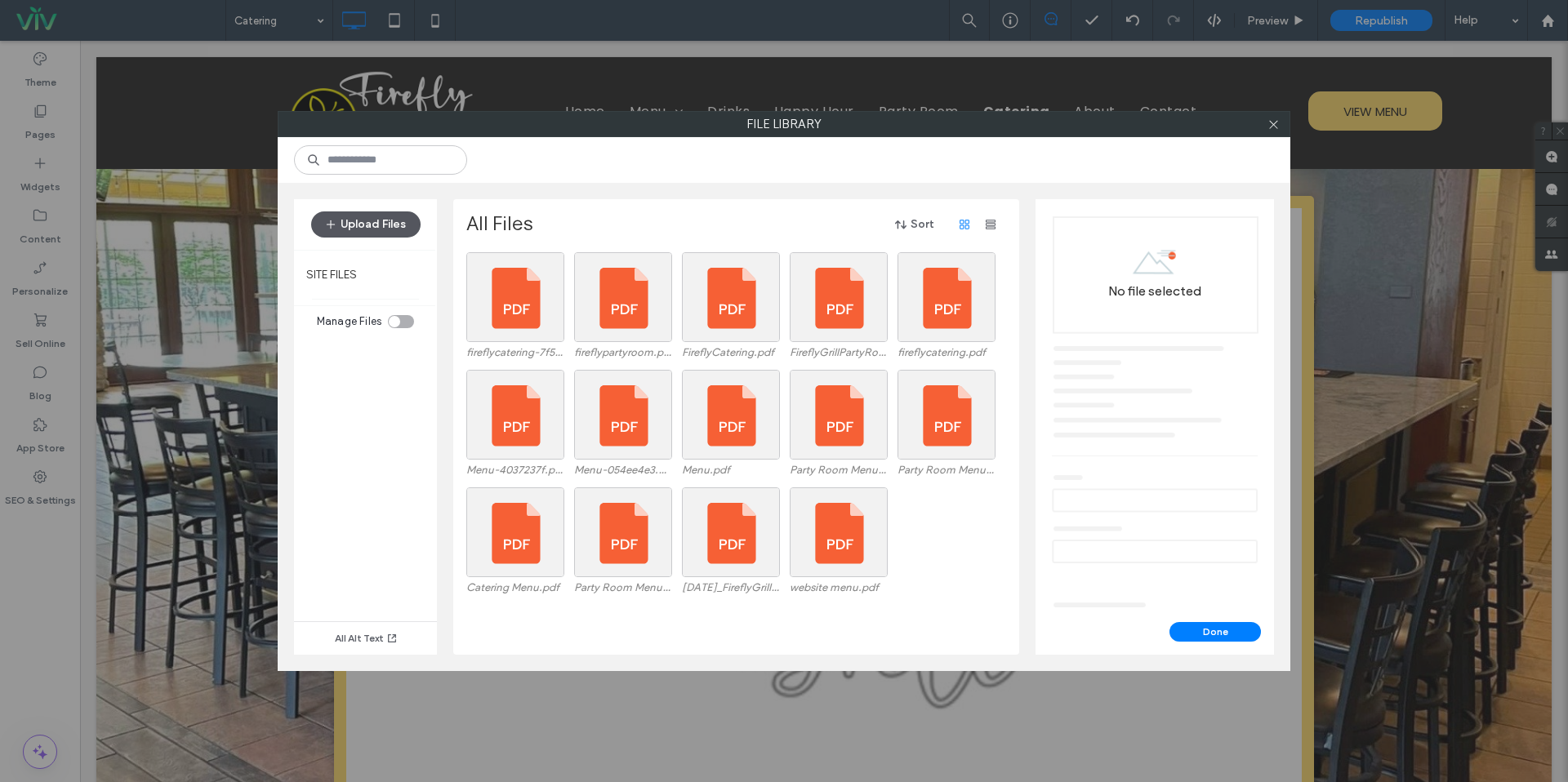
click at [408, 231] on button "Upload Files" at bounding box center [366, 225] width 110 height 27
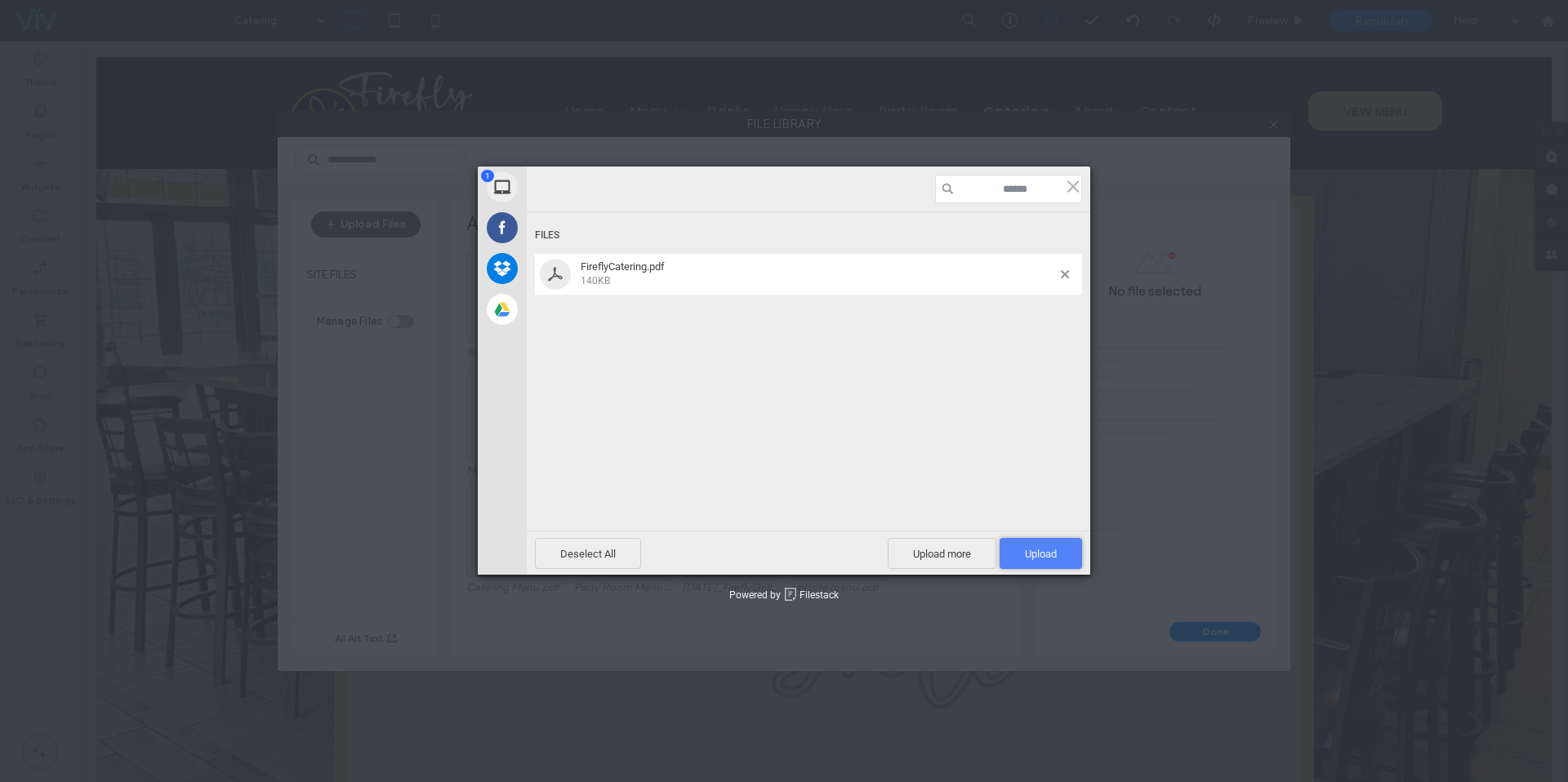
click at [1049, 555] on span "Upload 1" at bounding box center [1040, 554] width 32 height 12
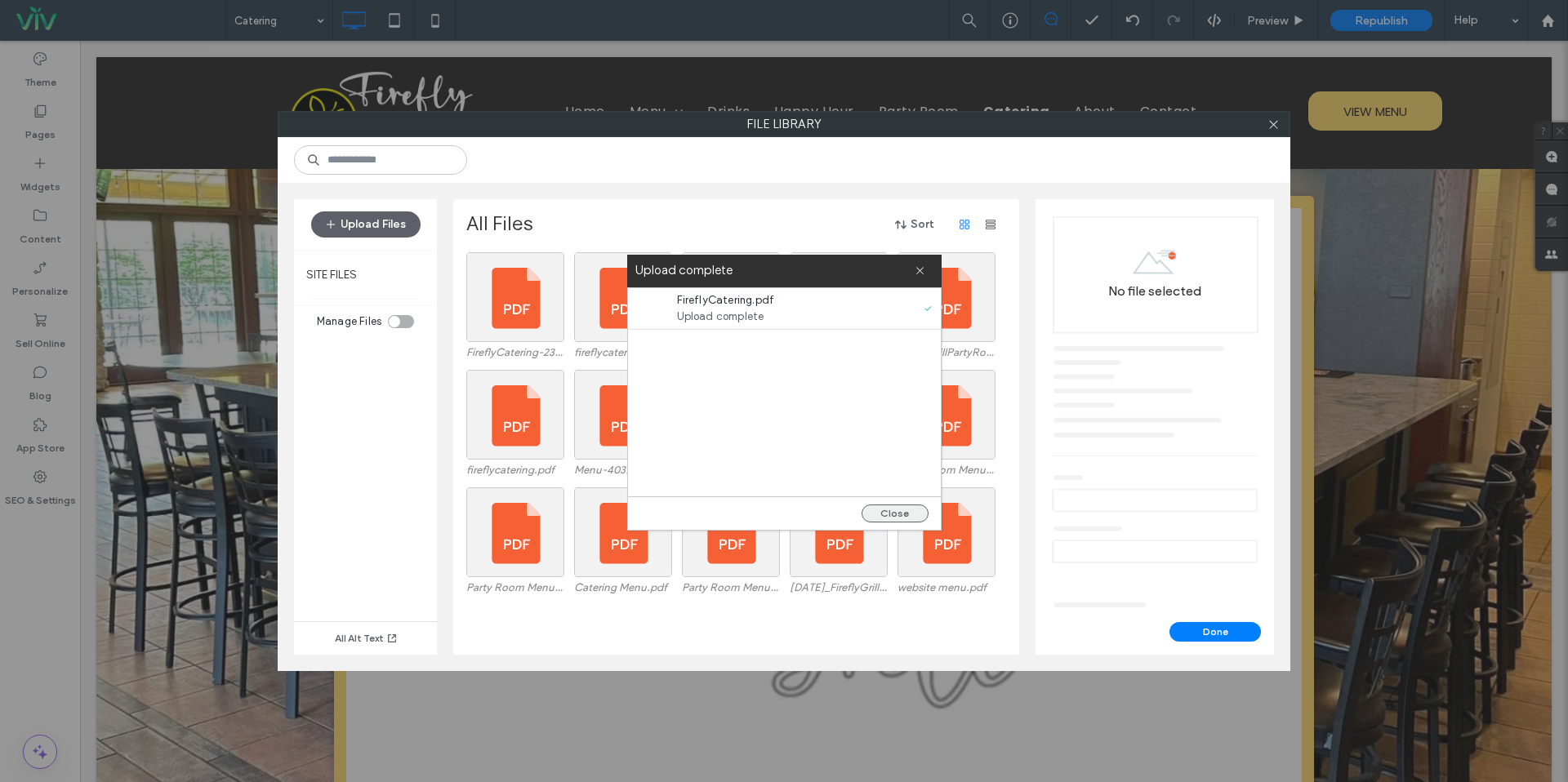
click at [904, 509] on button "Close" at bounding box center [895, 513] width 67 height 18
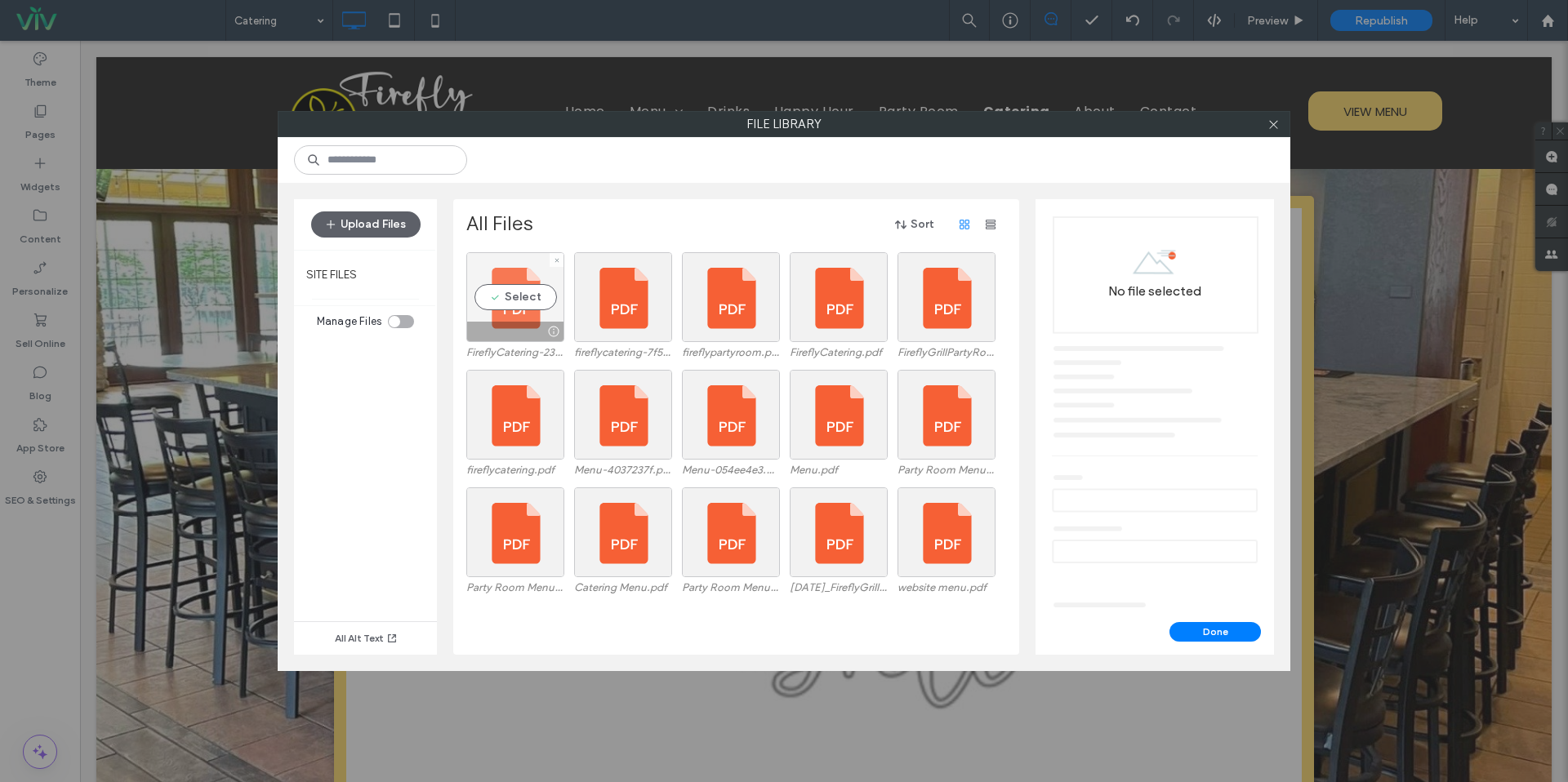
click at [532, 306] on div "Select" at bounding box center [515, 297] width 98 height 90
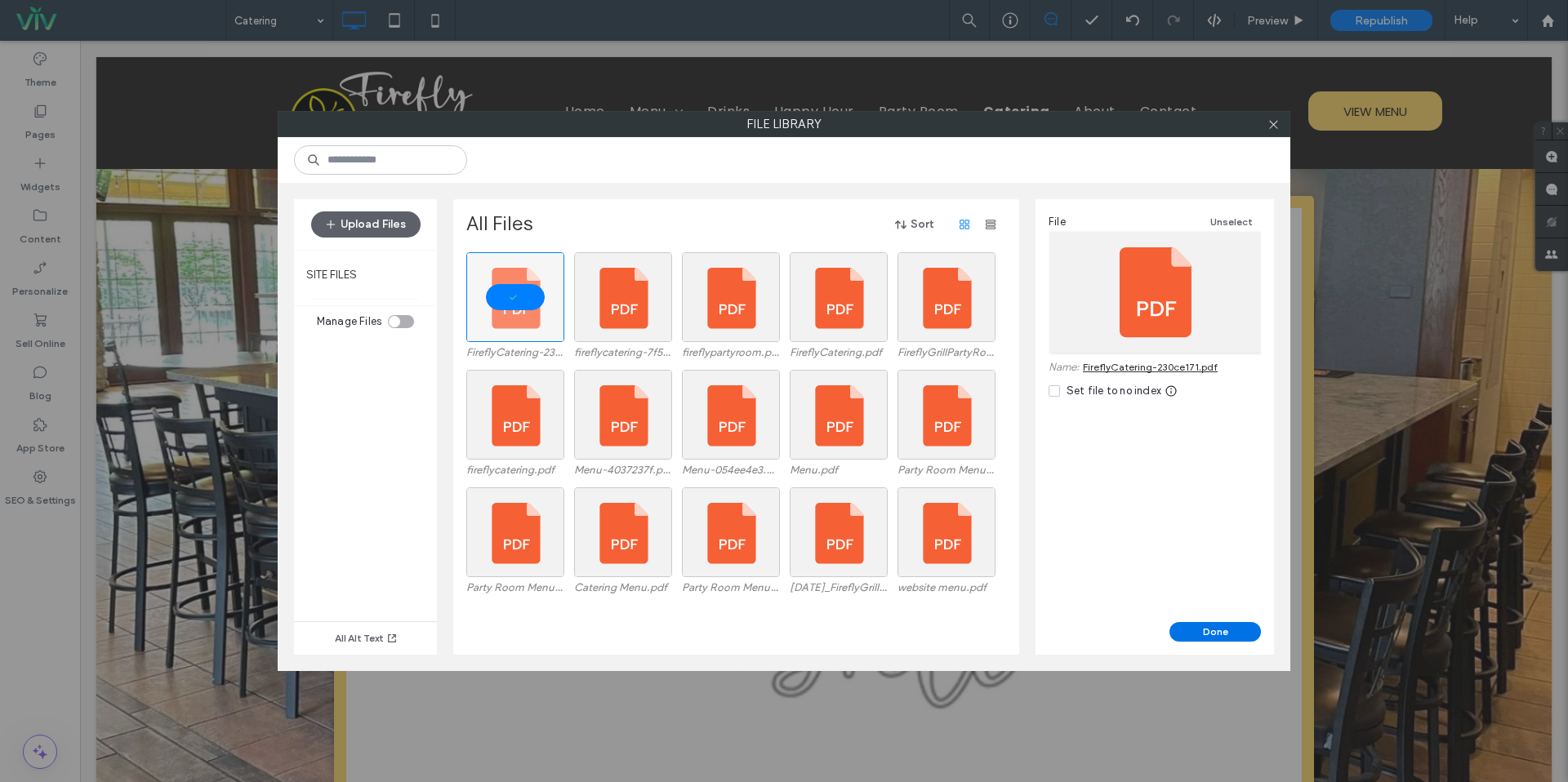
click at [1207, 637] on button "Done" at bounding box center [1215, 632] width 91 height 20
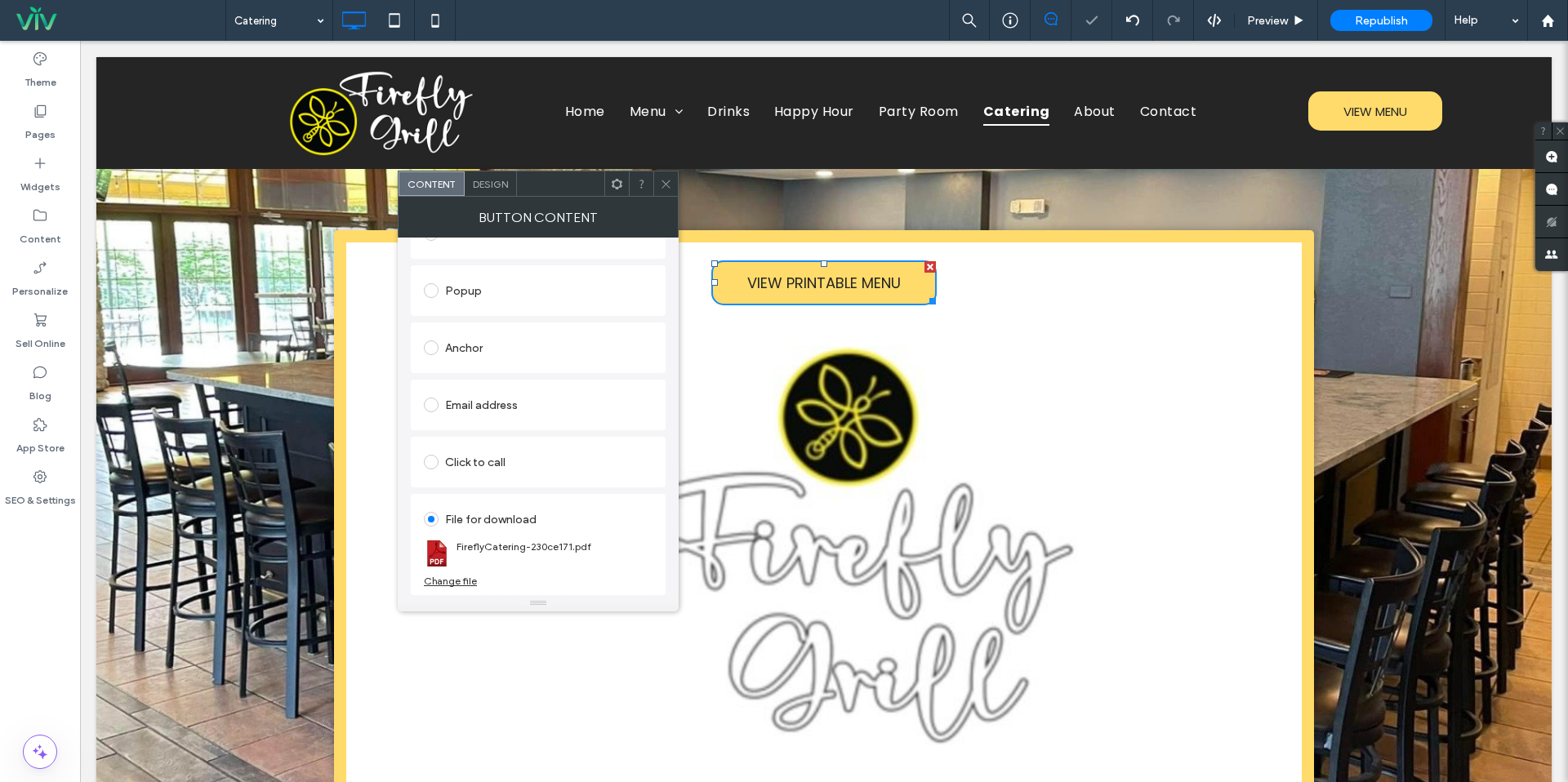
click at [670, 184] on icon at bounding box center [665, 184] width 12 height 12
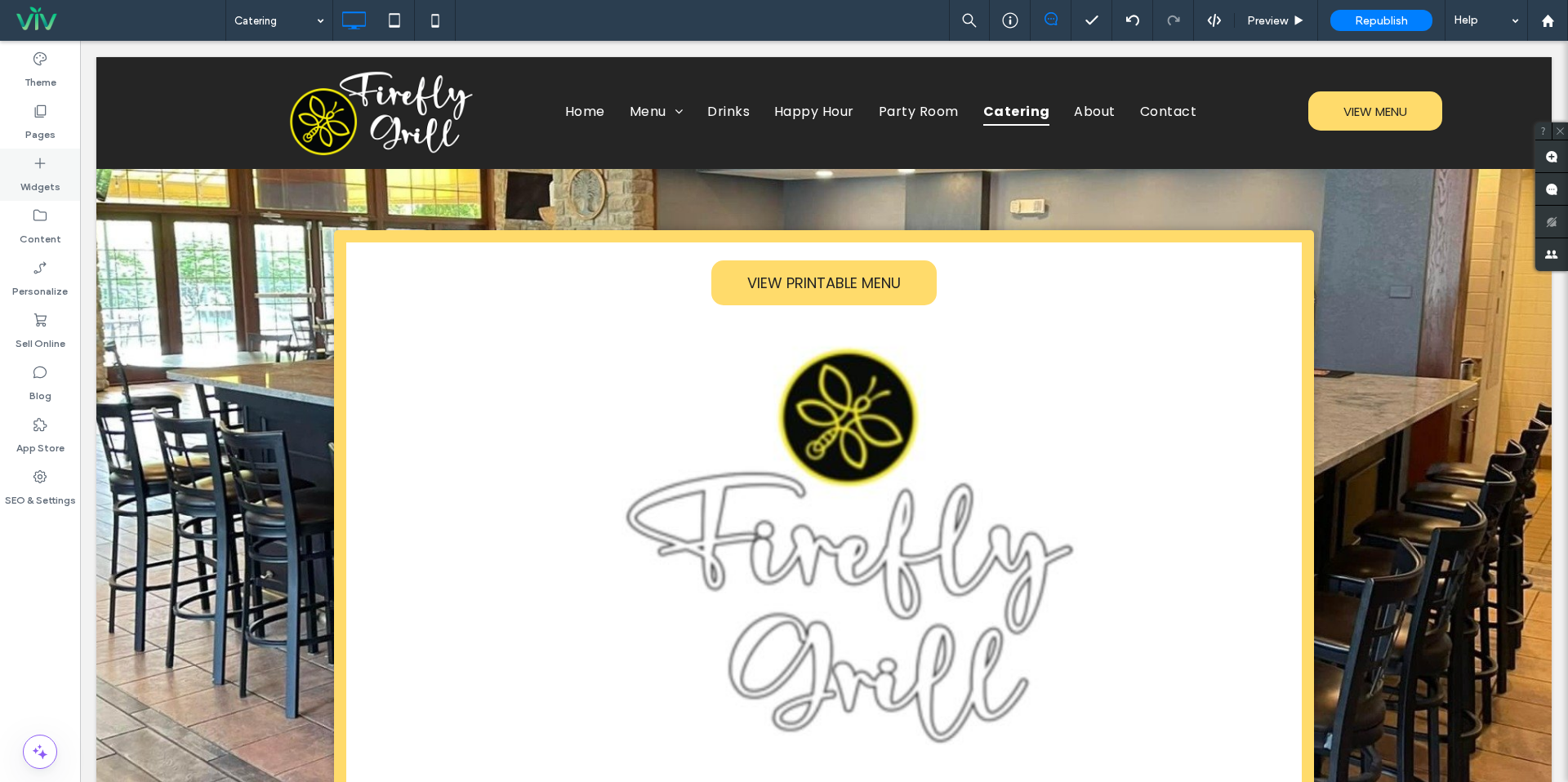
drag, startPoint x: 27, startPoint y: 111, endPoint x: 66, endPoint y: 159, distance: 61.8
click at [27, 111] on div "Pages" at bounding box center [40, 122] width 80 height 52
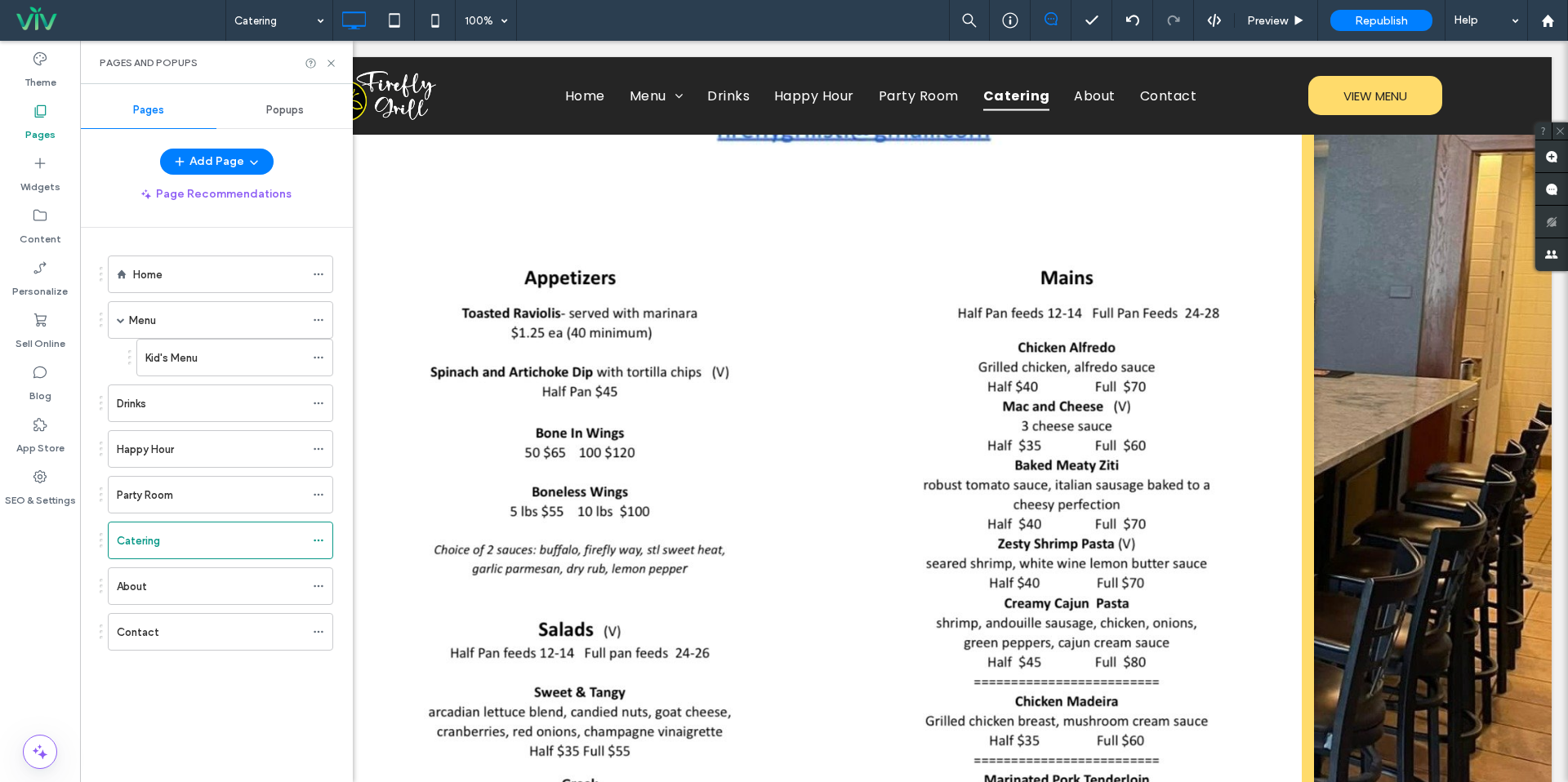
scroll to position [1604, 0]
click at [171, 498] on label "Party Room" at bounding box center [145, 495] width 56 height 28
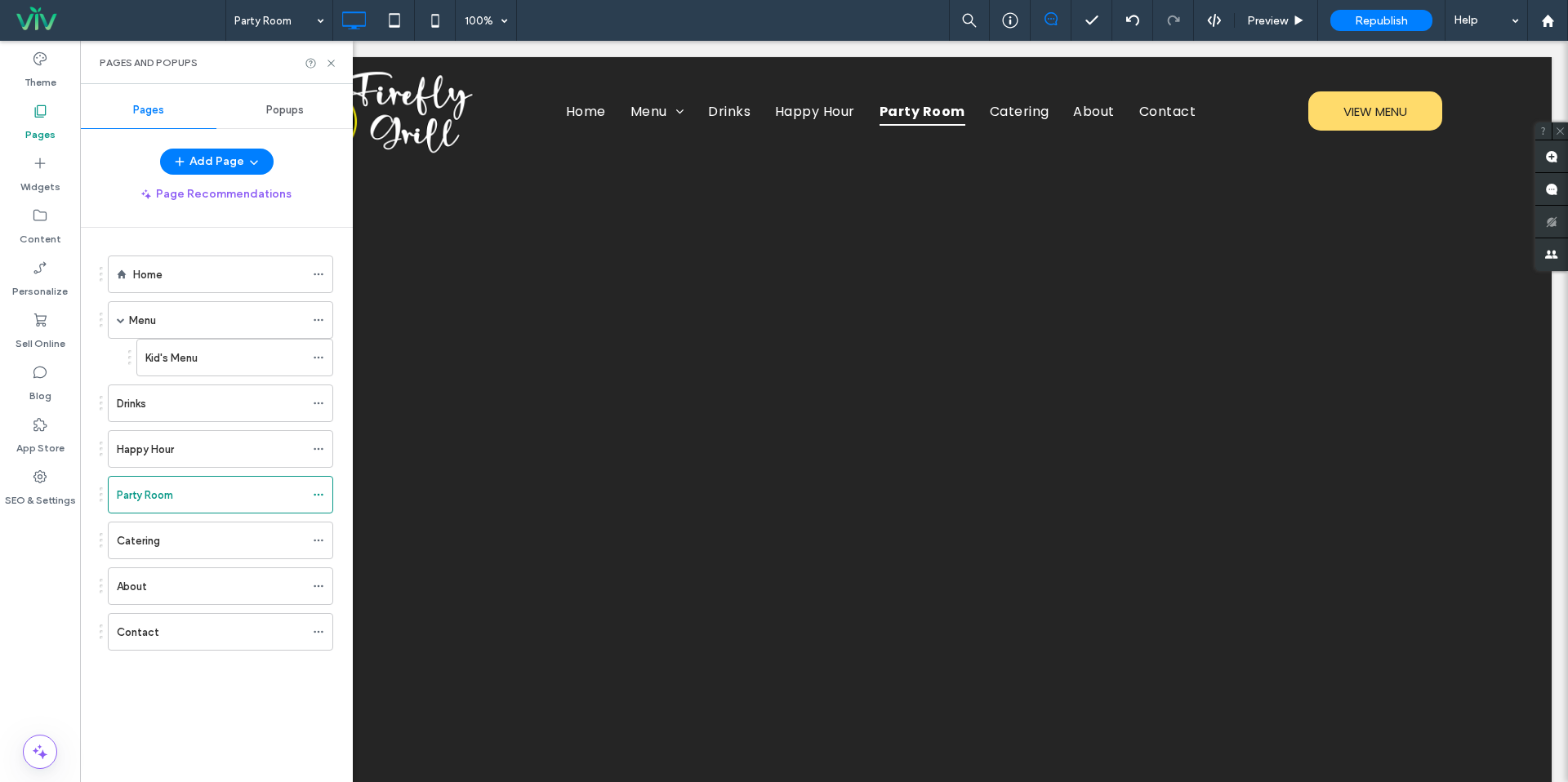
scroll to position [0, 0]
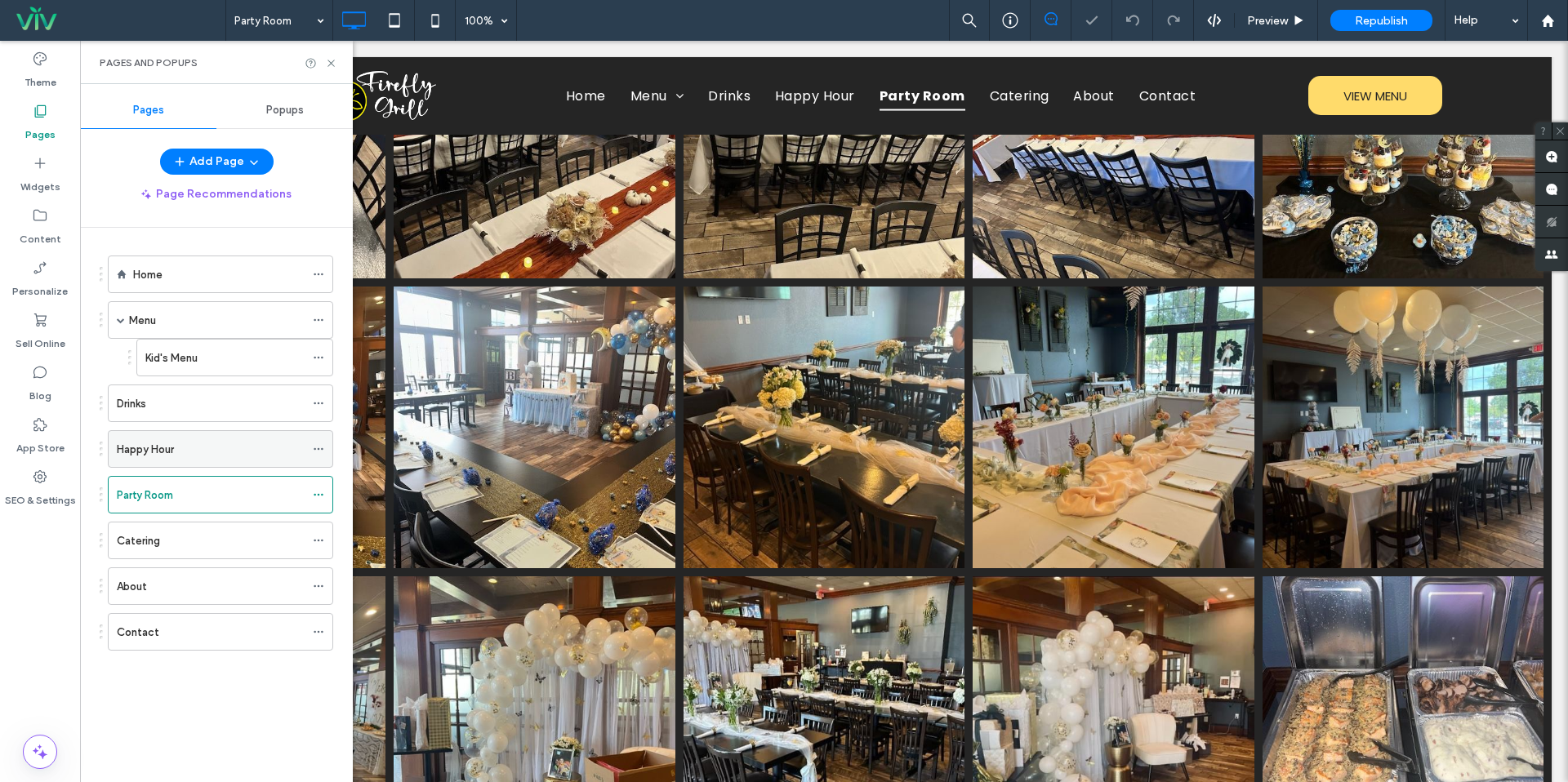
scroll to position [157, 0]
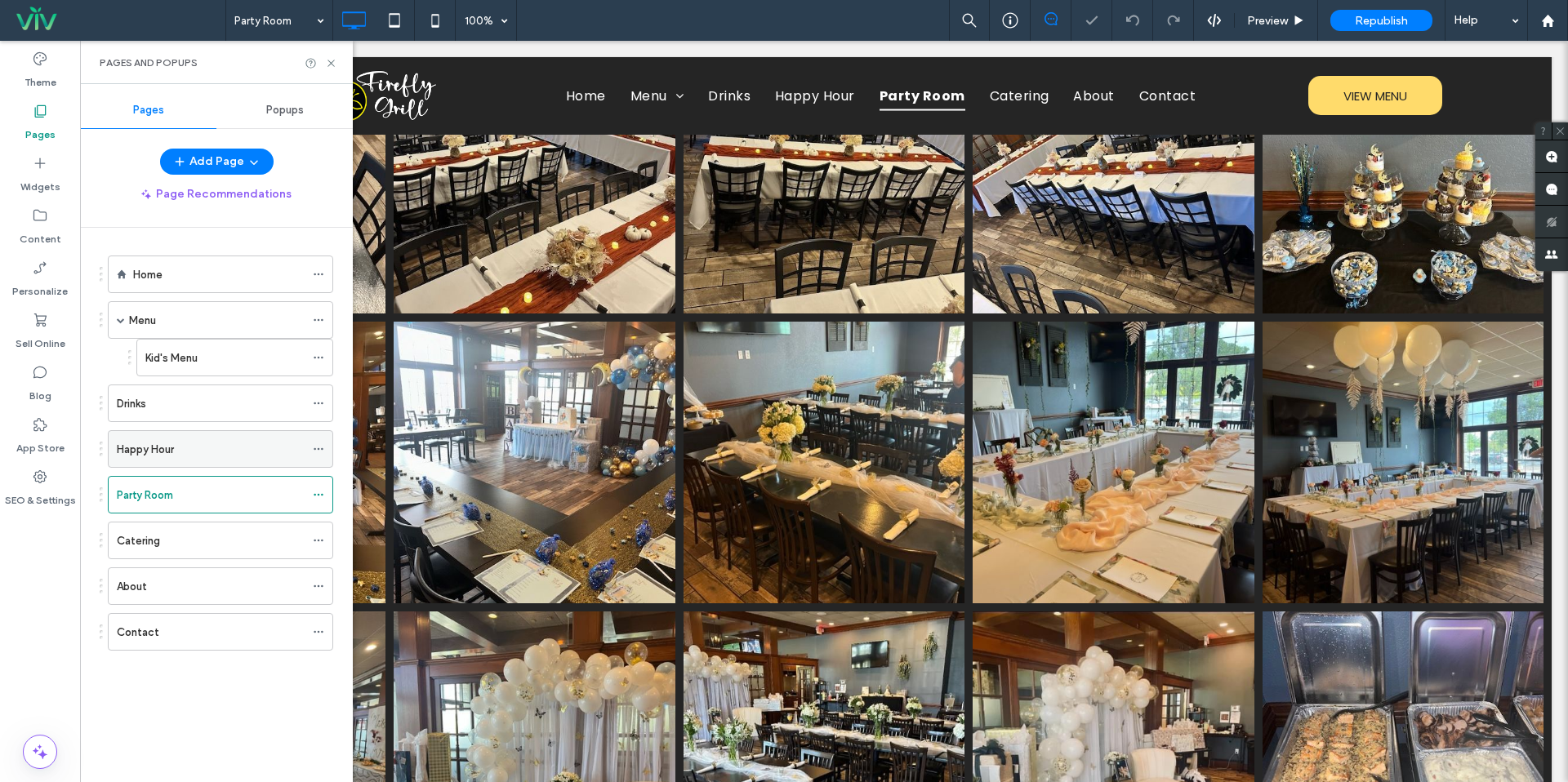
click at [155, 454] on label "Happy Hour" at bounding box center [145, 449] width 57 height 28
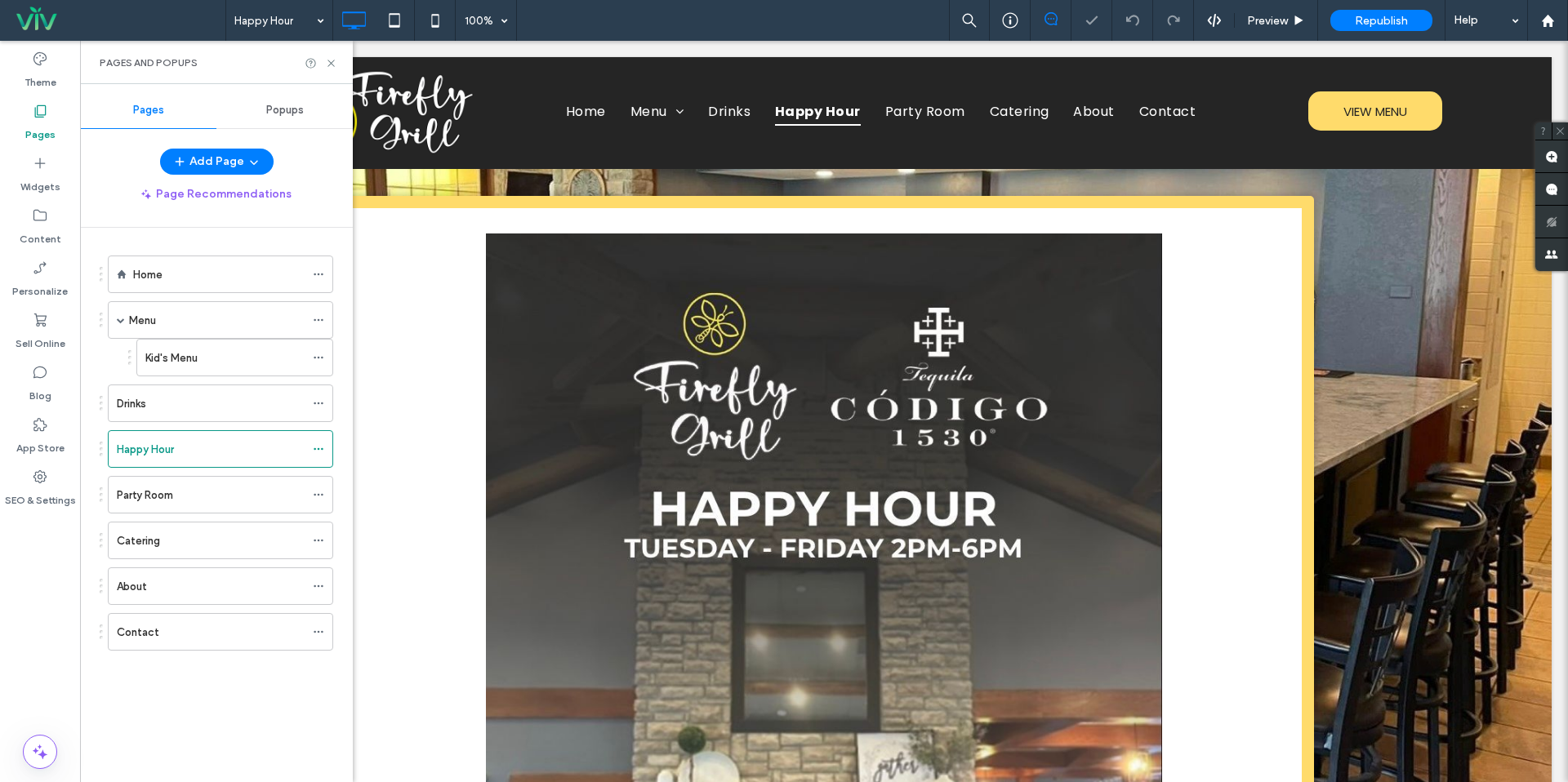
scroll to position [0, 0]
click at [214, 313] on div "Menu" at bounding box center [217, 320] width 176 height 17
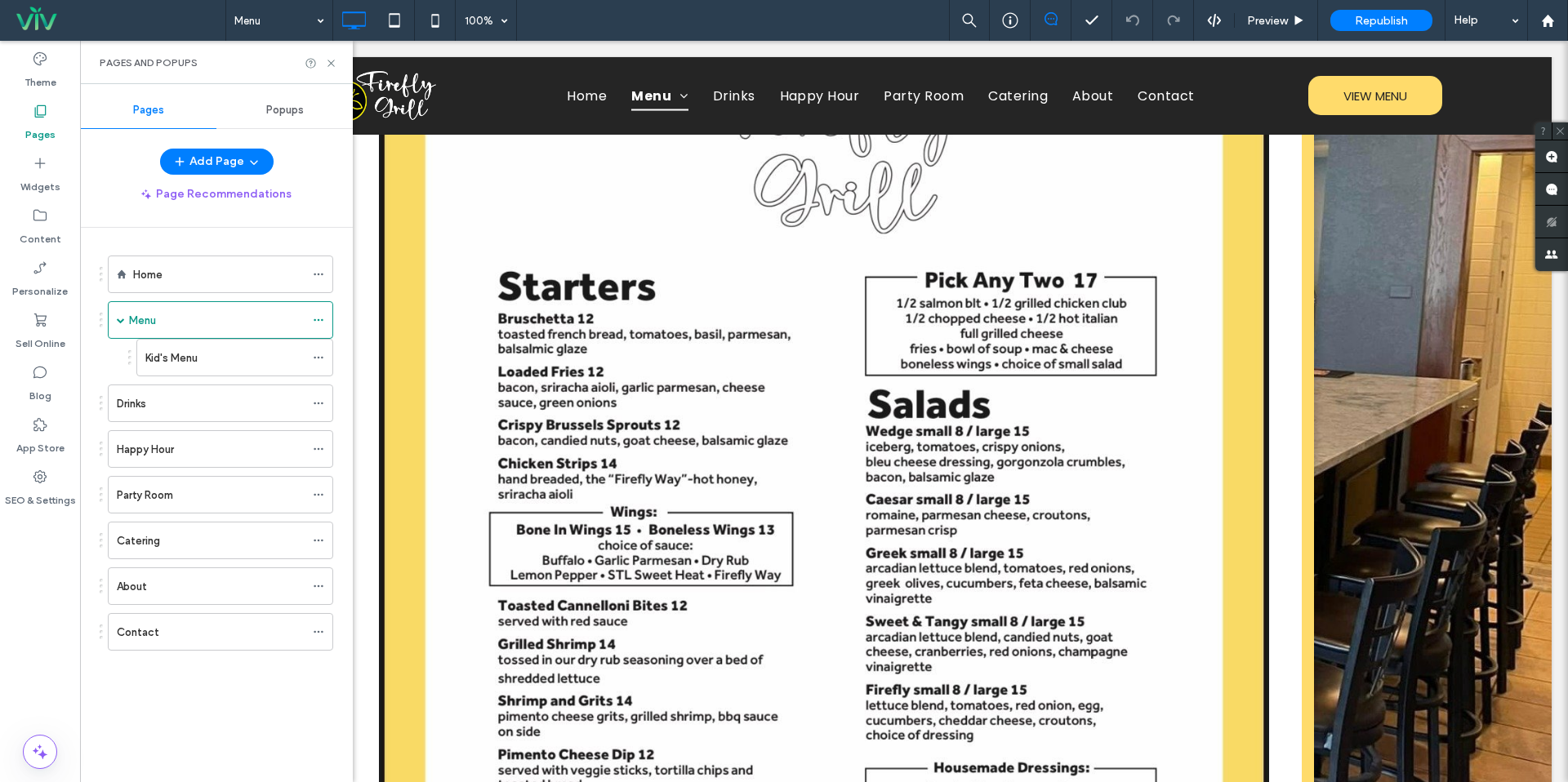
scroll to position [345, 0]
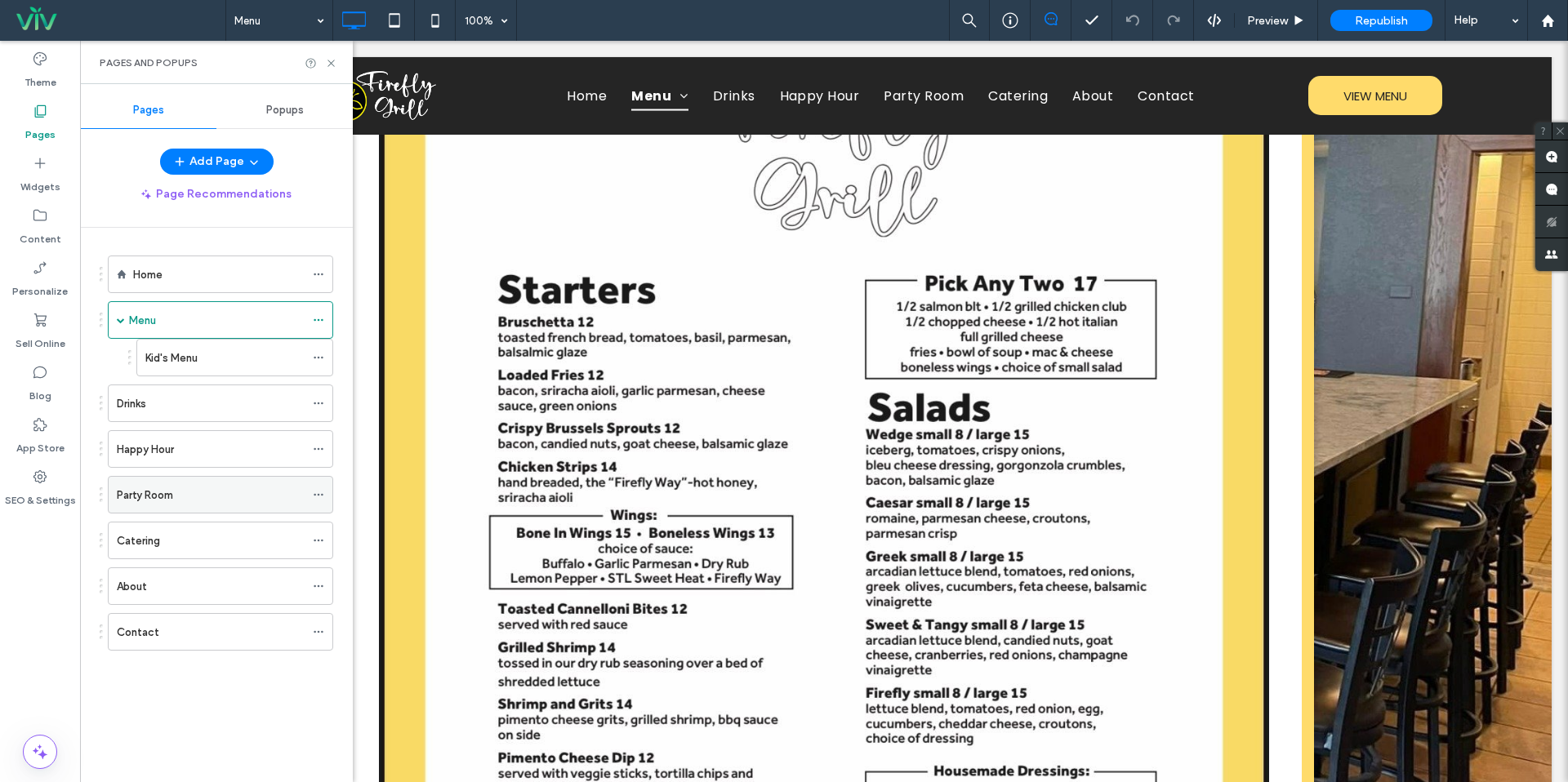
click at [129, 494] on label "Party Room" at bounding box center [145, 495] width 56 height 28
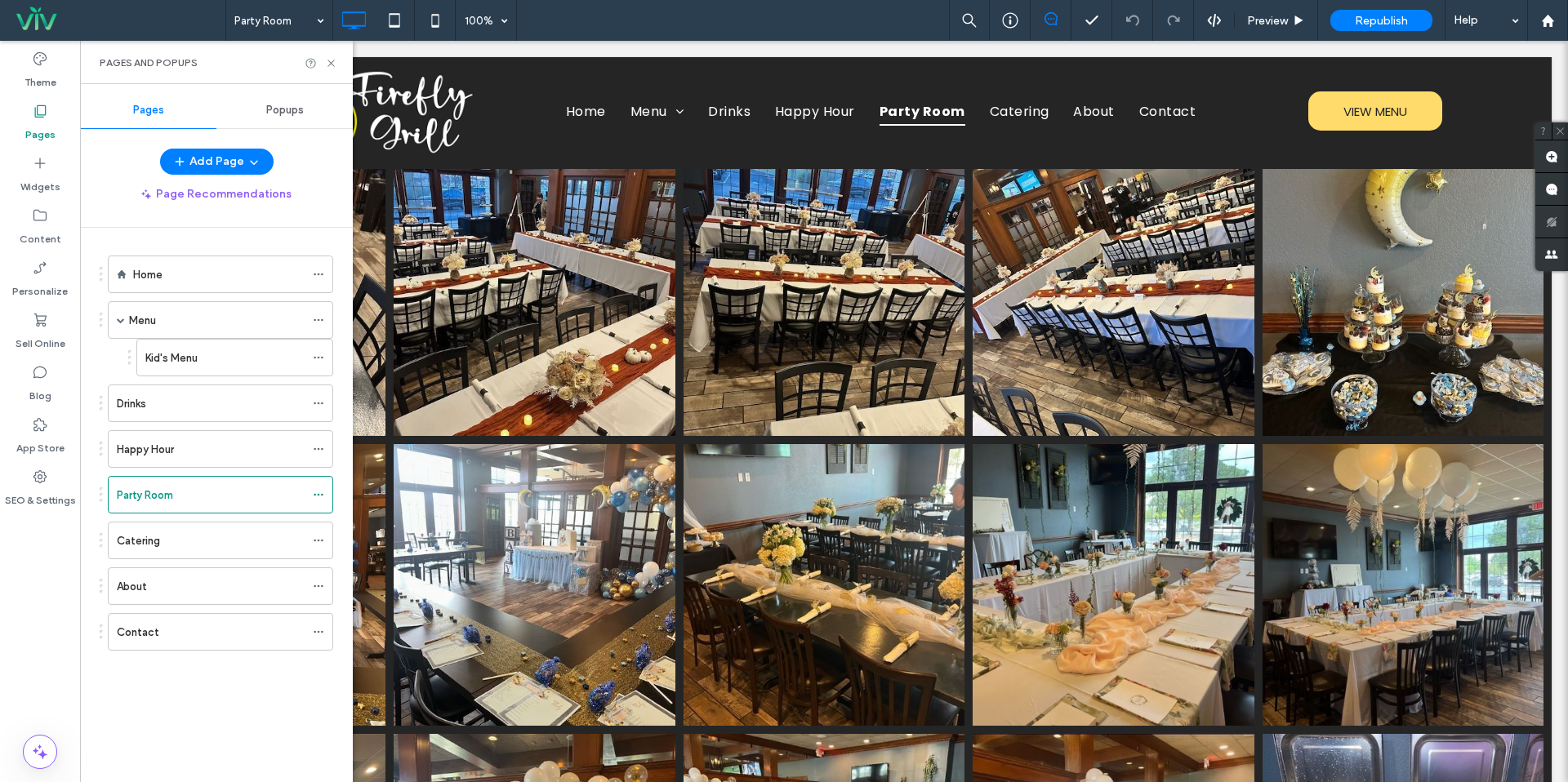
scroll to position [0, 0]
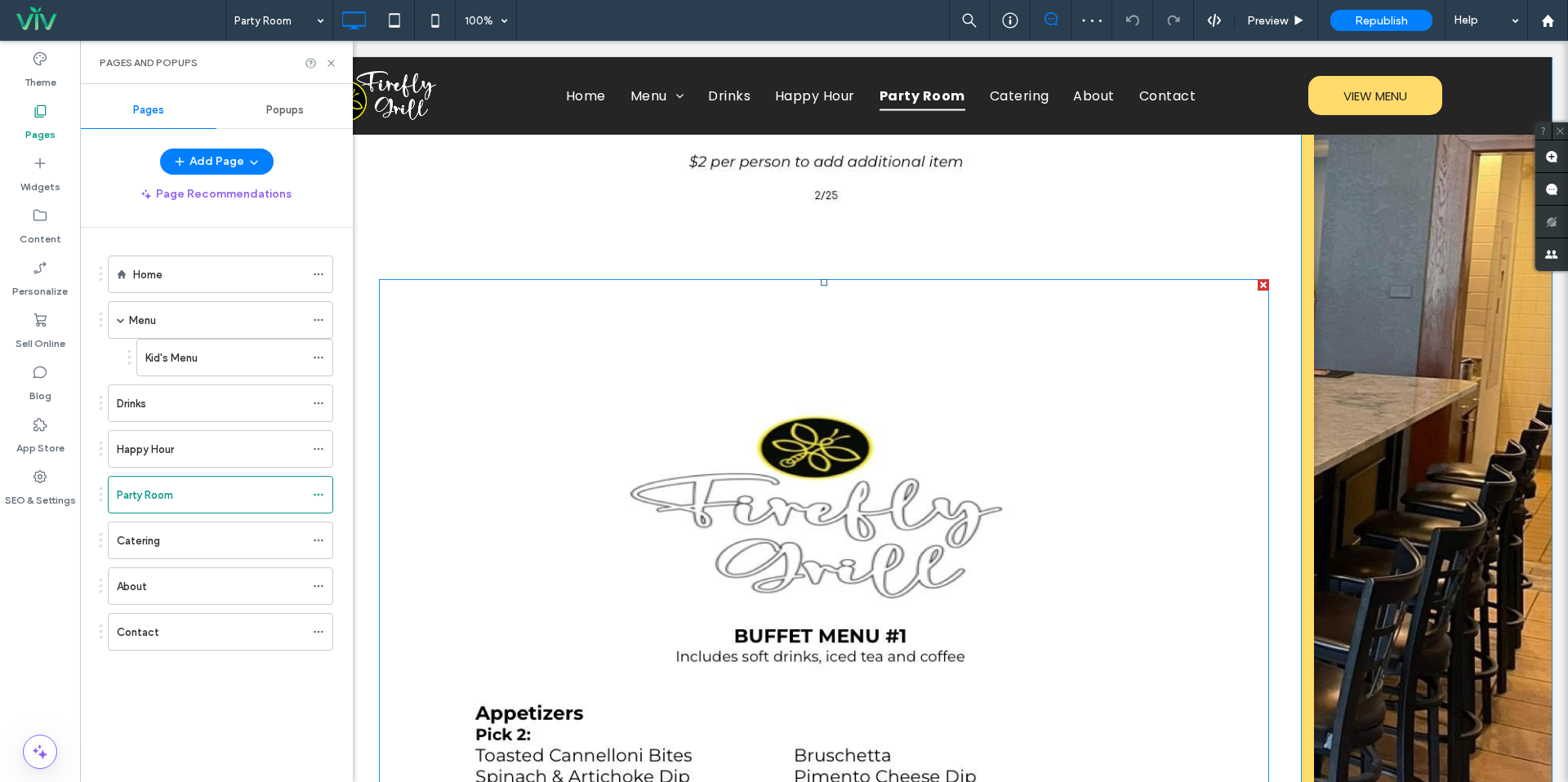
scroll to position [2935, 0]
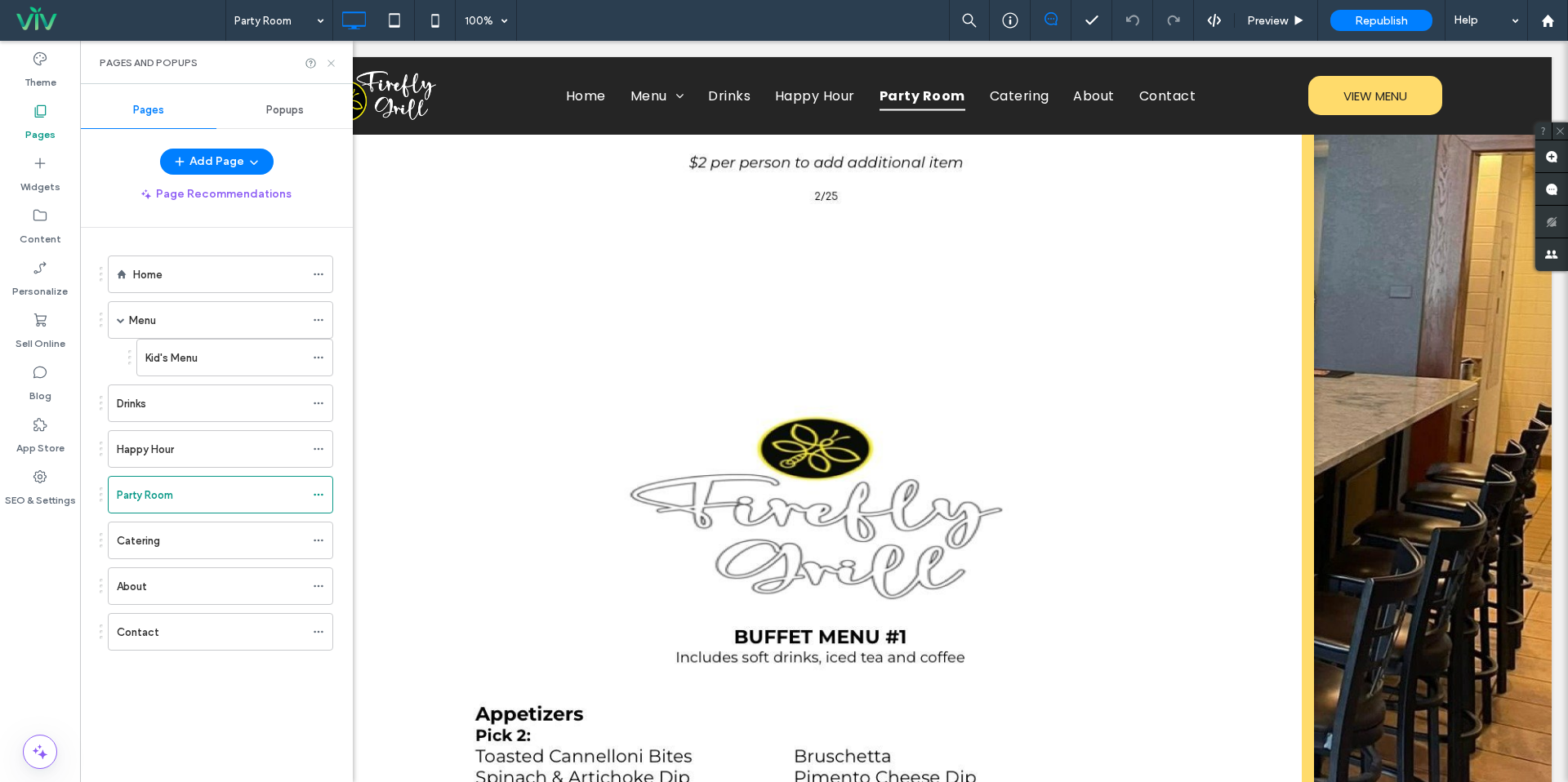
click at [331, 66] on icon at bounding box center [331, 63] width 12 height 12
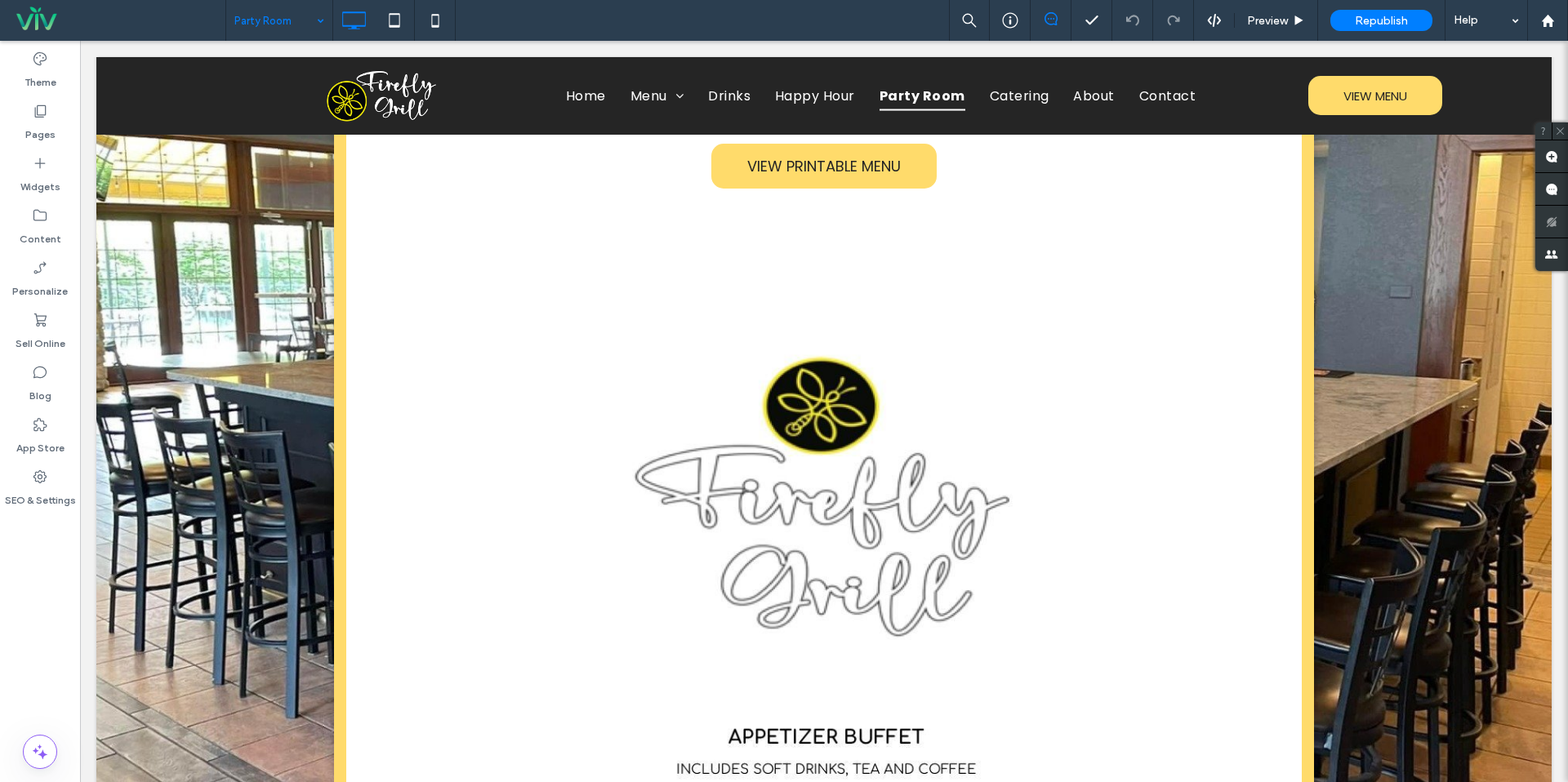
scroll to position [1907, 0]
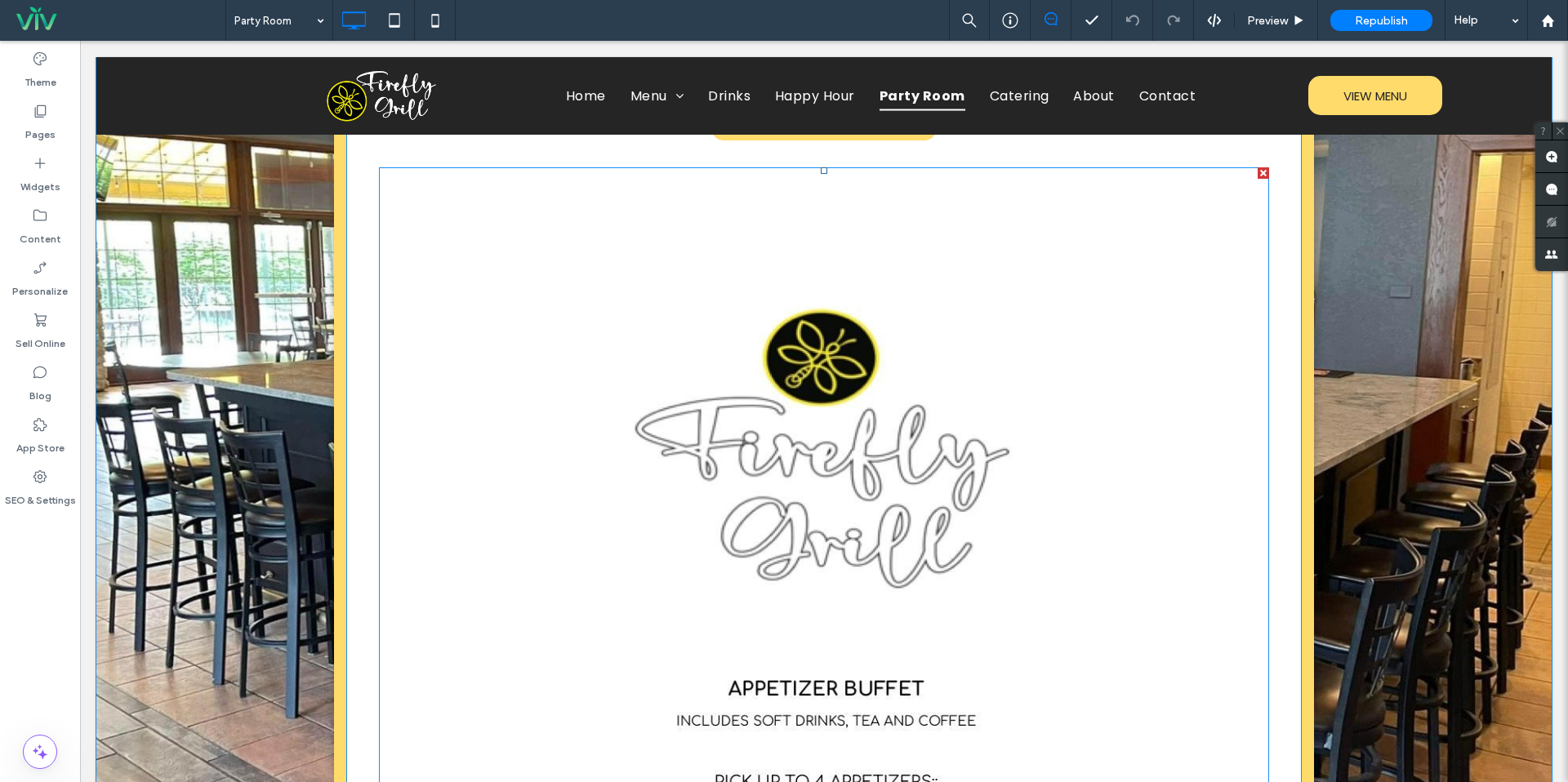
click at [526, 397] on img at bounding box center [824, 737] width 890 height 1139
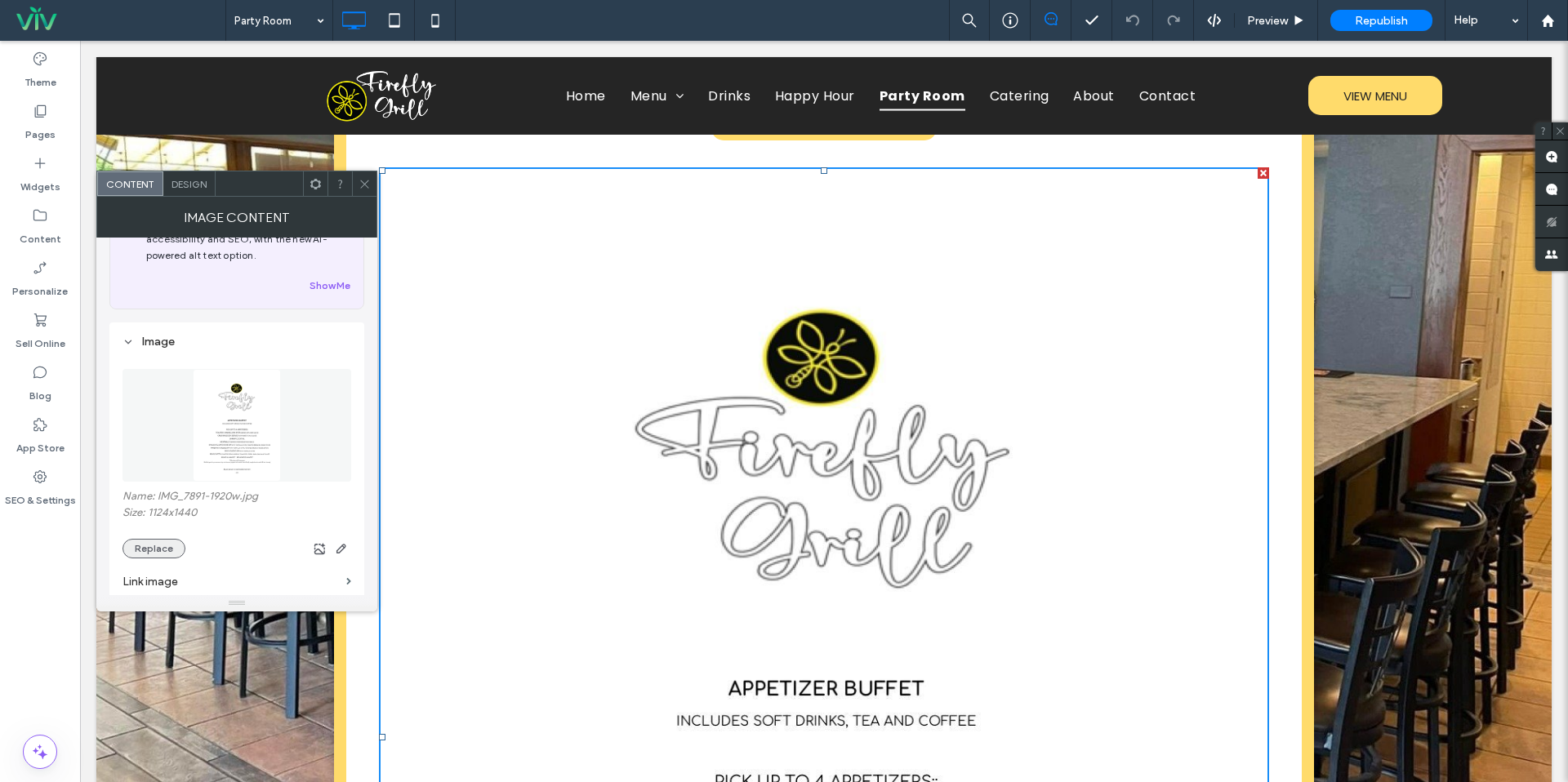
scroll to position [82, 0]
drag, startPoint x: 151, startPoint y: 542, endPoint x: 161, endPoint y: 538, distance: 10.8
click at [151, 542] on button "Replace" at bounding box center [154, 537] width 63 height 20
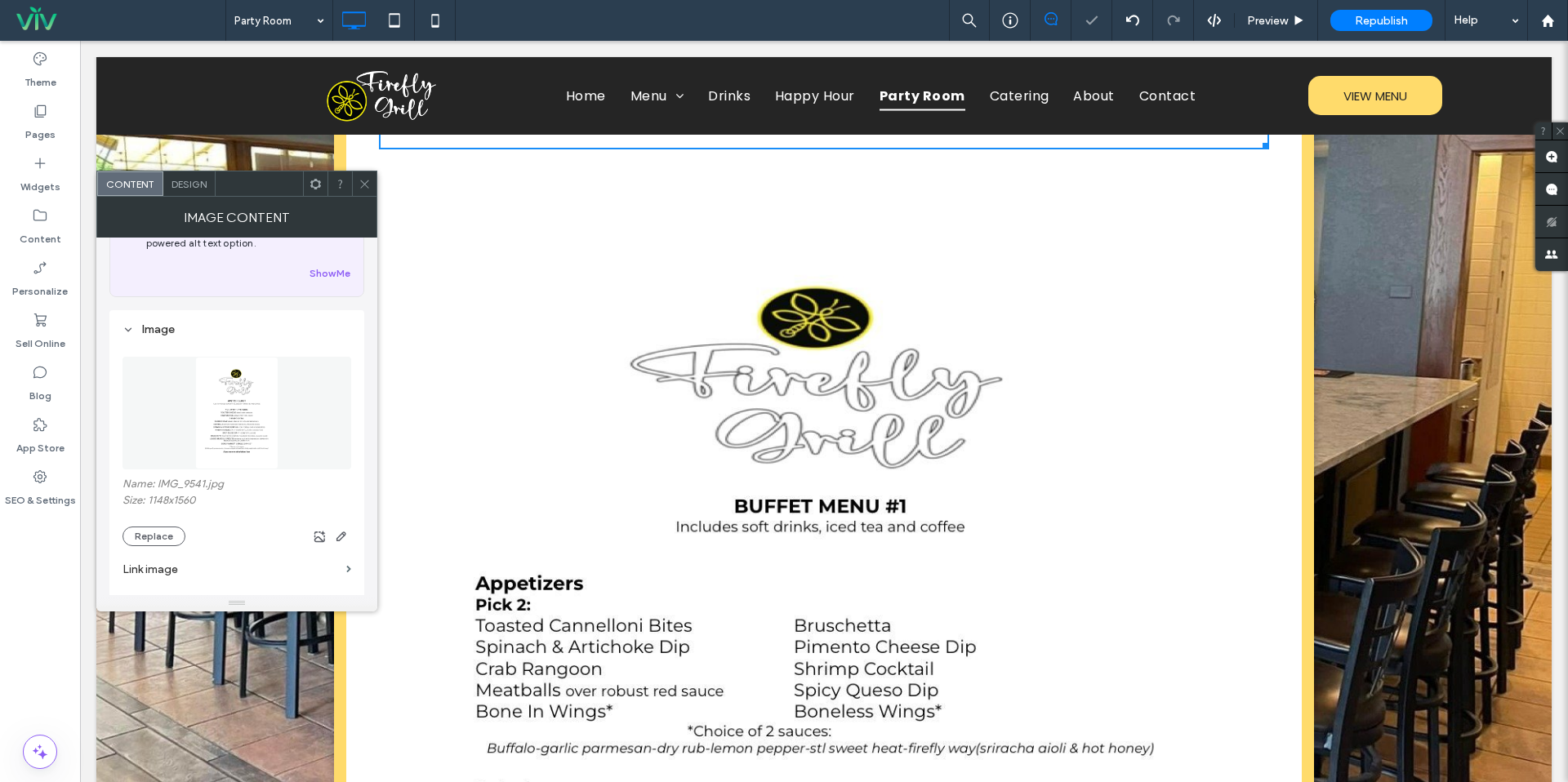
scroll to position [3330, 0]
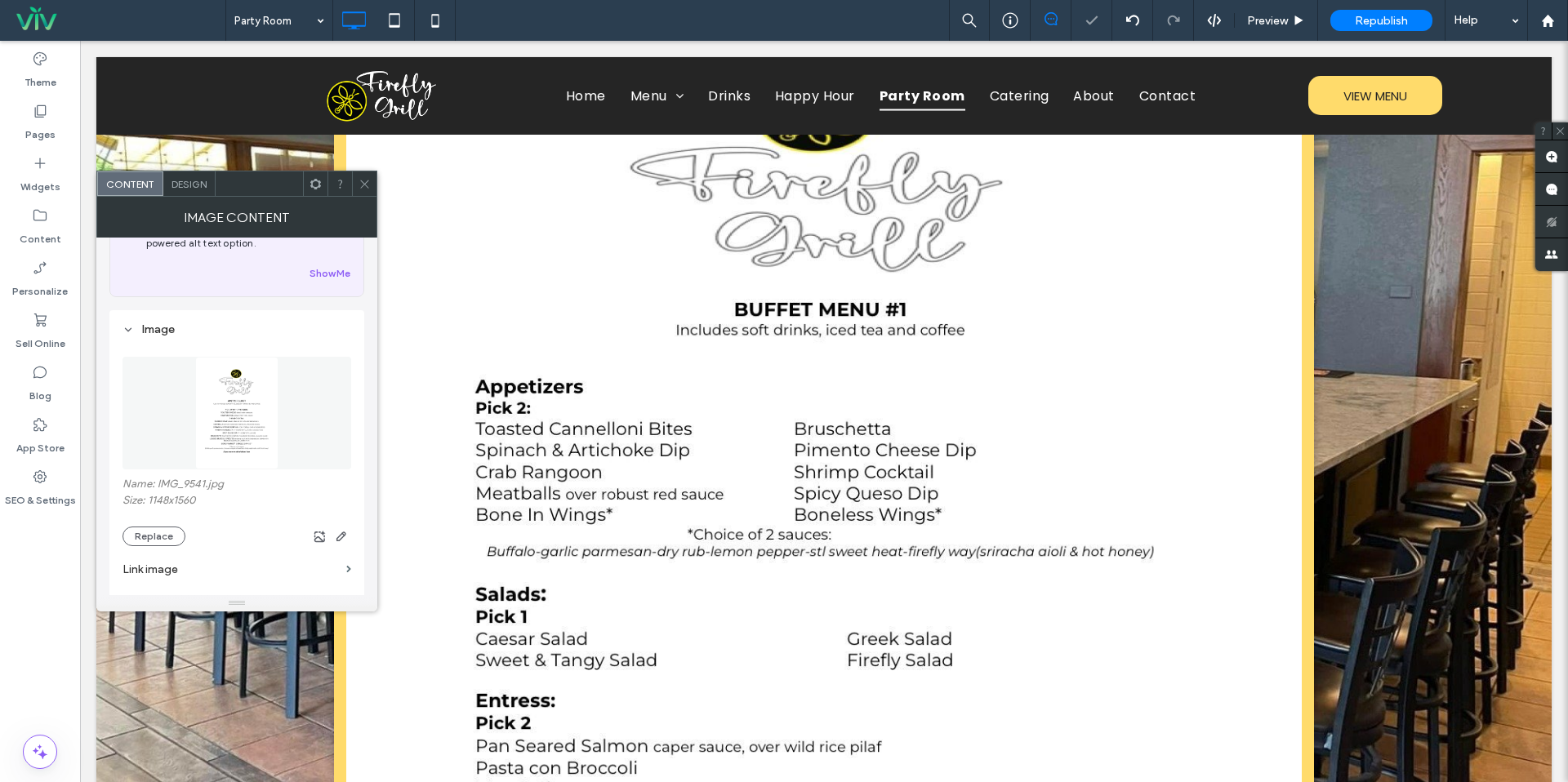
click at [974, 450] on img at bounding box center [824, 561] width 890 height 1216
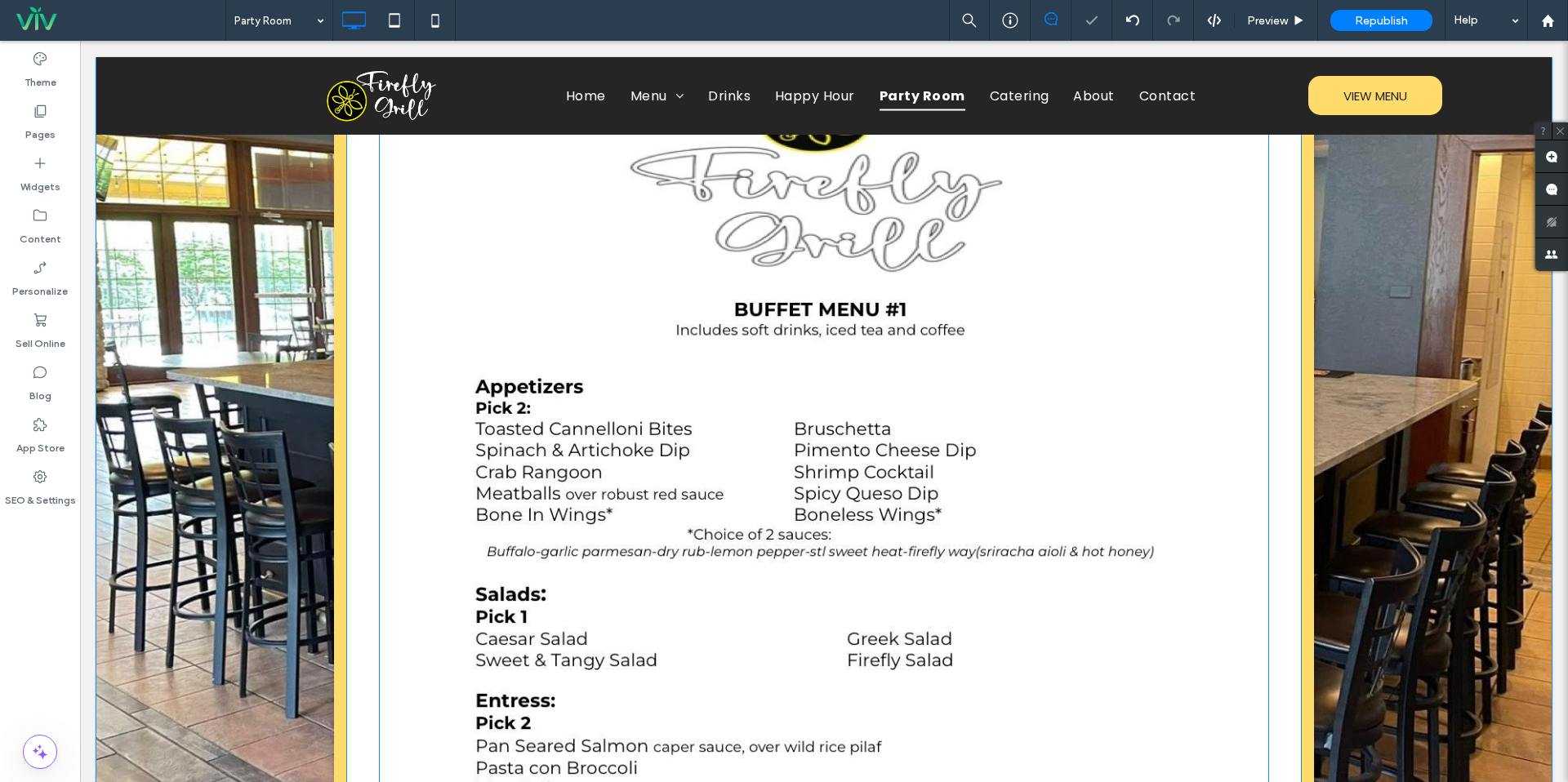
drag, startPoint x: 800, startPoint y: 438, endPoint x: 759, endPoint y: 442, distance: 41.2
click at [800, 438] on img at bounding box center [824, 561] width 890 height 1216
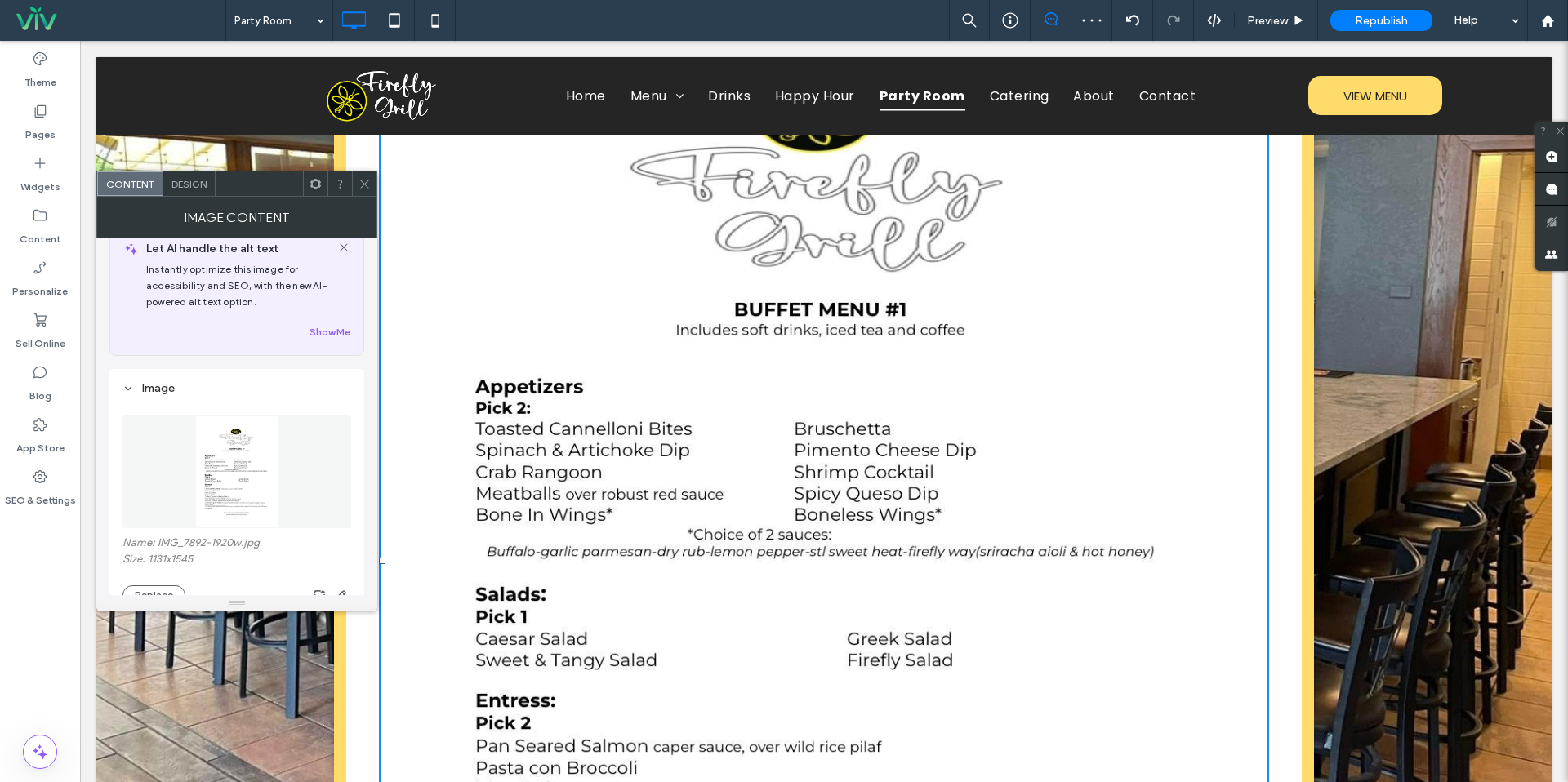
scroll to position [37, 0]
click at [144, 594] on section "Link image" at bounding box center [237, 614] width 229 height 46
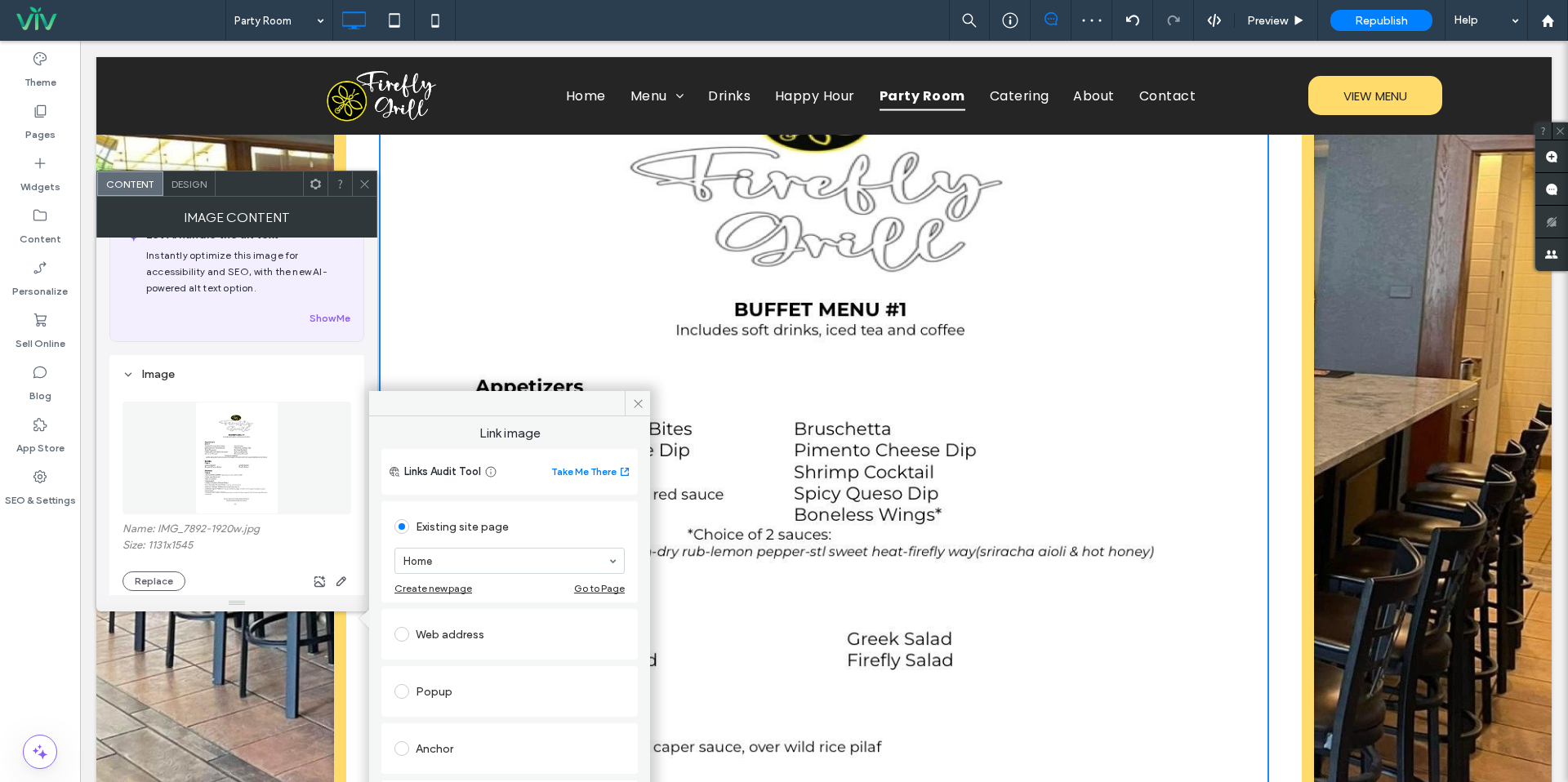
scroll to position [105, 0]
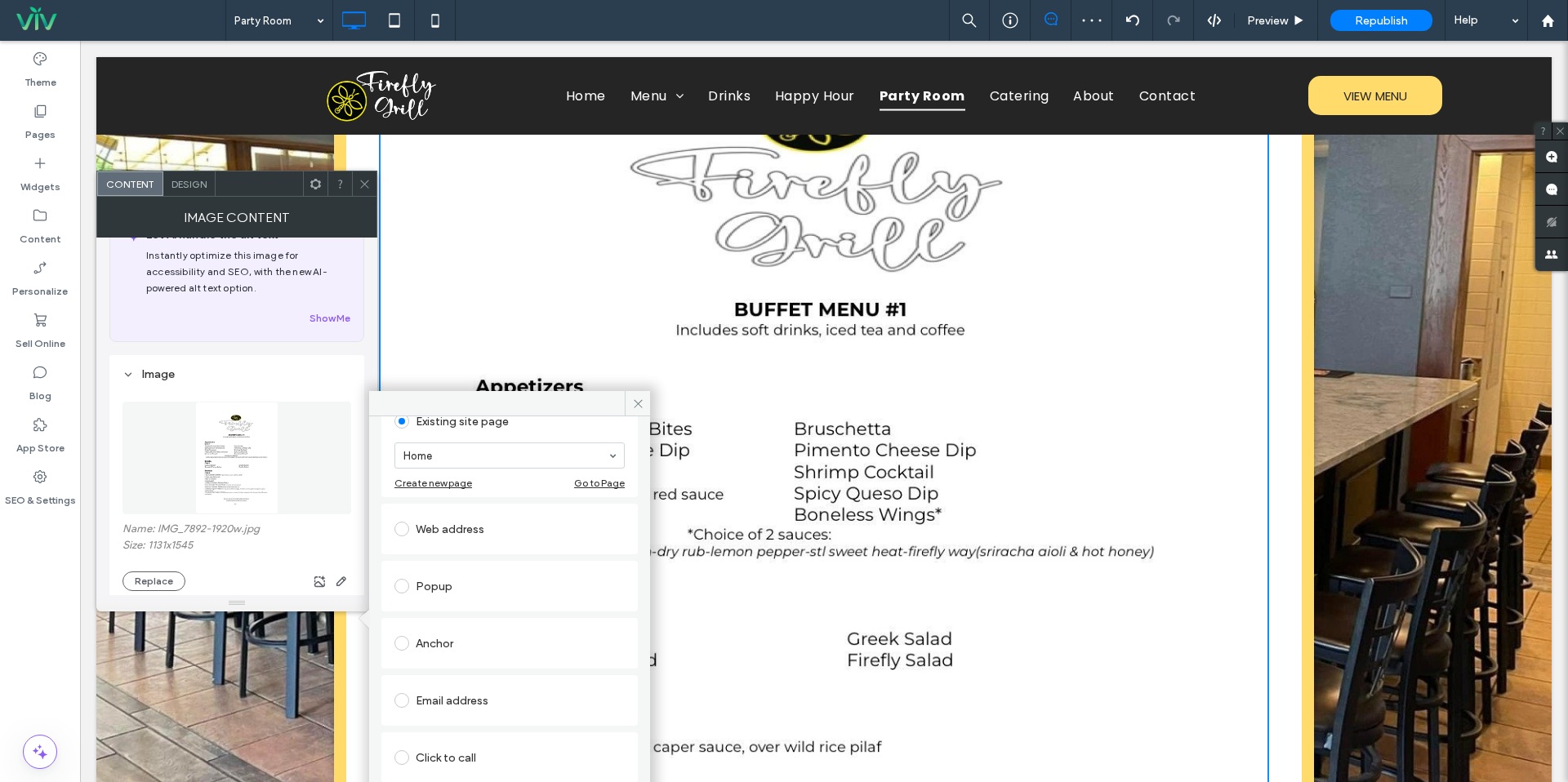
drag, startPoint x: 640, startPoint y: 401, endPoint x: 301, endPoint y: 465, distance: 345.0
click at [639, 401] on icon at bounding box center [638, 403] width 12 height 12
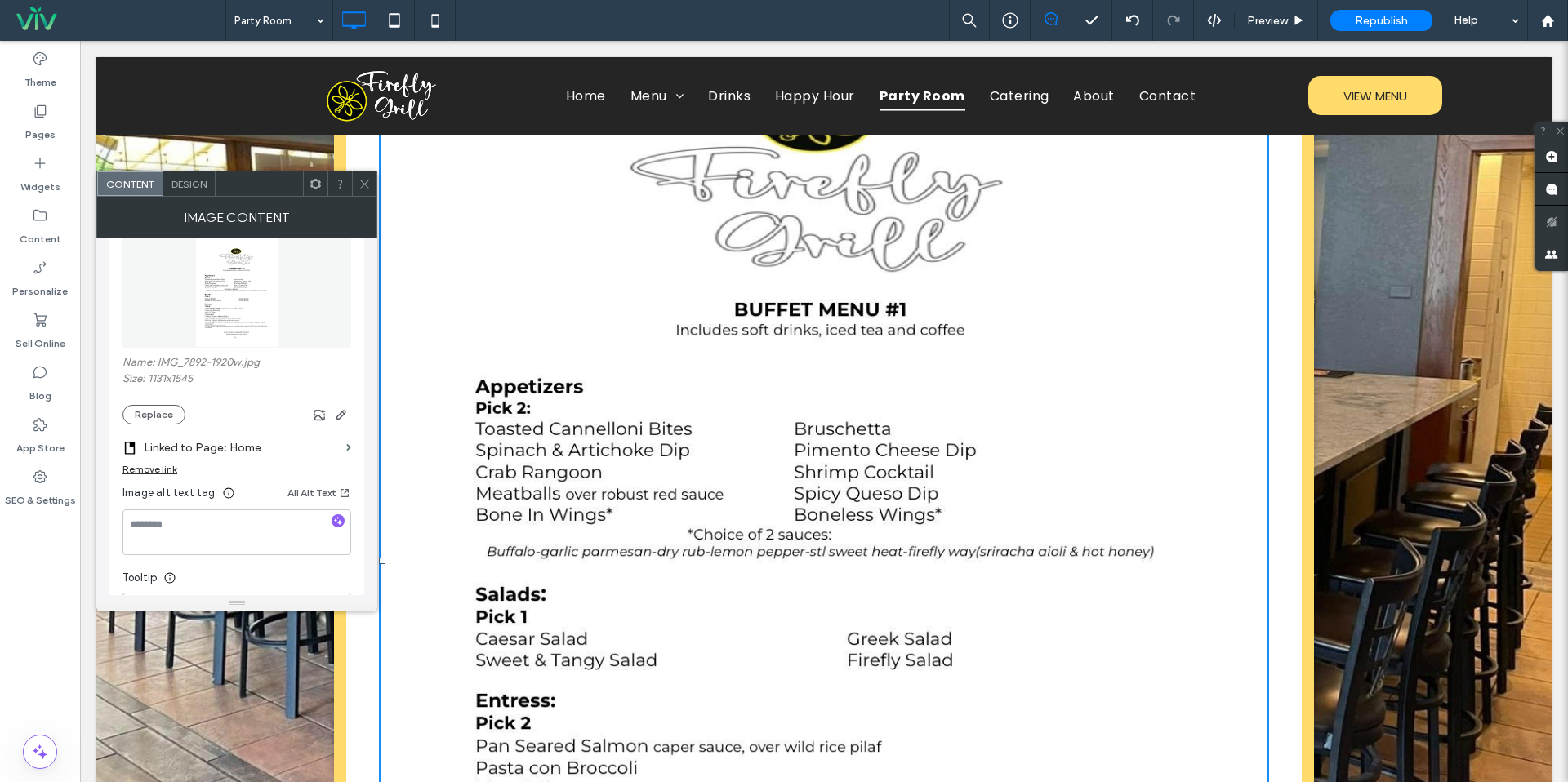
scroll to position [211, 0]
click at [154, 465] on div "Remove link" at bounding box center [150, 461] width 55 height 12
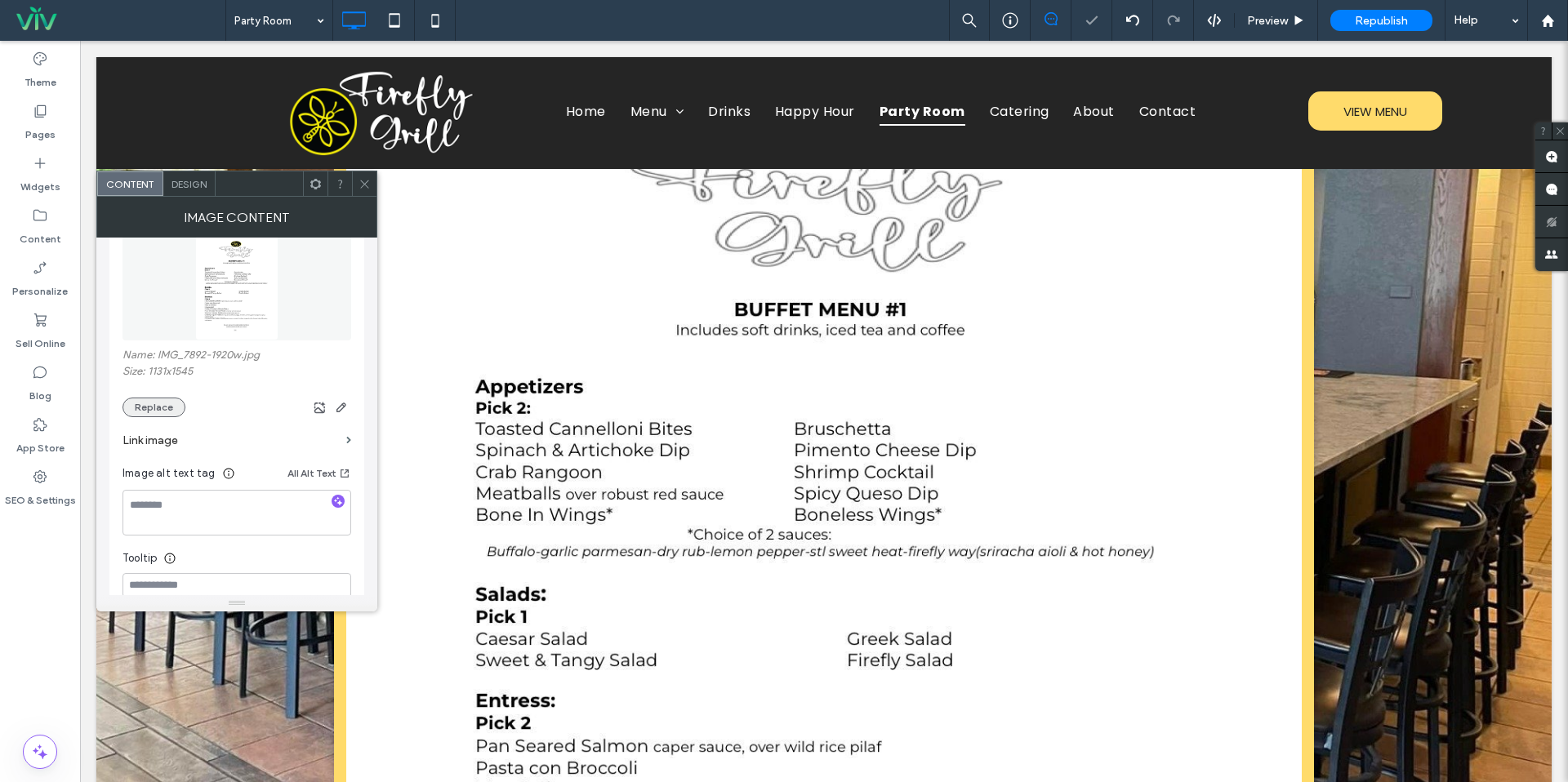
click at [166, 407] on button "Replace" at bounding box center [154, 407] width 63 height 20
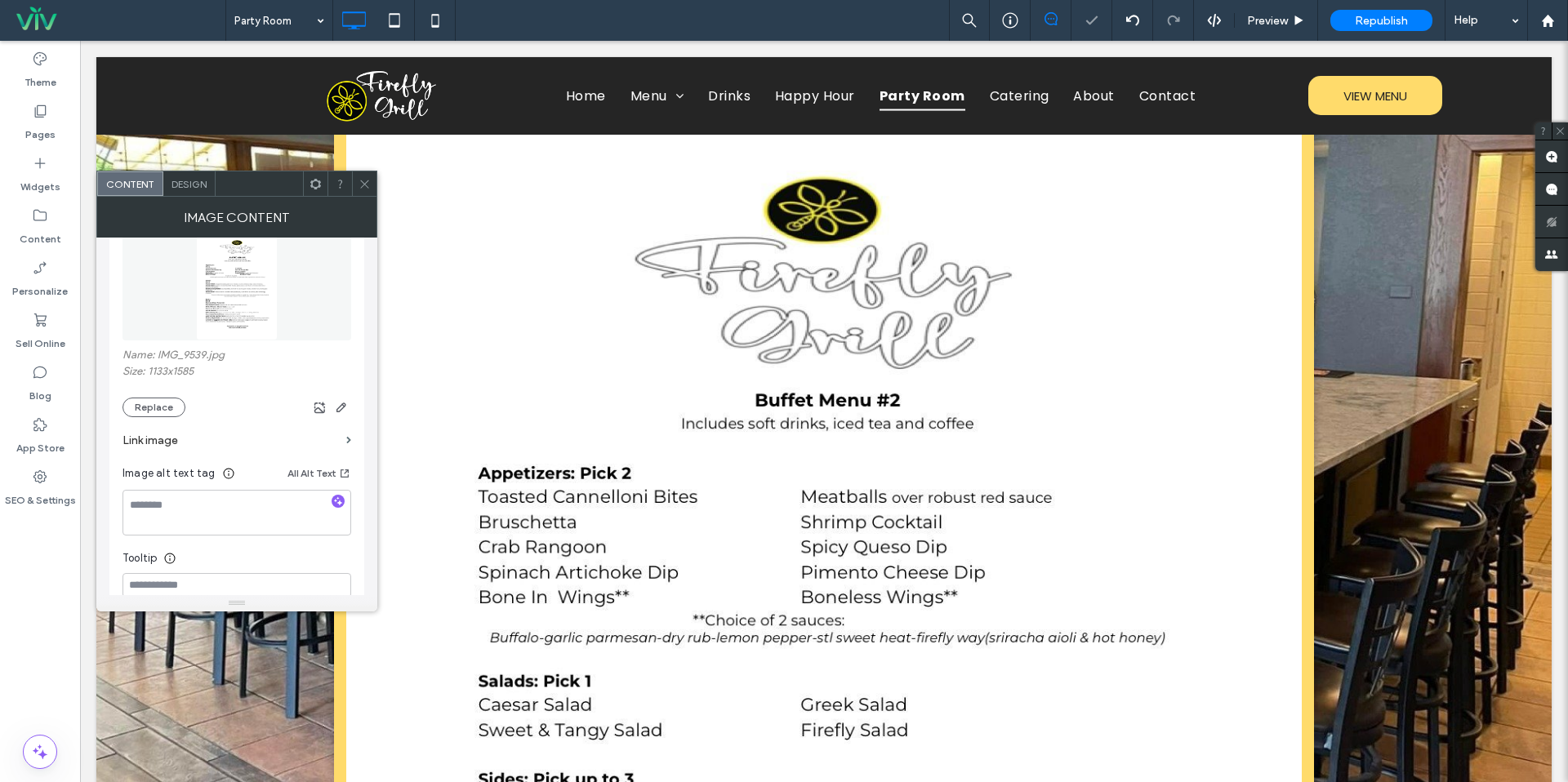
scroll to position [4500, 0]
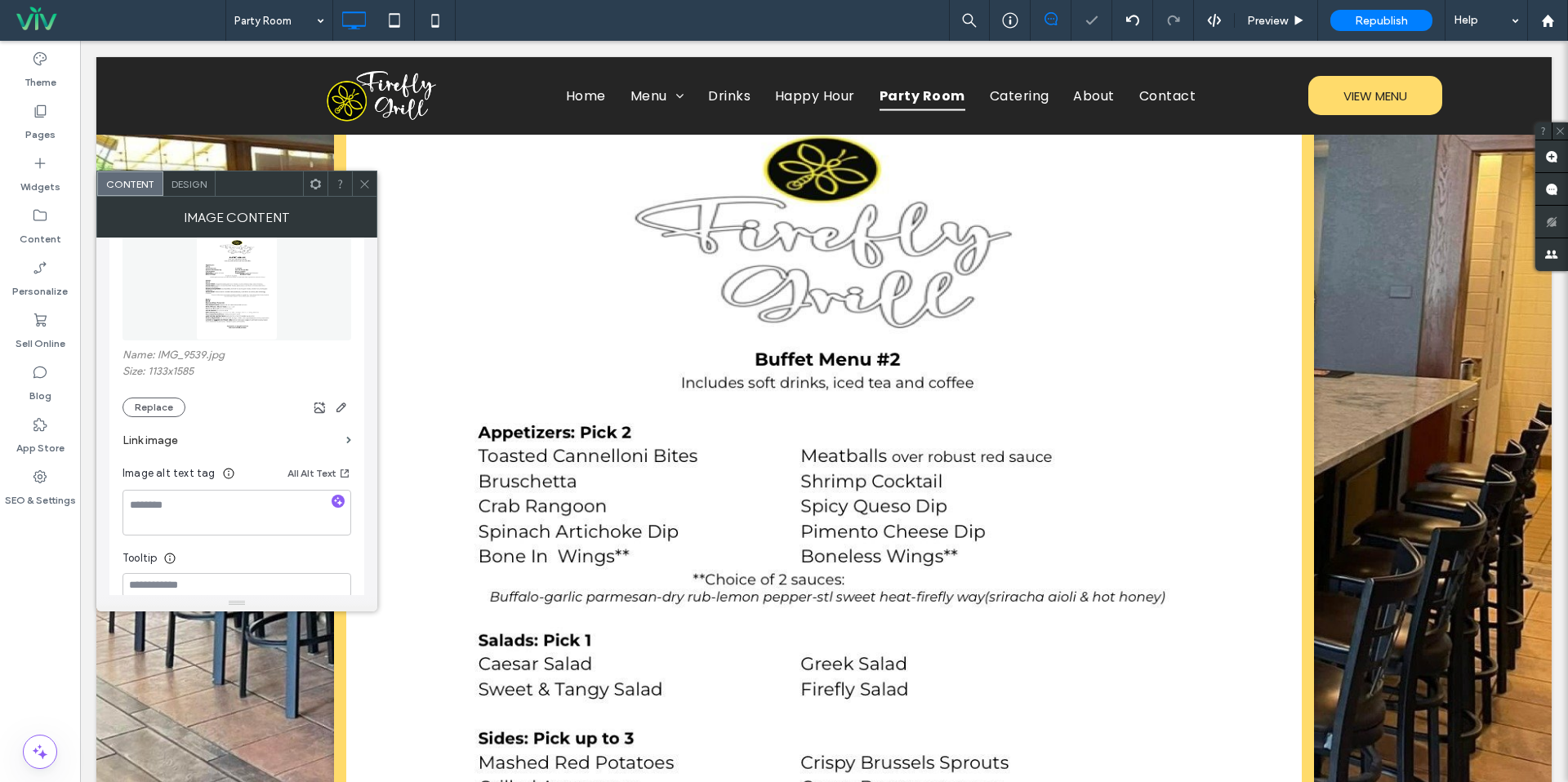
click at [897, 422] on img at bounding box center [824, 659] width 890 height 1264
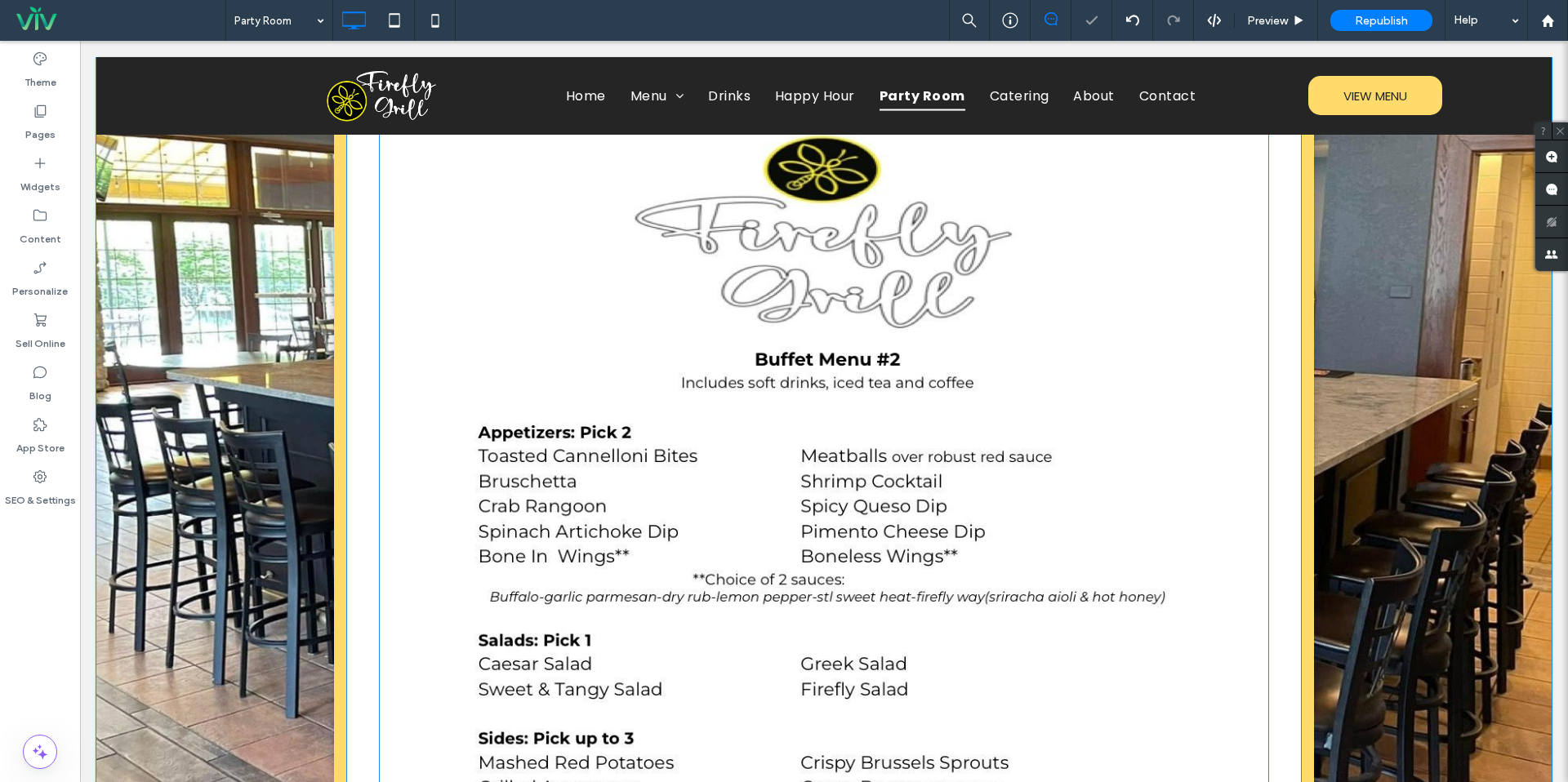
click at [862, 410] on img at bounding box center [824, 659] width 890 height 1264
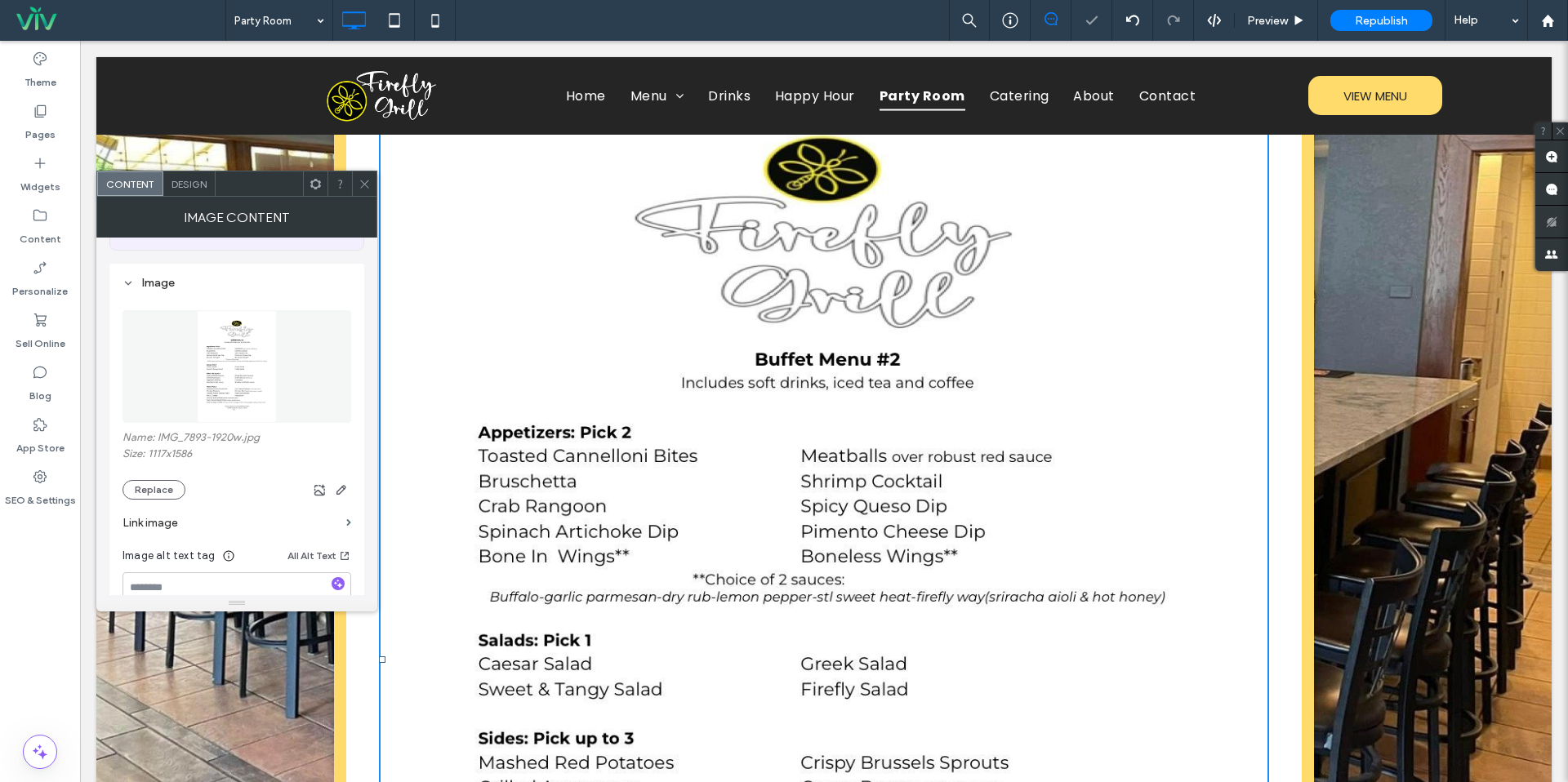
scroll to position [140, 0]
click at [163, 488] on button "Replace" at bounding box center [154, 478] width 63 height 20
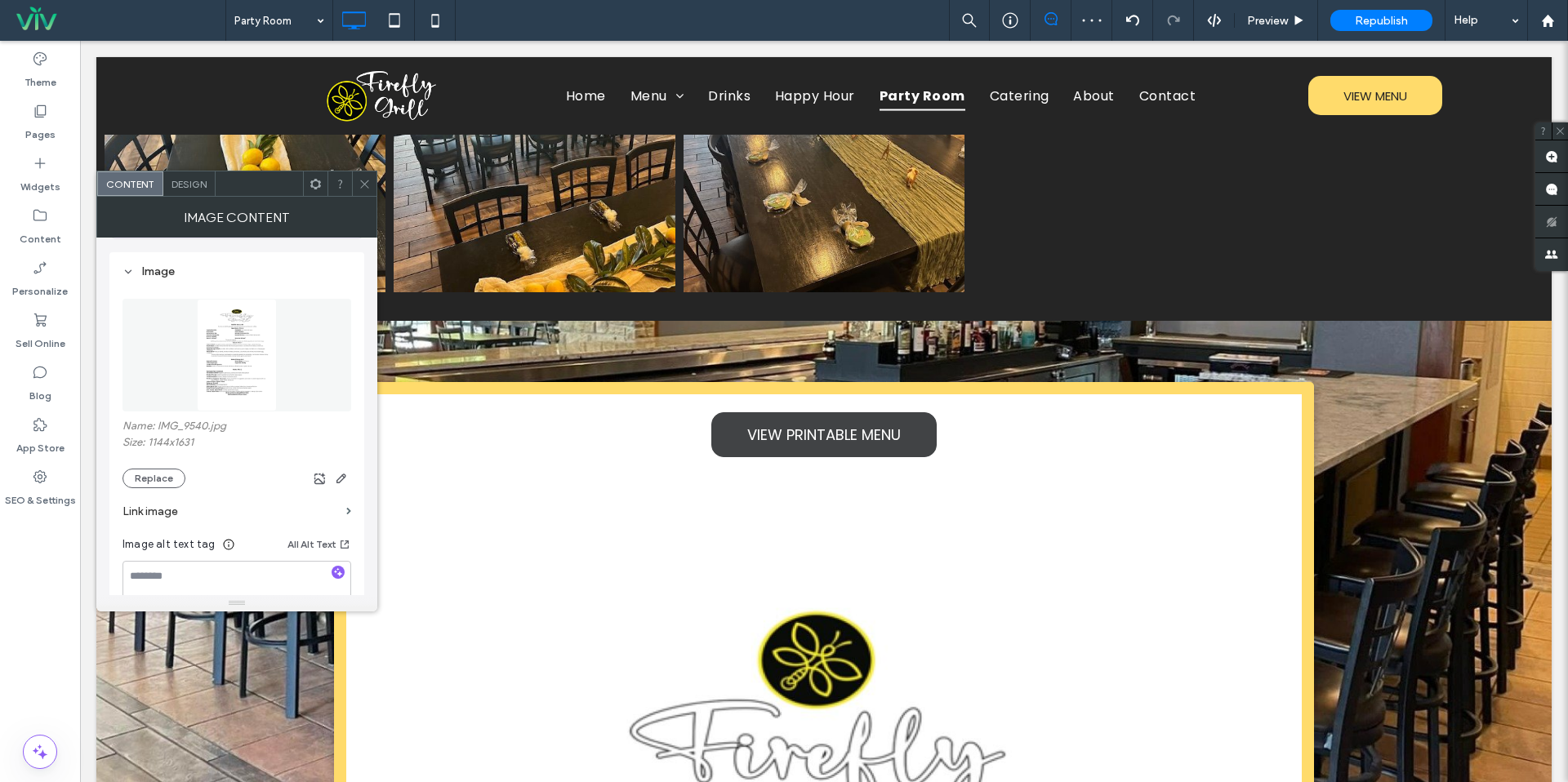
scroll to position [1588, 0]
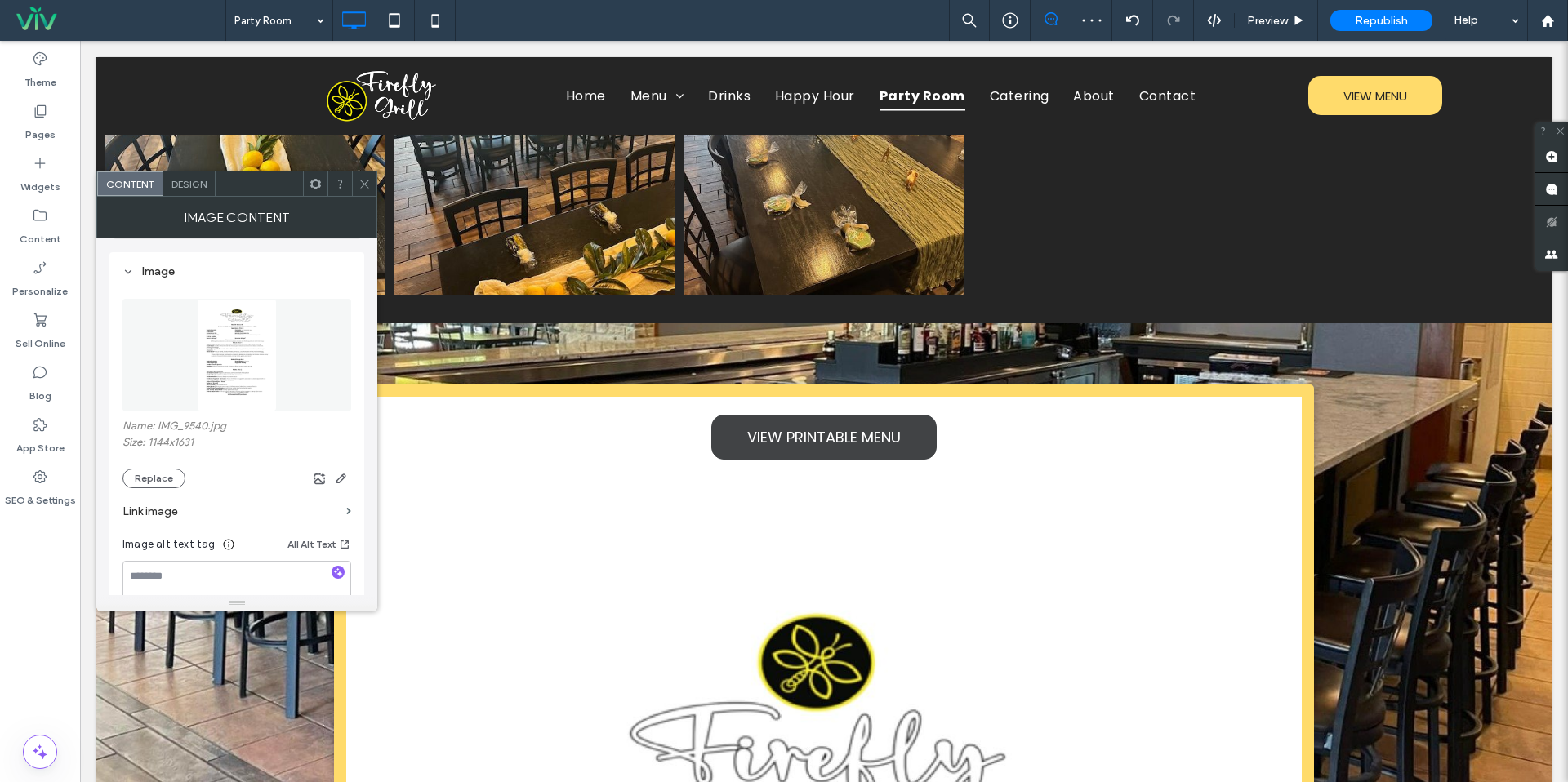
click at [814, 435] on span "VIEW PRINTABLE MENU" at bounding box center [824, 437] width 153 height 38
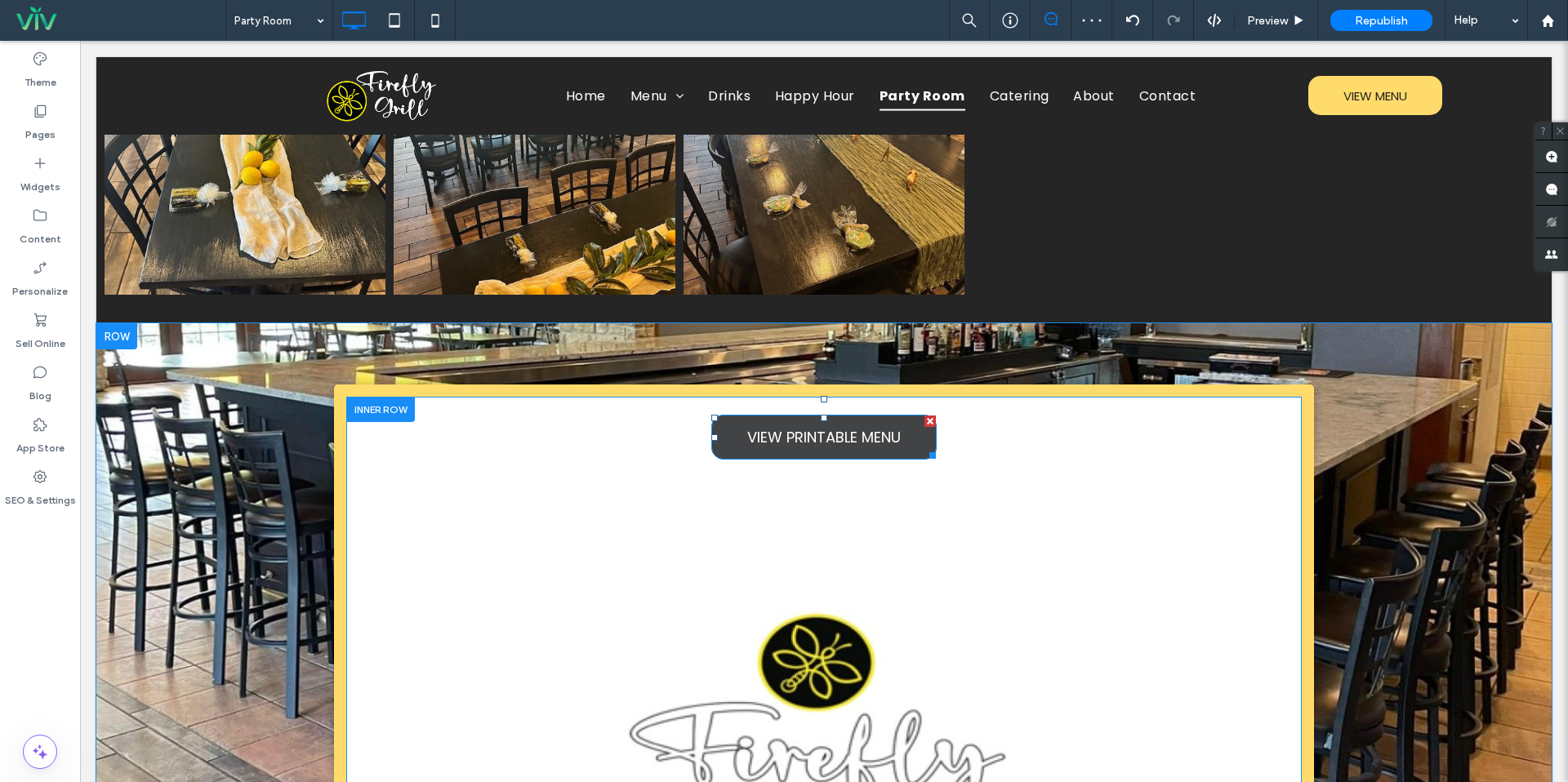
click at [824, 434] on span "VIEW PRINTABLE MENU" at bounding box center [824, 437] width 153 height 38
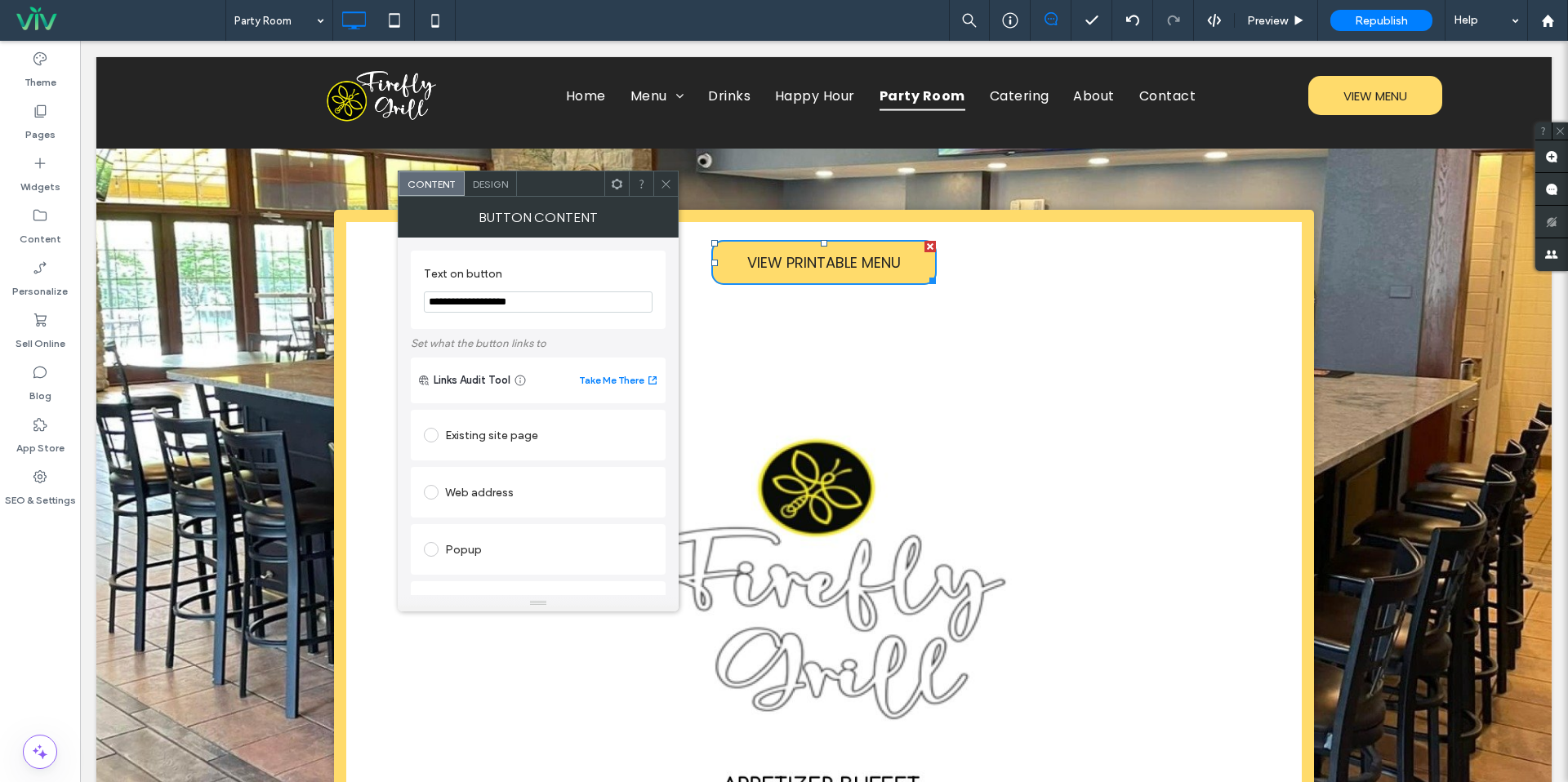
scroll to position [260, 0]
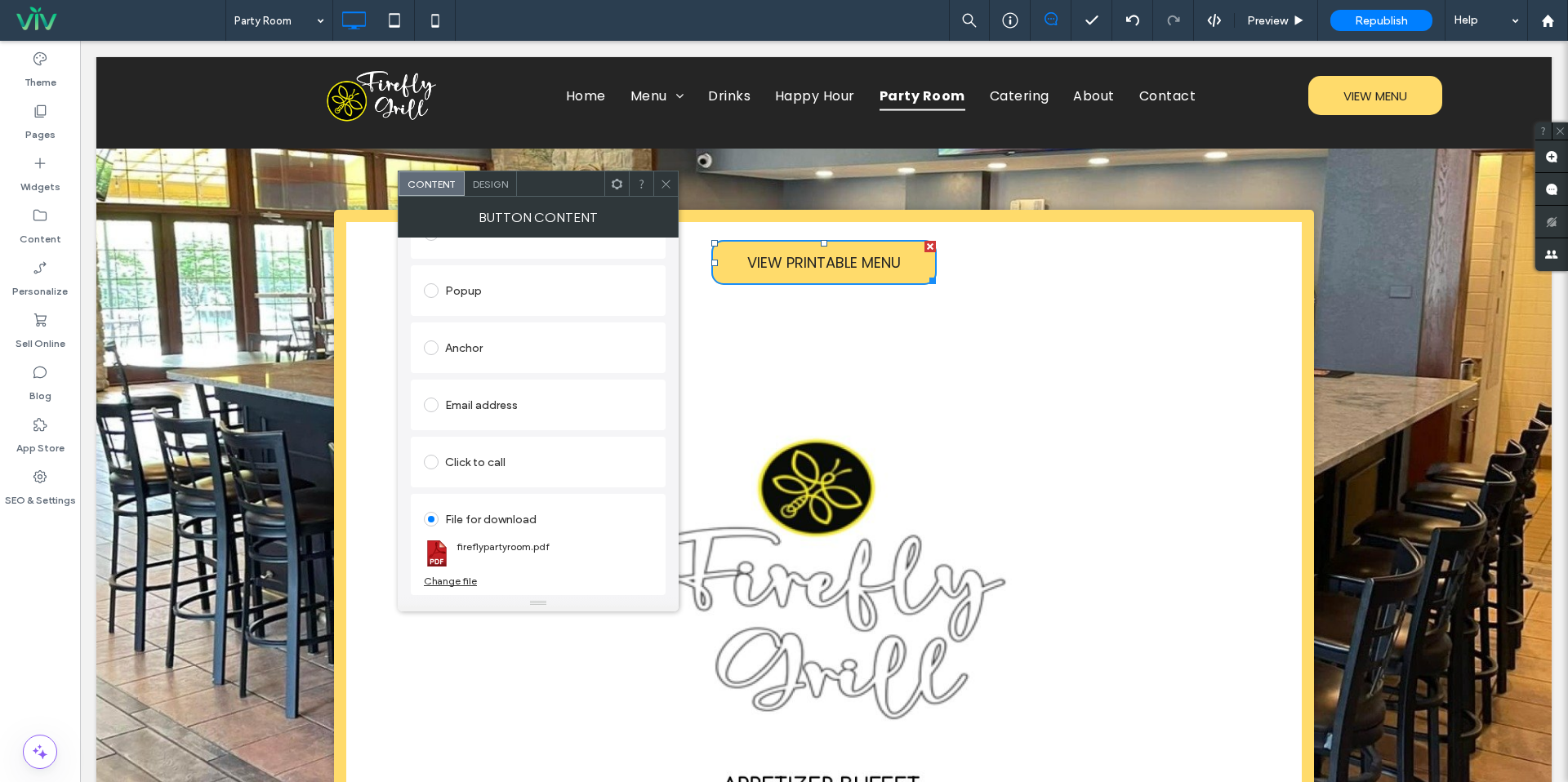
click at [460, 581] on div "Change file" at bounding box center [450, 580] width 53 height 12
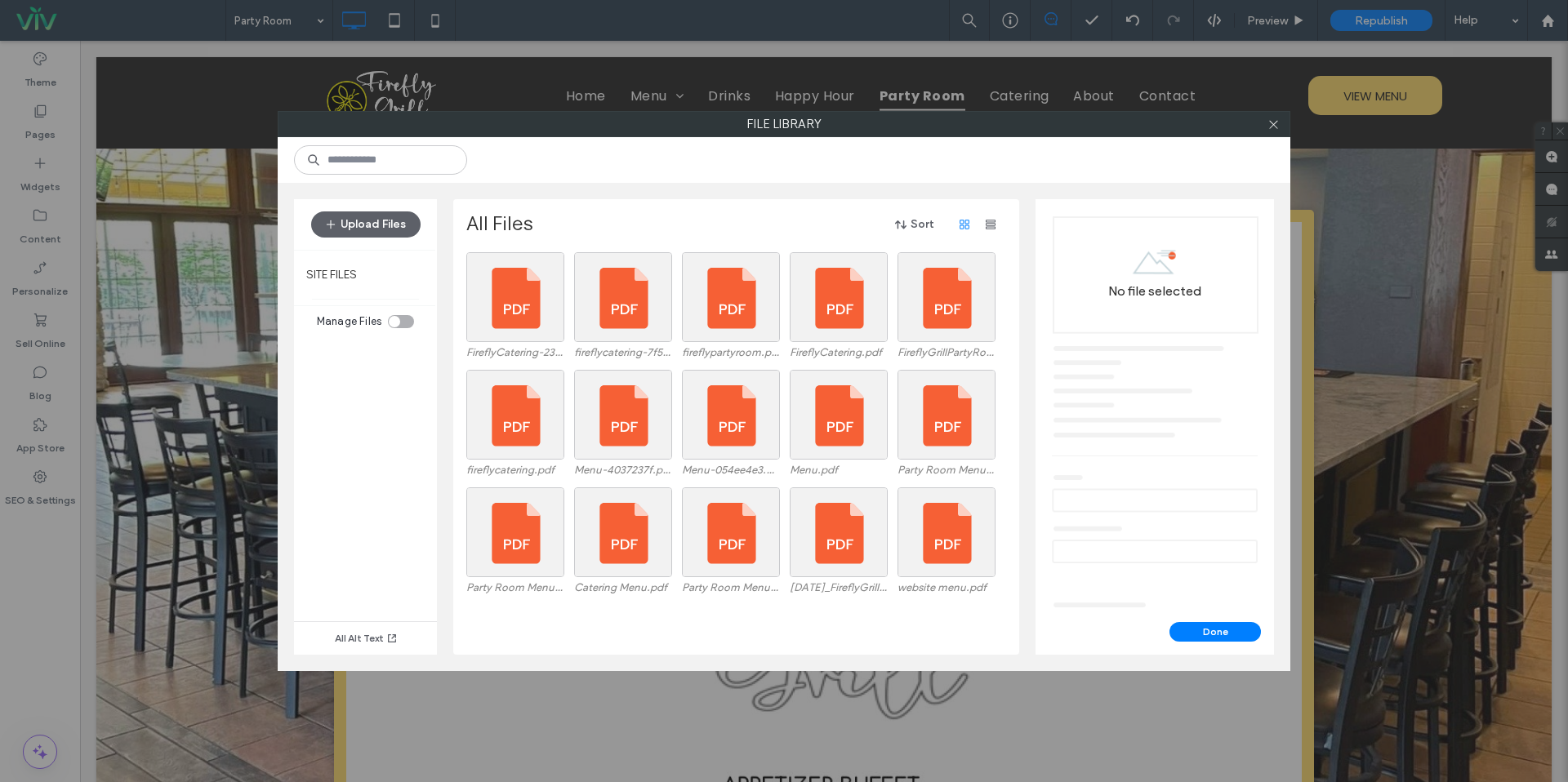
click at [404, 237] on div "Upload Files" at bounding box center [365, 224] width 143 height 51
click at [403, 221] on button "Upload Files" at bounding box center [366, 225] width 110 height 27
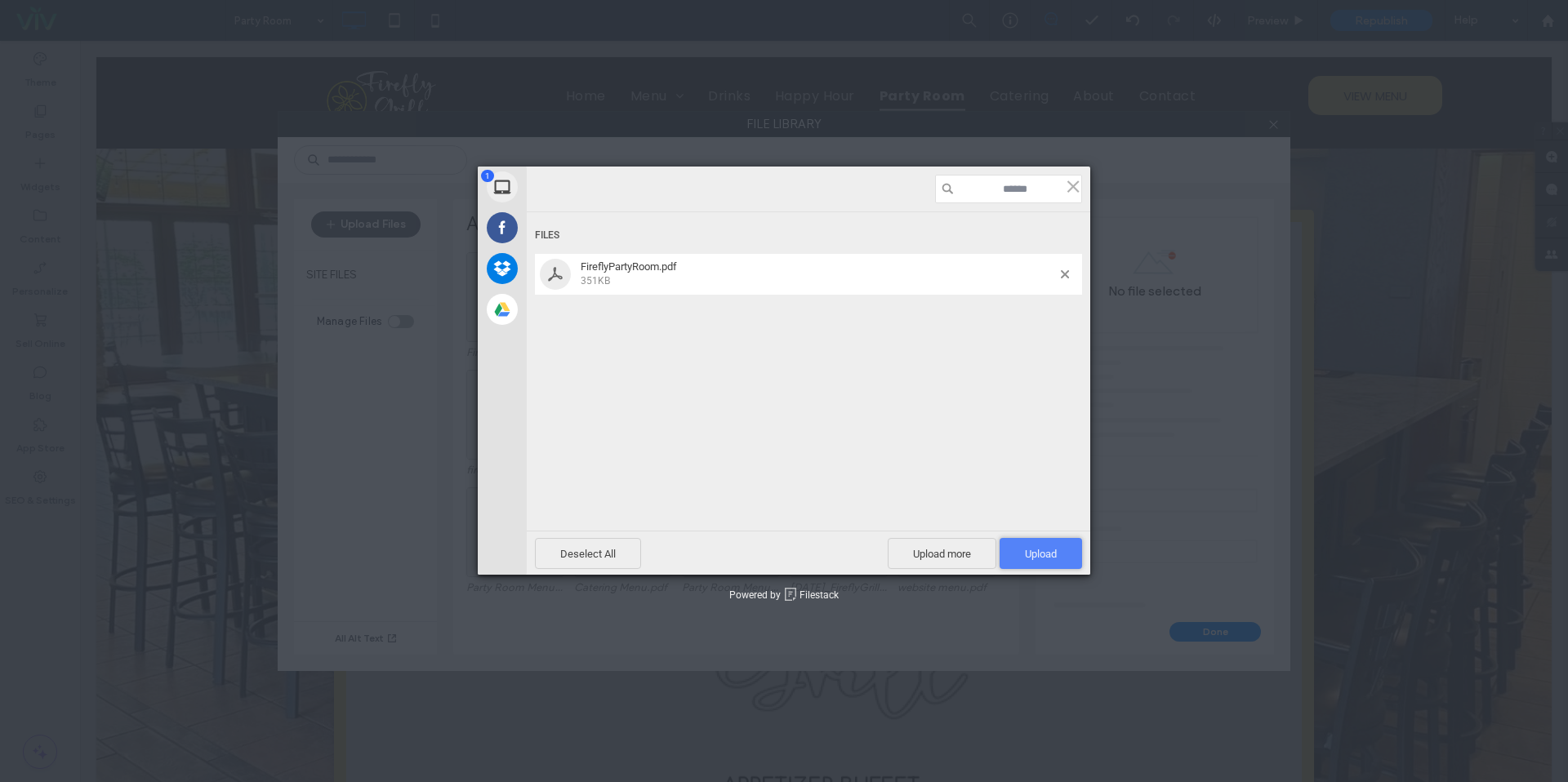
click at [1036, 546] on span "Upload 1" at bounding box center [1040, 553] width 82 height 31
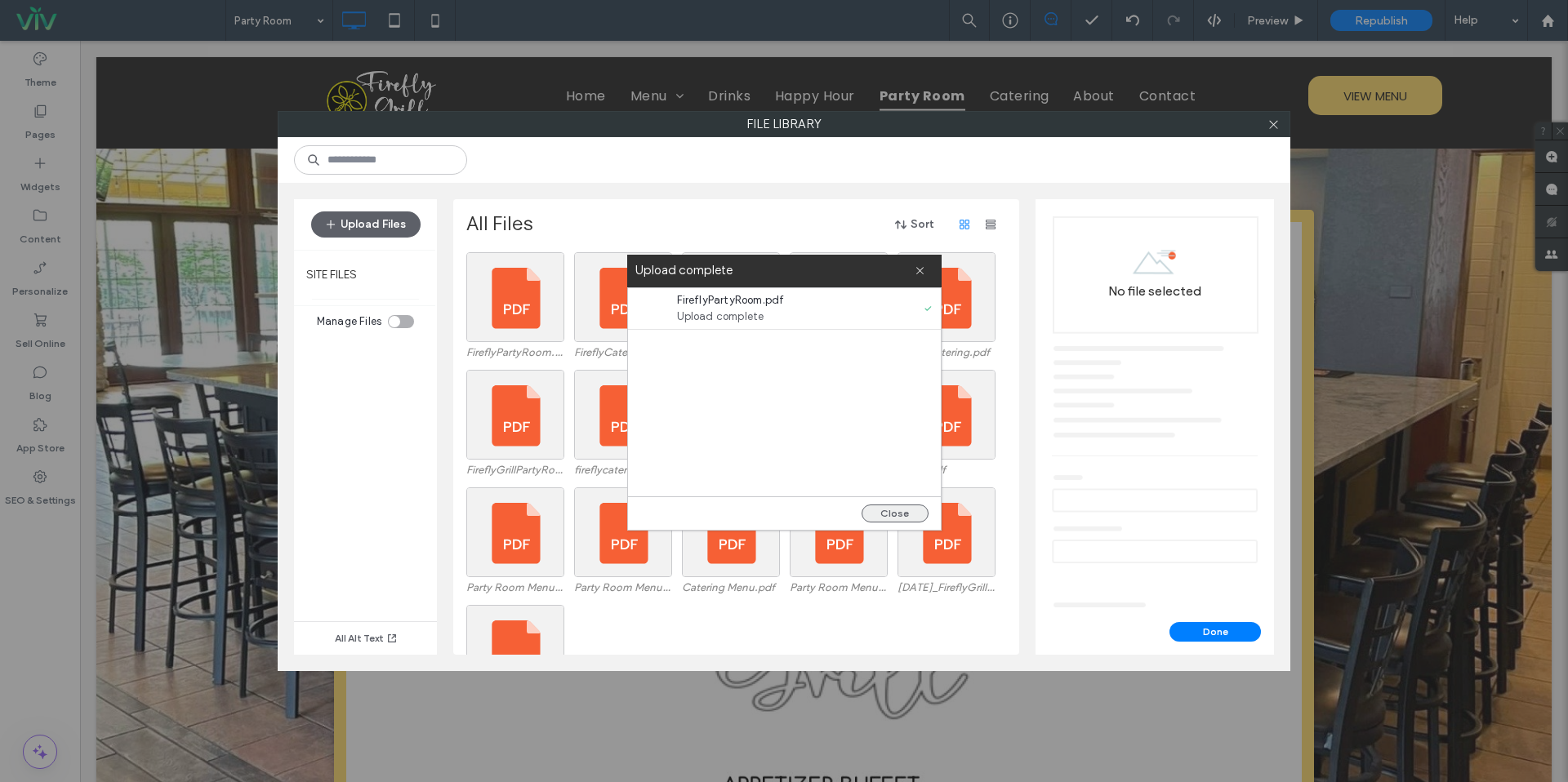
click at [878, 513] on button "Close" at bounding box center [895, 513] width 67 height 18
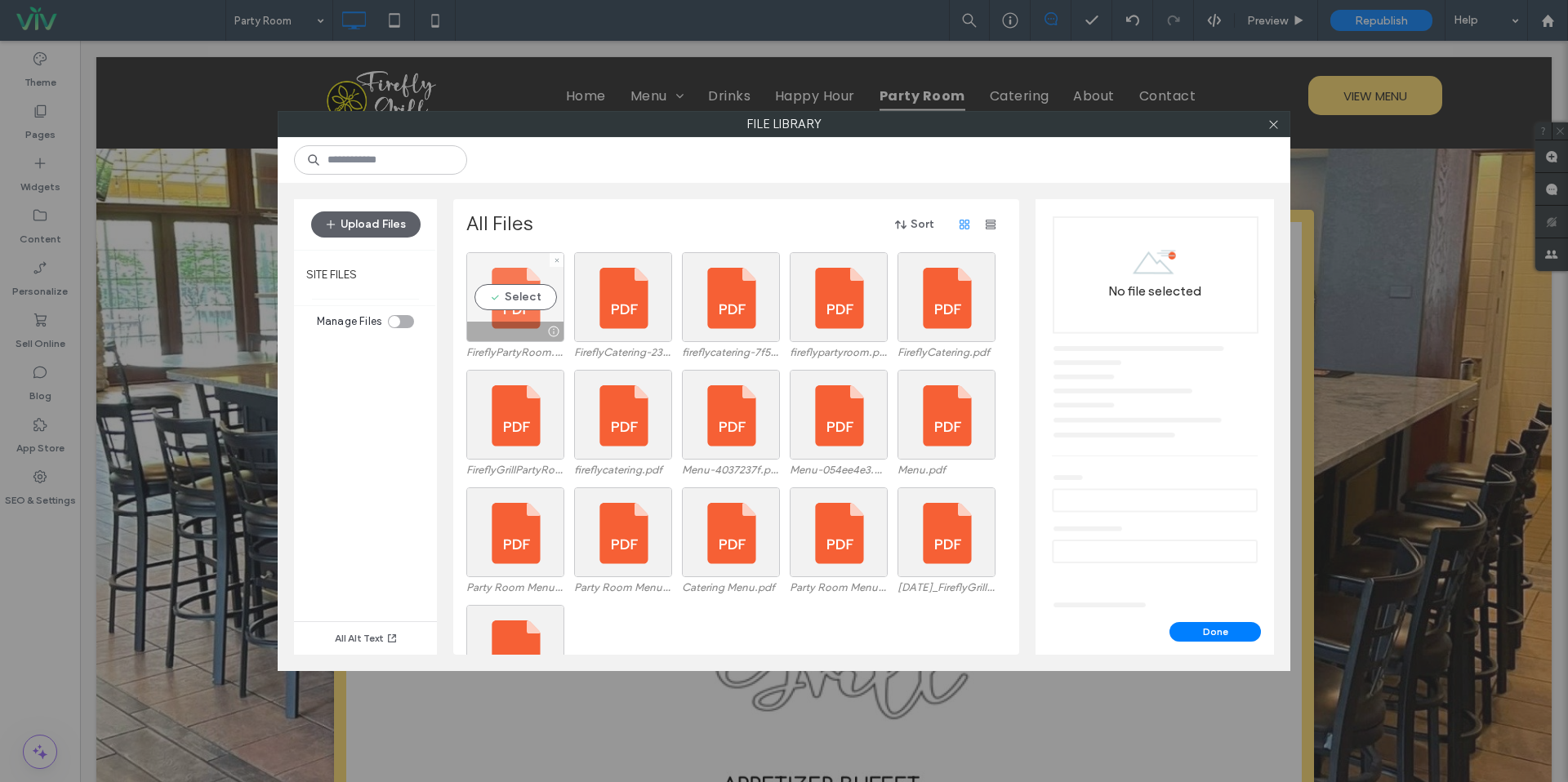
click at [533, 294] on div "Select" at bounding box center [515, 297] width 98 height 90
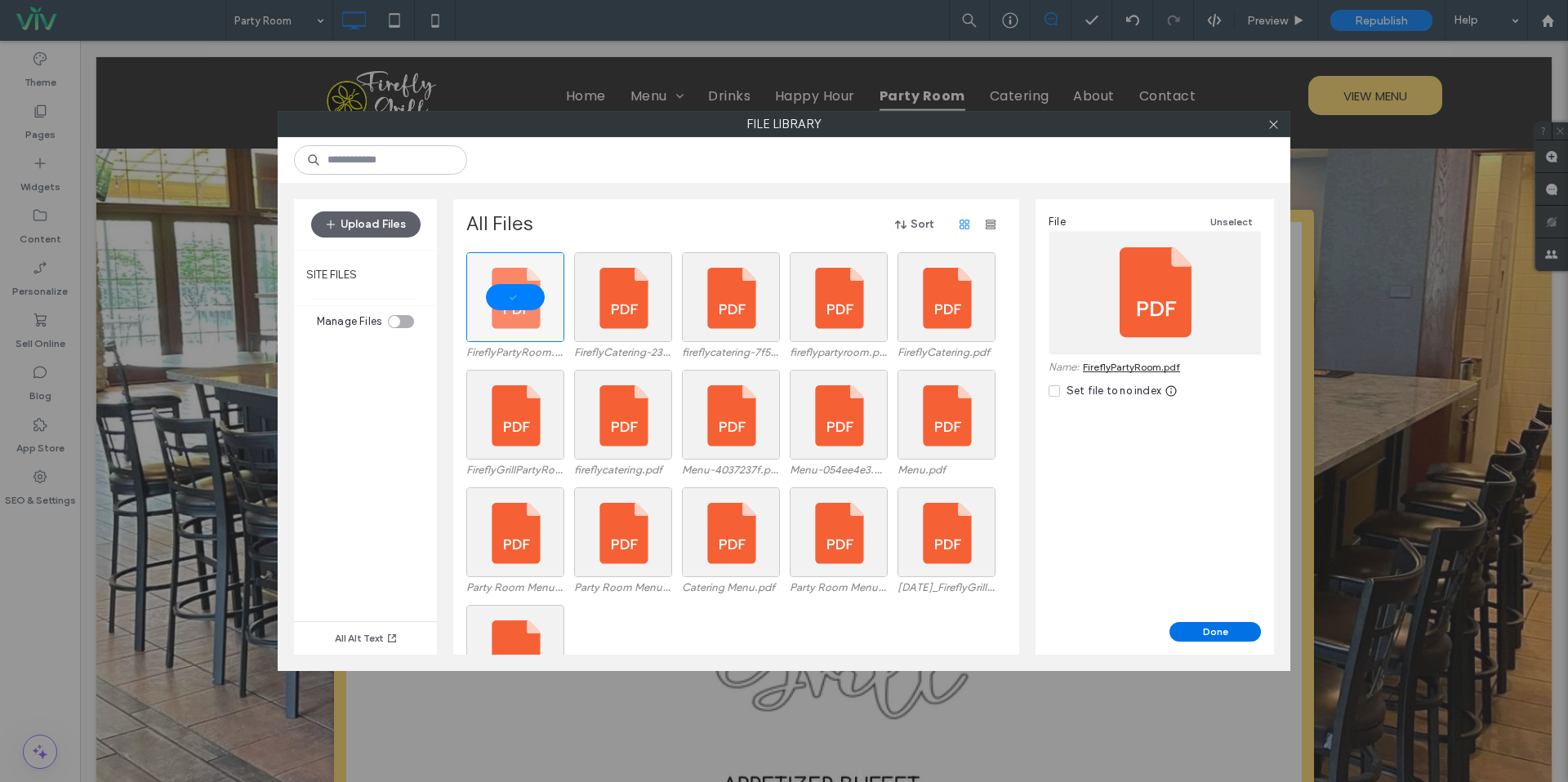
click at [1211, 628] on button "Done" at bounding box center [1215, 632] width 91 height 20
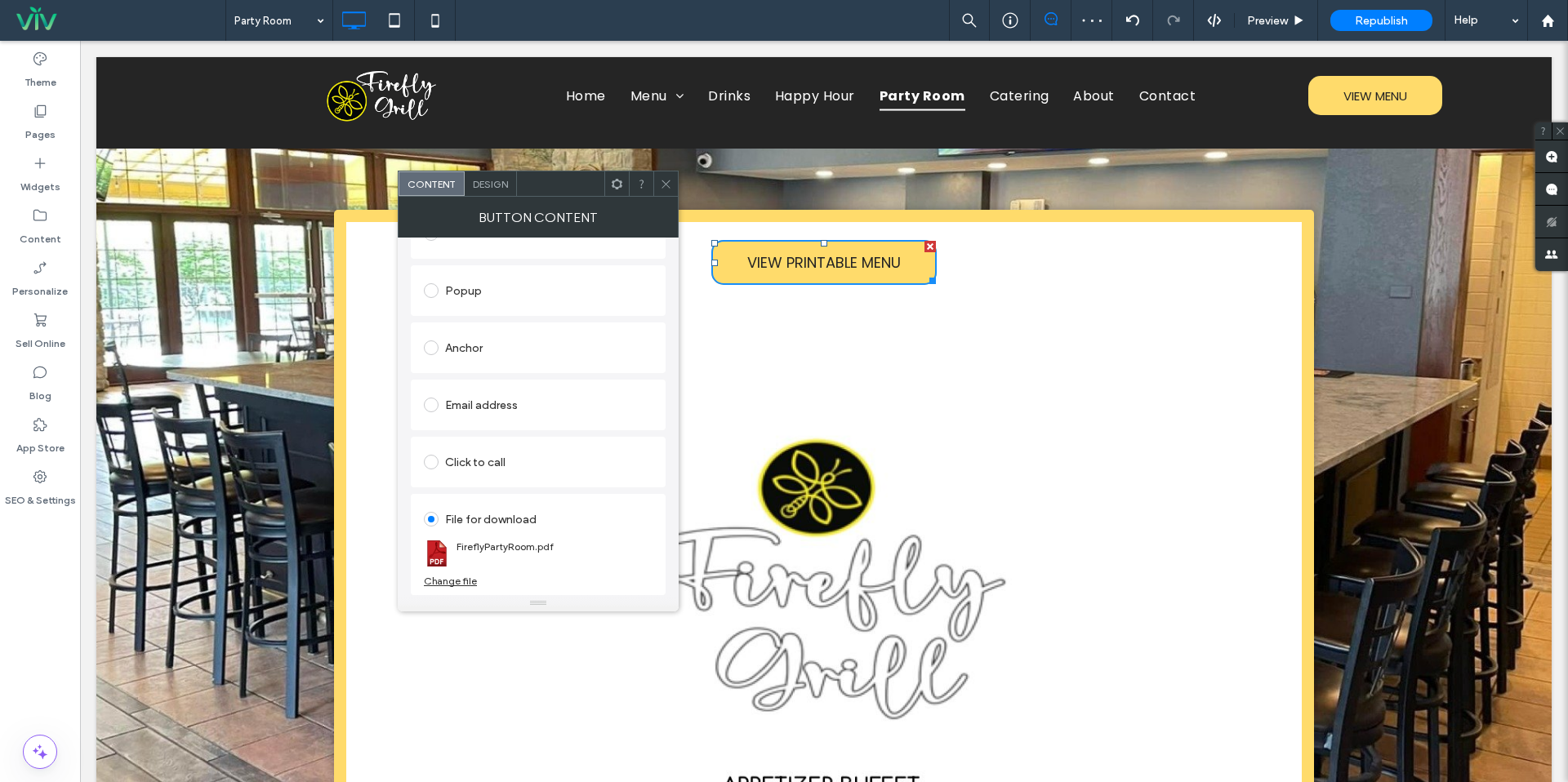
click at [670, 187] on icon at bounding box center [665, 184] width 12 height 12
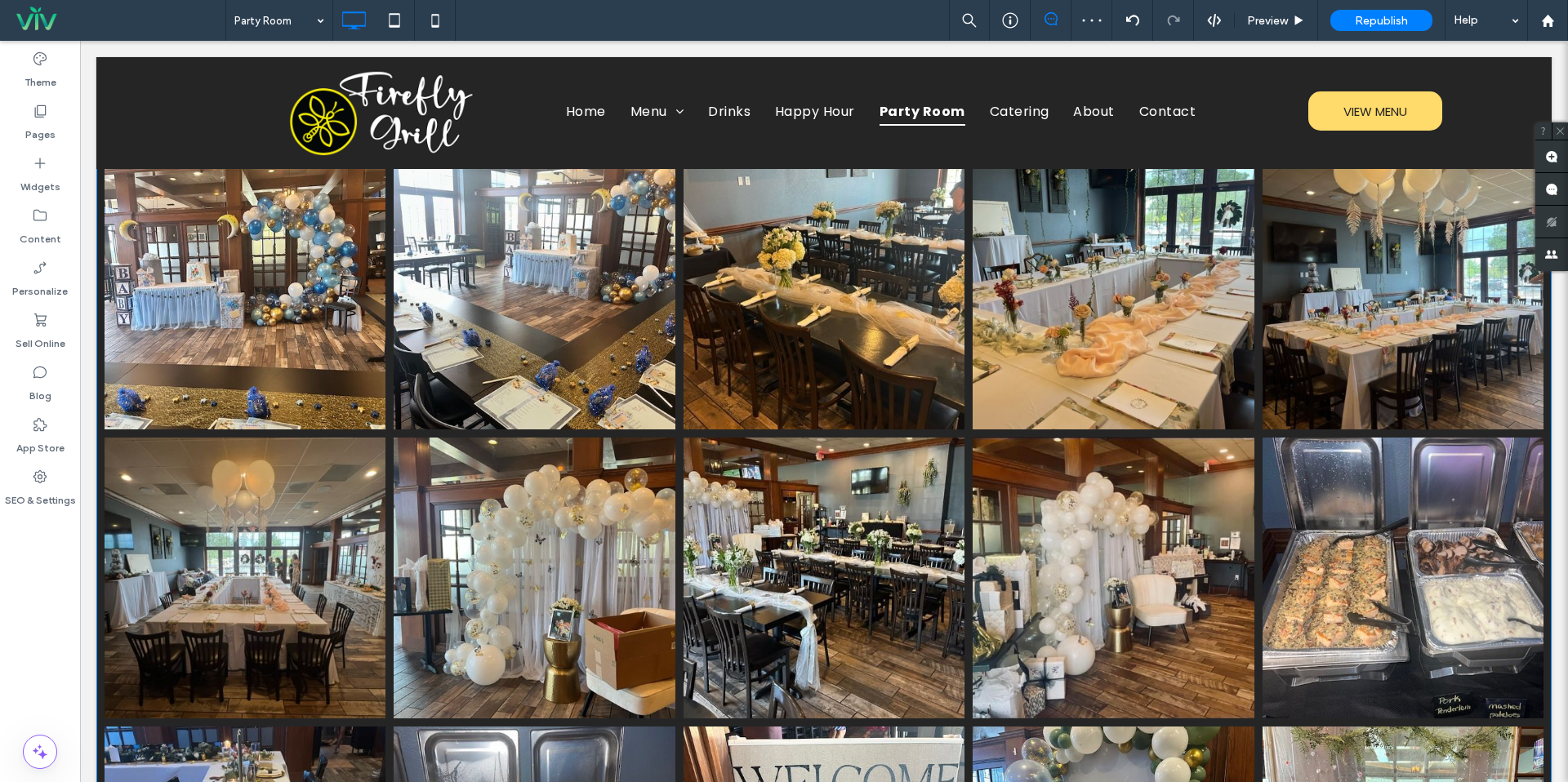
scroll to position [0, 0]
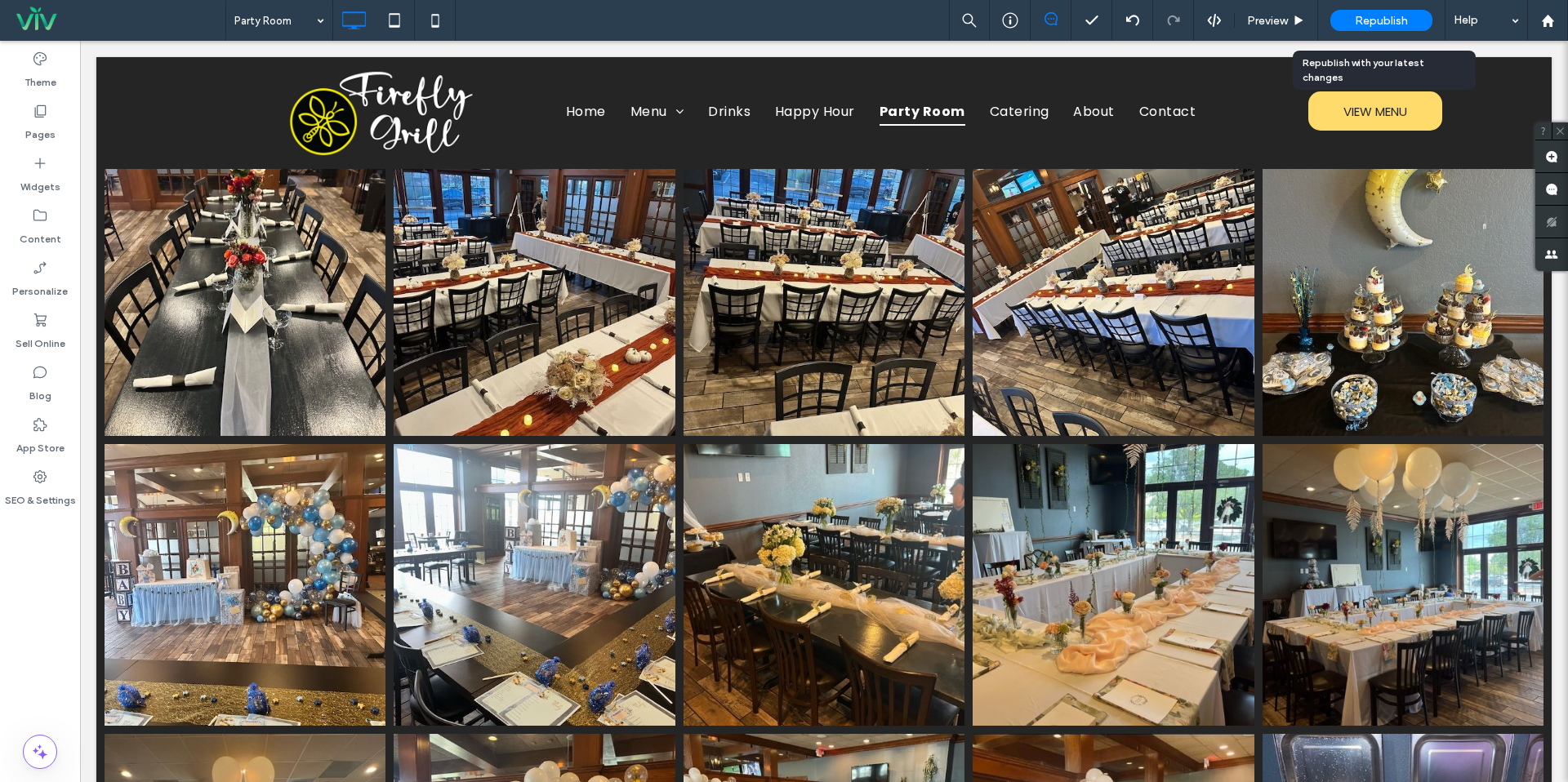
click at [1395, 24] on span "Republish" at bounding box center [1381, 21] width 53 height 14
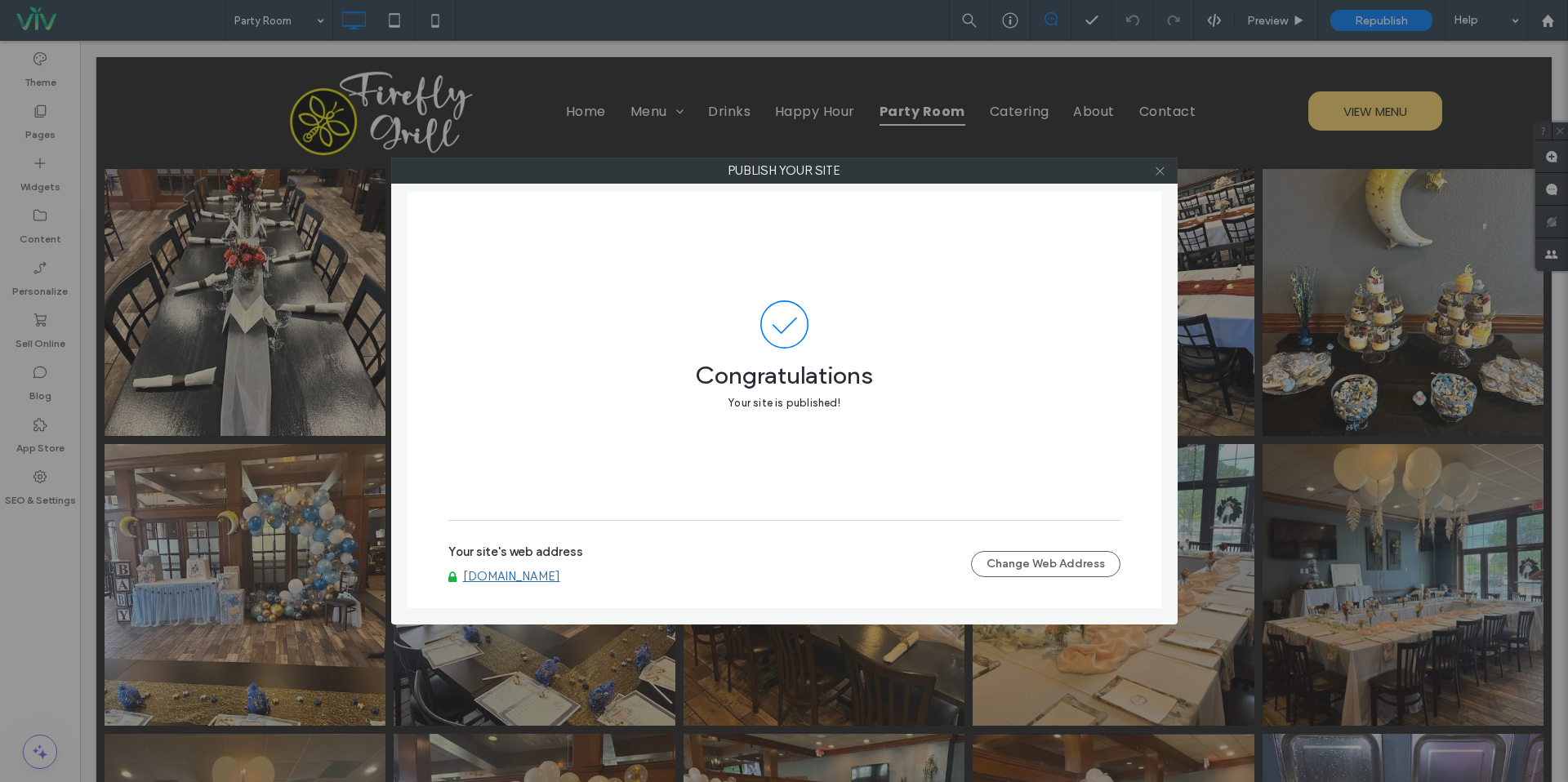
click at [1161, 172] on use at bounding box center [1160, 171] width 8 height 8
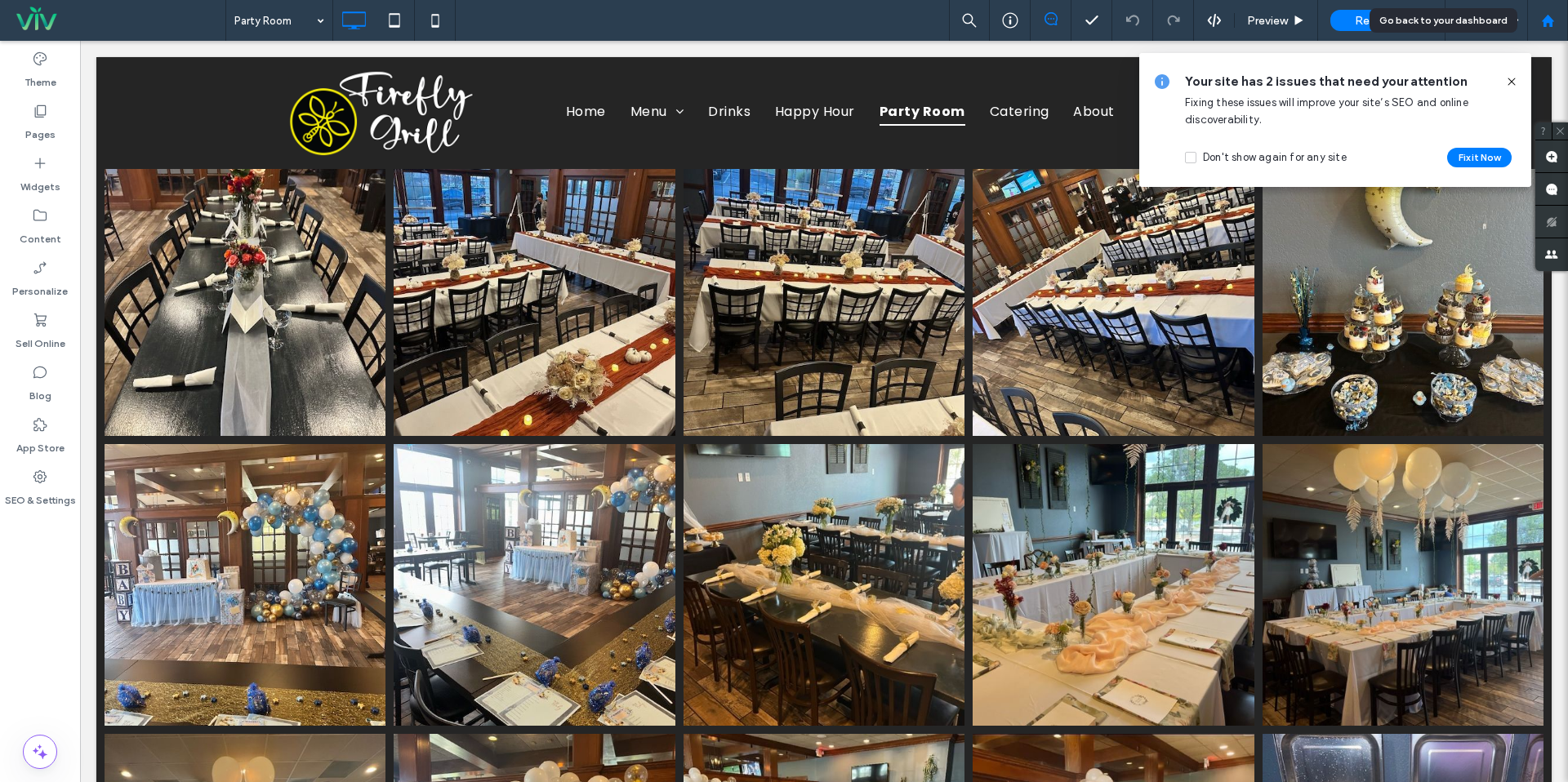
click at [1551, 14] on icon at bounding box center [1548, 21] width 14 height 14
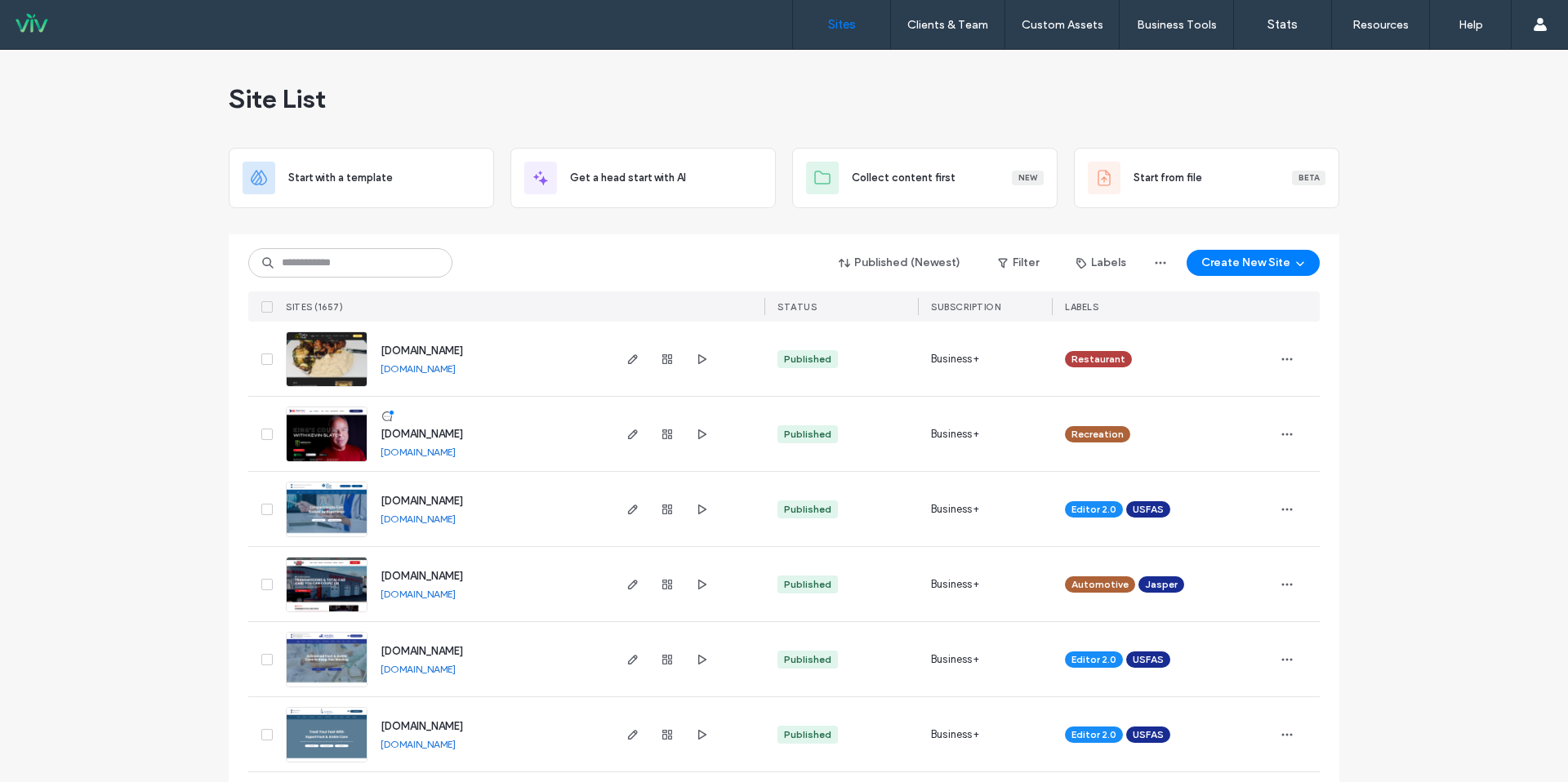
drag, startPoint x: 390, startPoint y: 289, endPoint x: 405, endPoint y: 273, distance: 21.9
click at [392, 289] on div "Published (Newest) Filter Labels Create New Site SITES (1657) STATUS SUBSCRIPTI…" at bounding box center [784, 278] width 1072 height 87
click at [405, 270] on input at bounding box center [350, 262] width 204 height 29
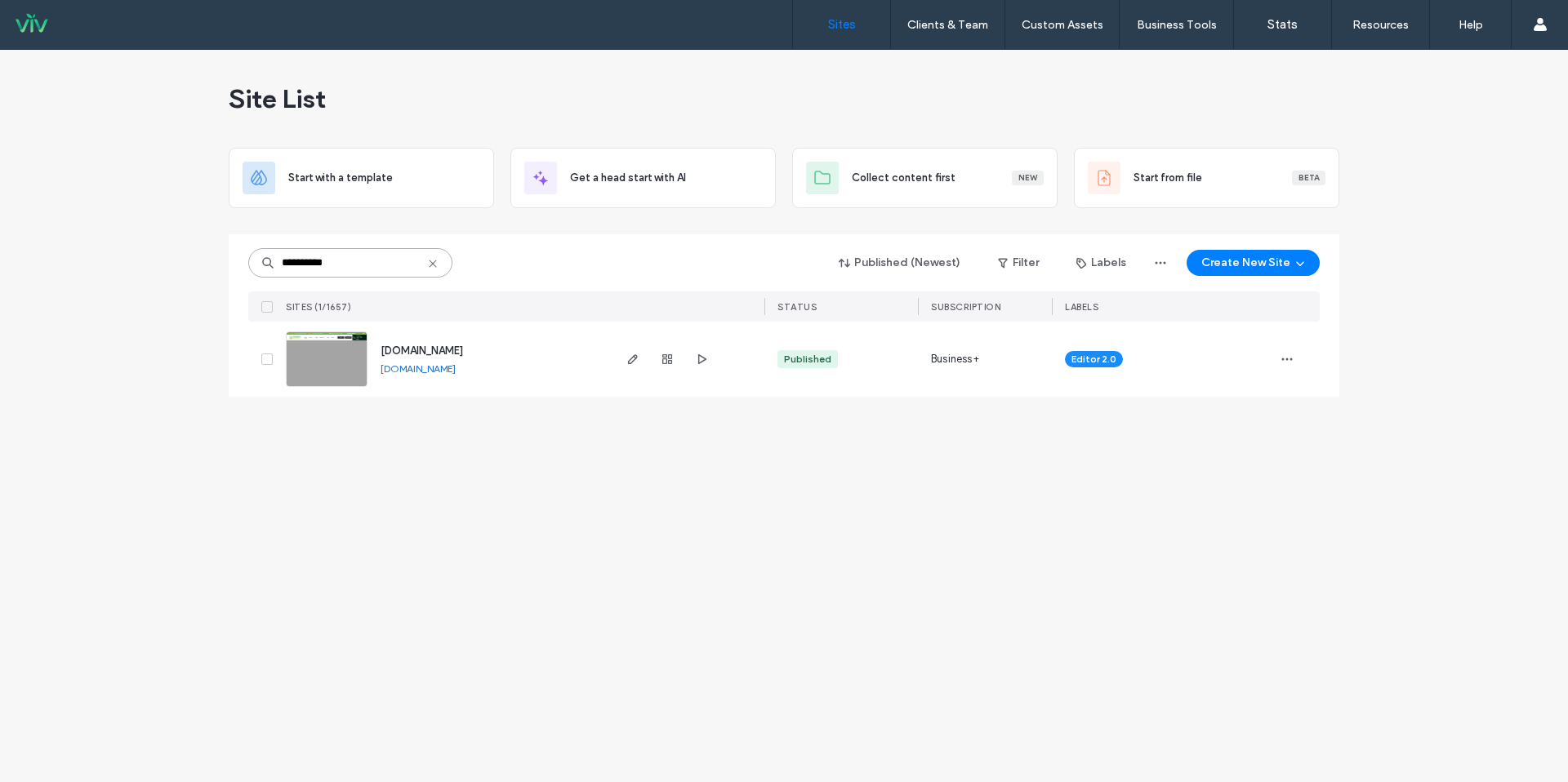
type input "**********"
click at [519, 364] on div "[DOMAIN_NAME] [DOMAIN_NAME]" at bounding box center [489, 359] width 242 height 75
click at [455, 374] on link "[DOMAIN_NAME]" at bounding box center [418, 368] width 75 height 12
